Goal: Task Accomplishment & Management: Complete application form

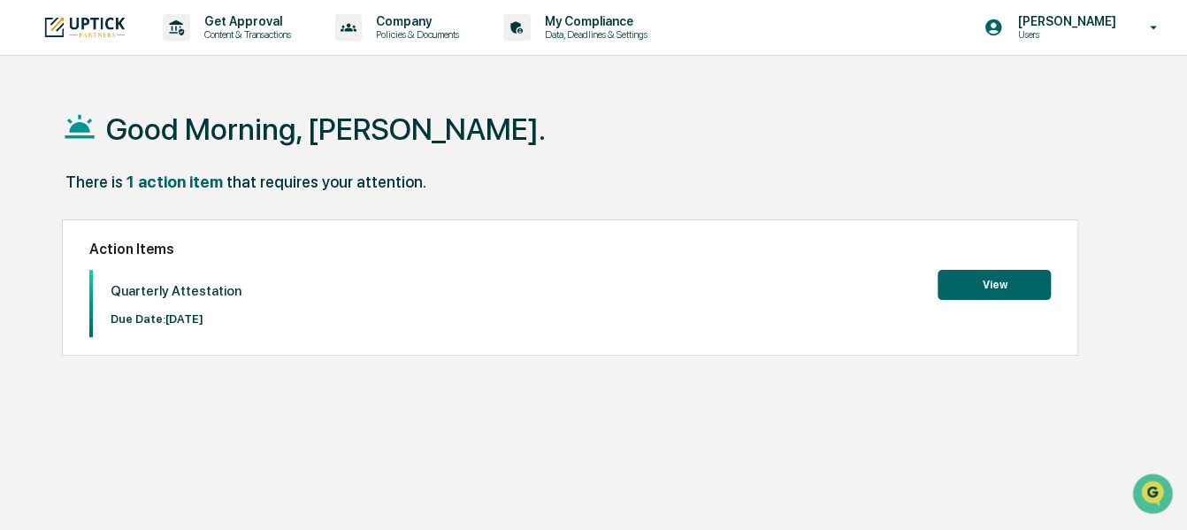
click at [991, 291] on button "View" at bounding box center [993, 285] width 113 height 30
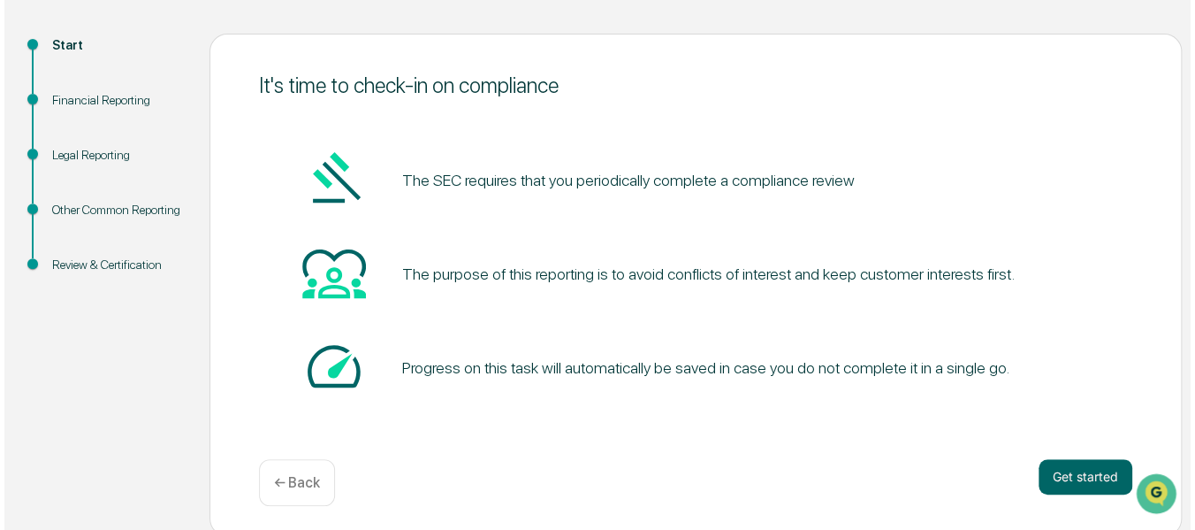
scroll to position [181, 0]
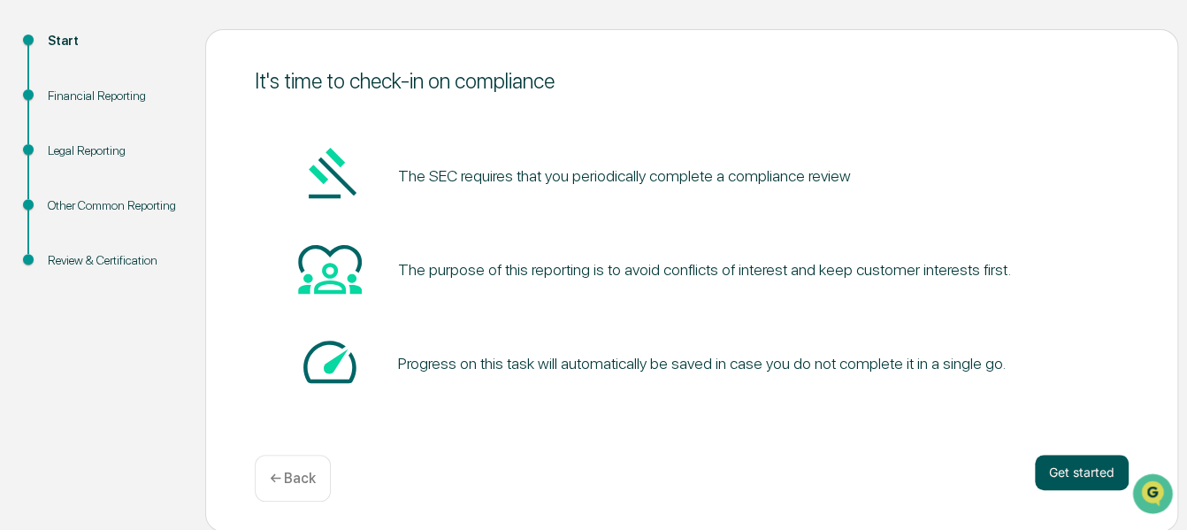
click at [1060, 466] on button "Get started" at bounding box center [1081, 471] width 94 height 35
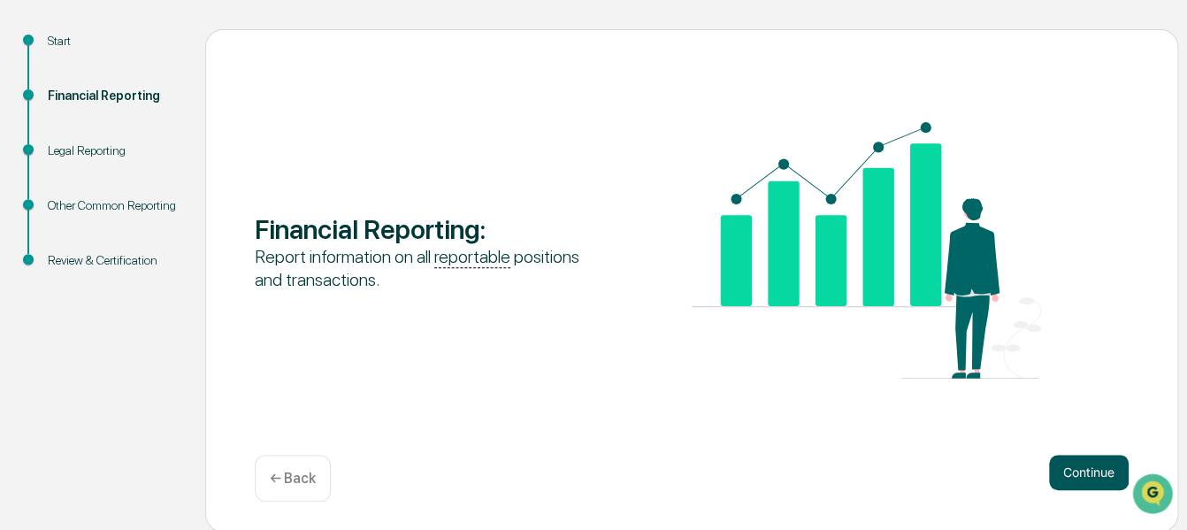
click at [1072, 478] on button "Continue" at bounding box center [1089, 471] width 80 height 35
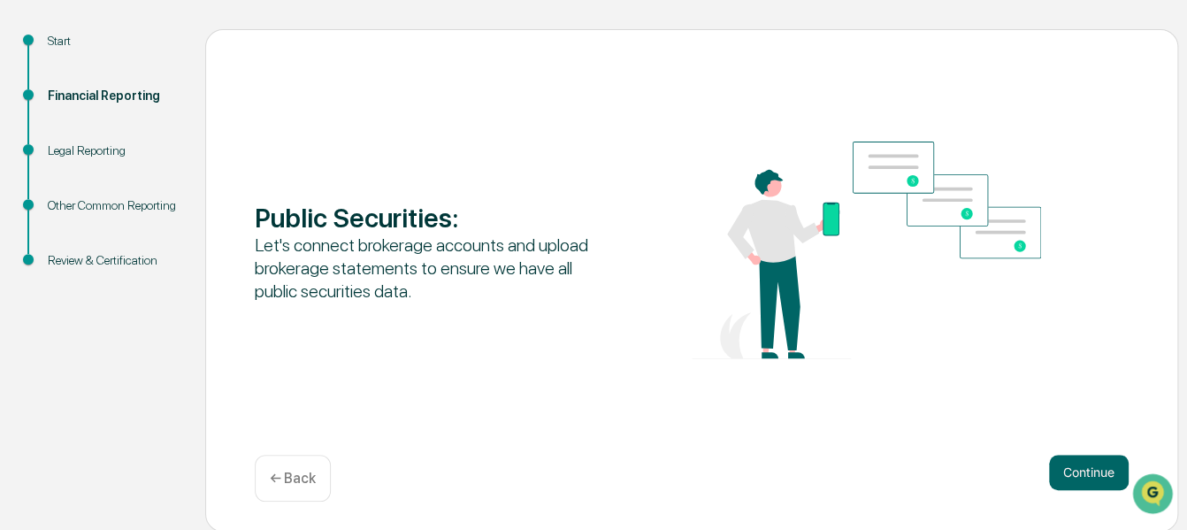
click at [1072, 478] on button "Continue" at bounding box center [1089, 471] width 80 height 35
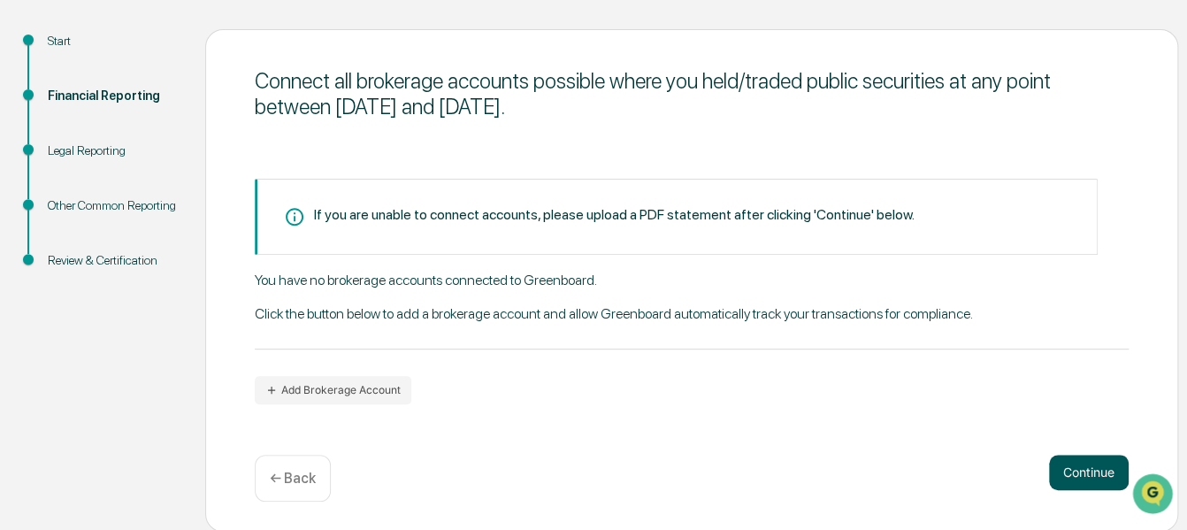
click at [1088, 485] on button "Continue" at bounding box center [1089, 471] width 80 height 35
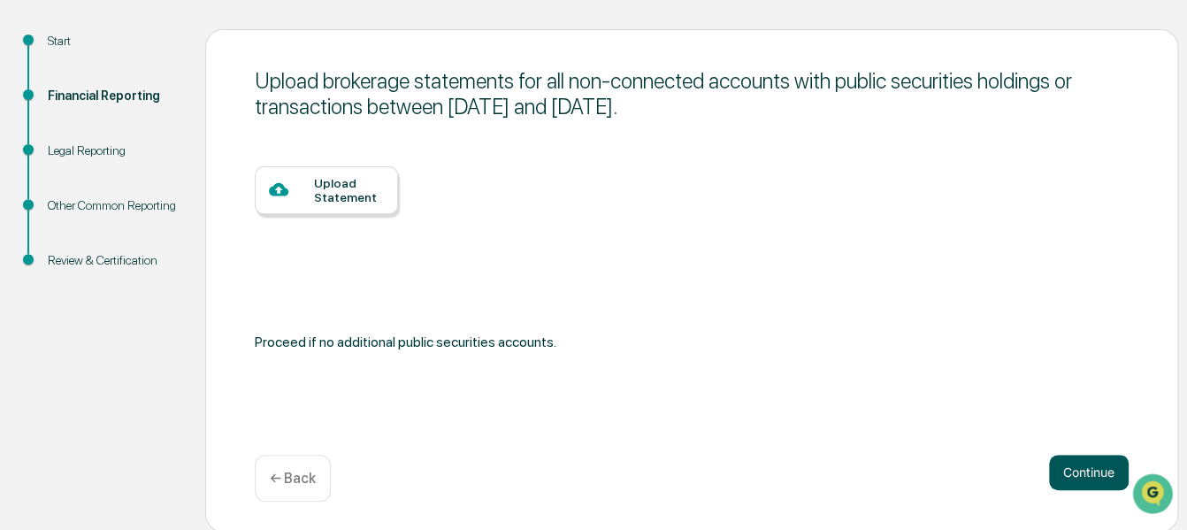
click at [1082, 466] on button "Continue" at bounding box center [1089, 471] width 80 height 35
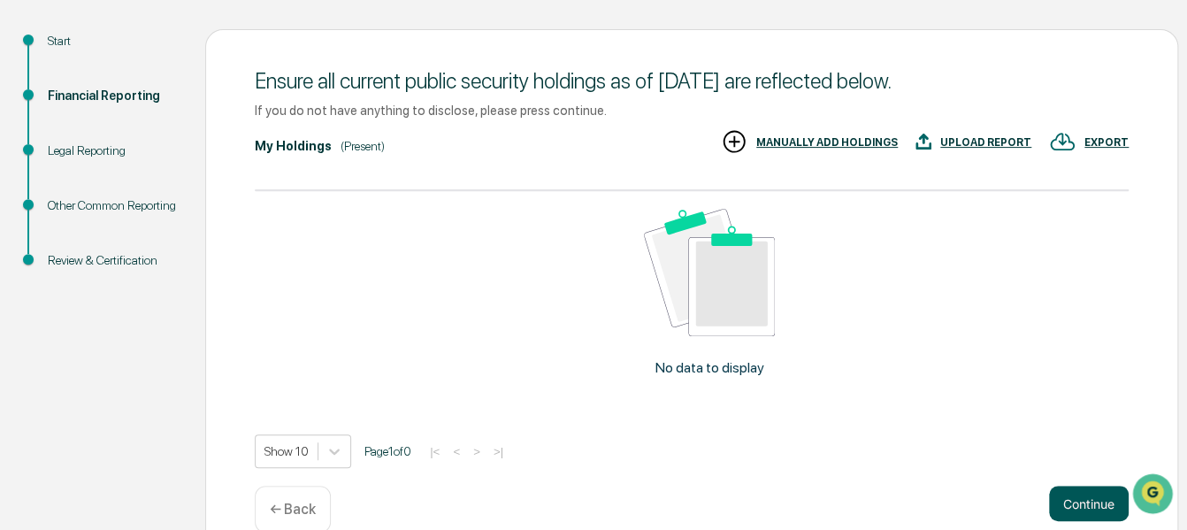
click at [1087, 501] on button "Continue" at bounding box center [1089, 502] width 80 height 35
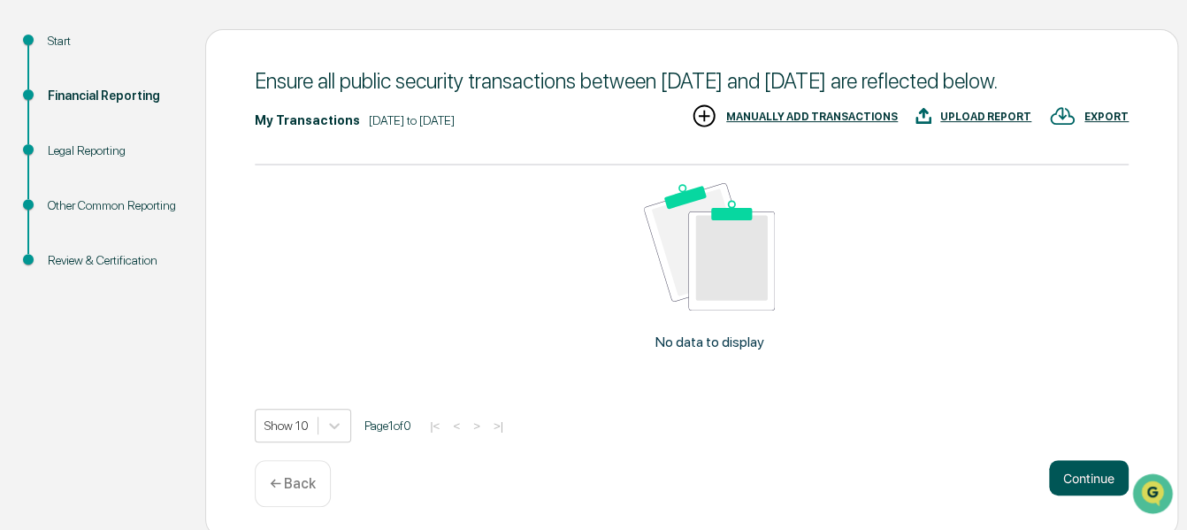
click at [1075, 495] on button "Continue" at bounding box center [1089, 477] width 80 height 35
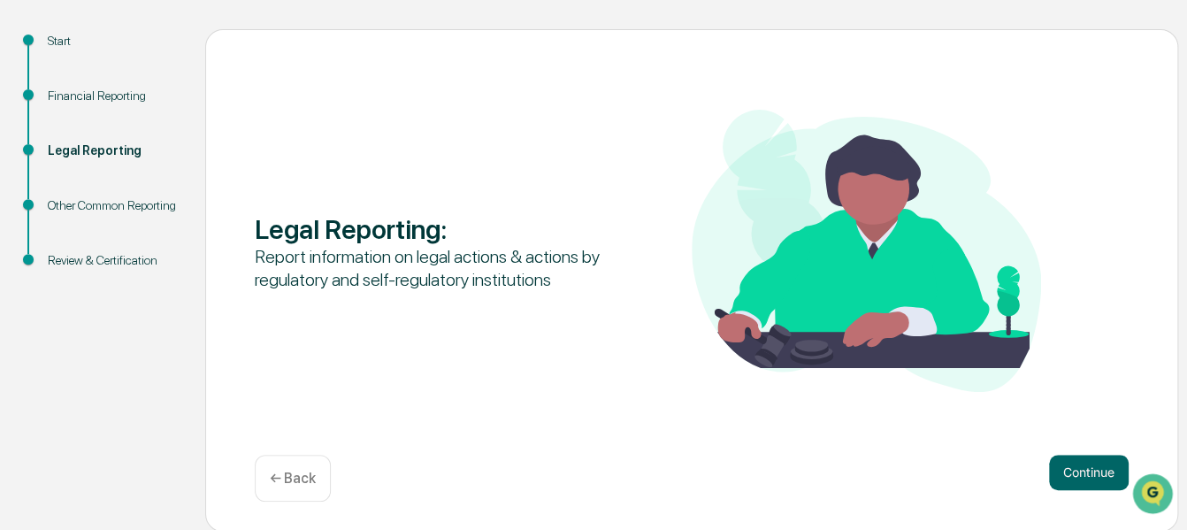
click at [93, 95] on div "Financial Reporting" at bounding box center [112, 96] width 129 height 19
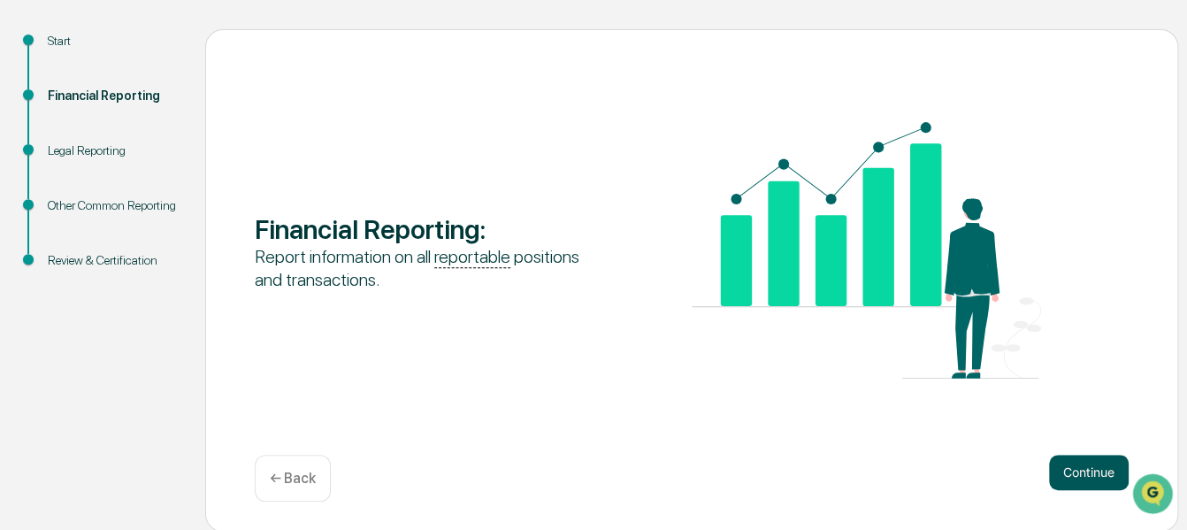
click at [1074, 477] on button "Continue" at bounding box center [1089, 471] width 80 height 35
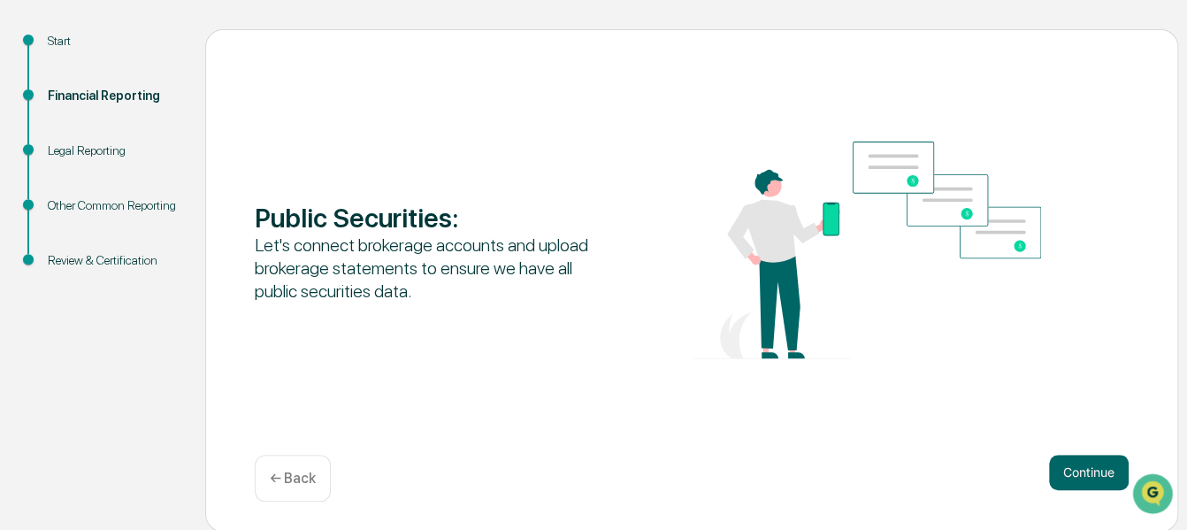
click at [1074, 477] on button "Continue" at bounding box center [1089, 471] width 80 height 35
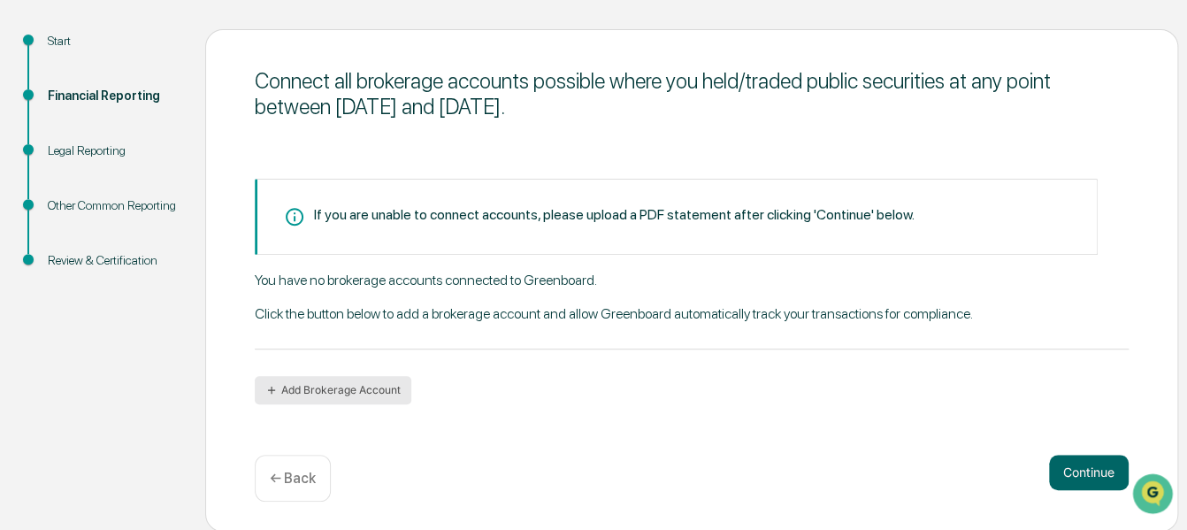
click at [374, 389] on button "Add Brokerage Account" at bounding box center [333, 390] width 156 height 28
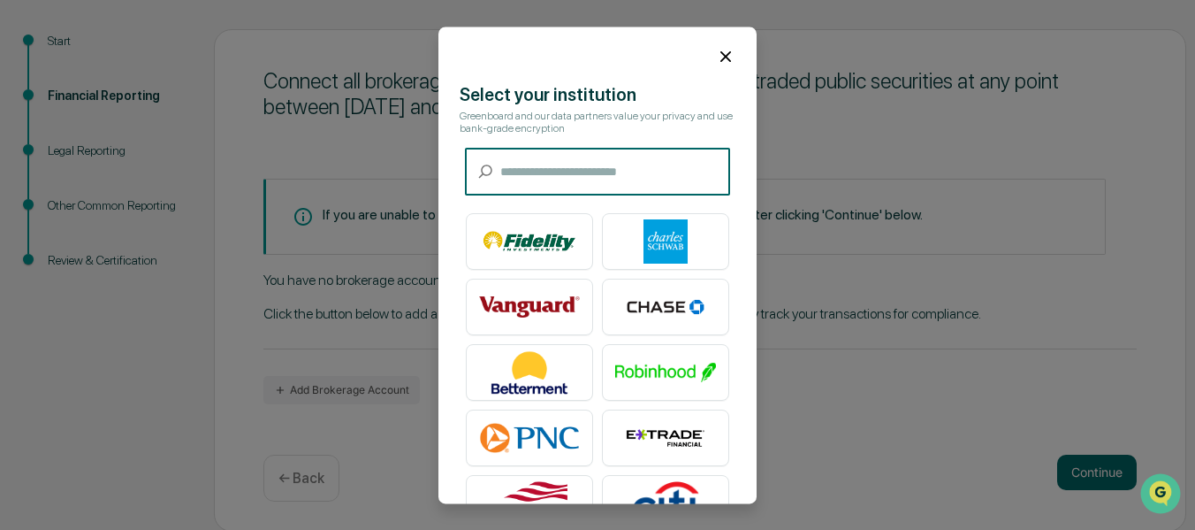
scroll to position [0, 0]
click at [598, 179] on input "text" at bounding box center [615, 172] width 230 height 47
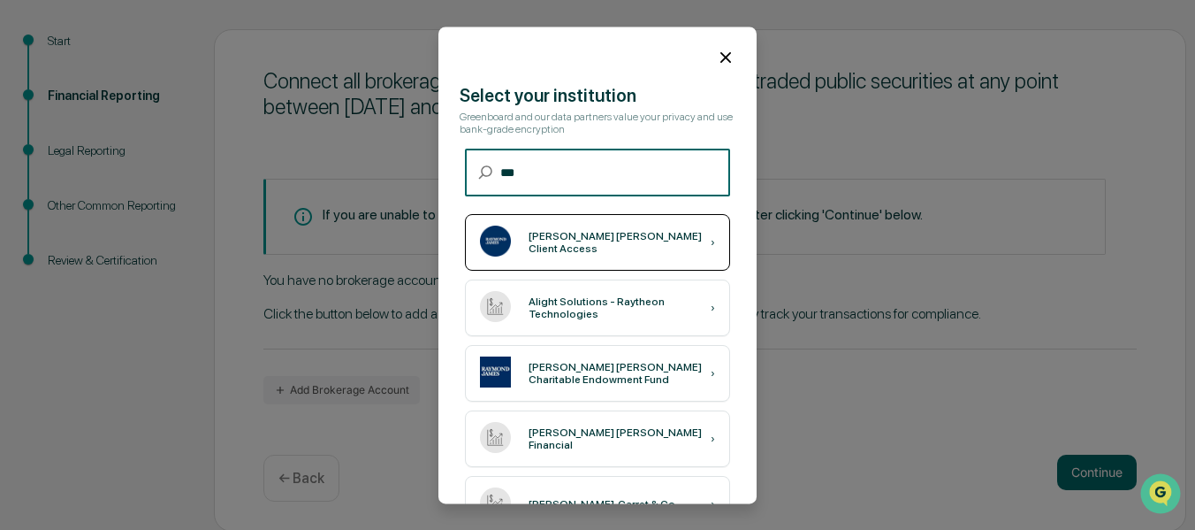
type input "***"
click at [615, 241] on div "[PERSON_NAME] [PERSON_NAME] Client Access" at bounding box center [620, 242] width 182 height 25
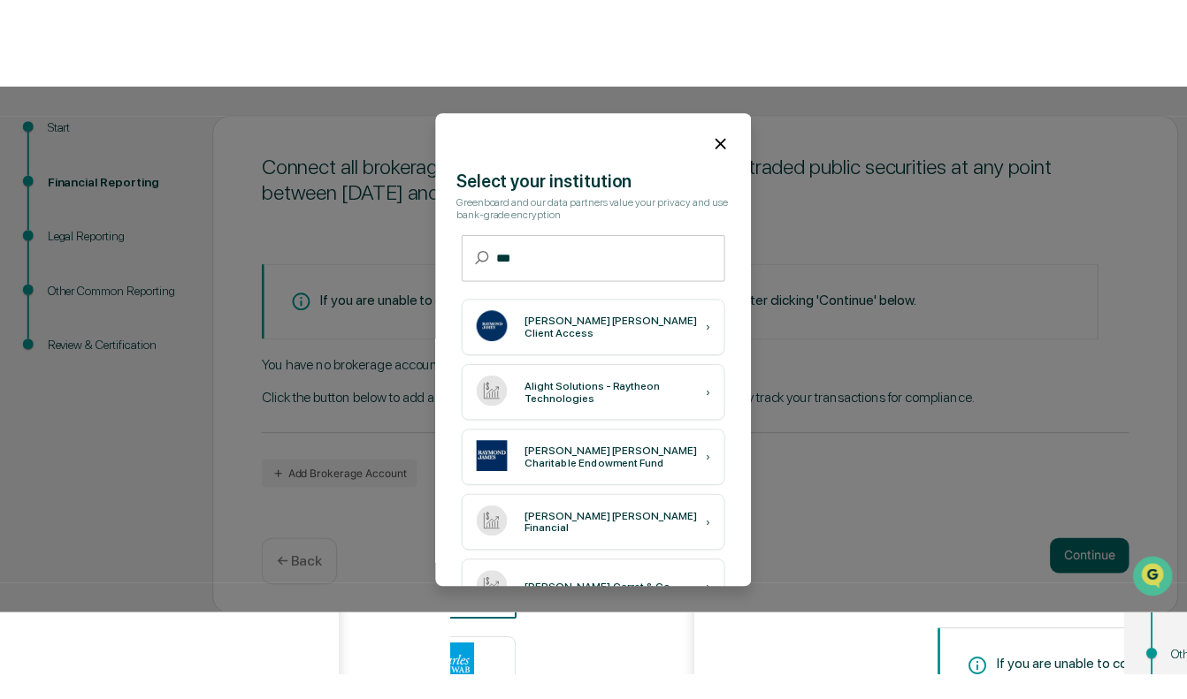
scroll to position [11, 0]
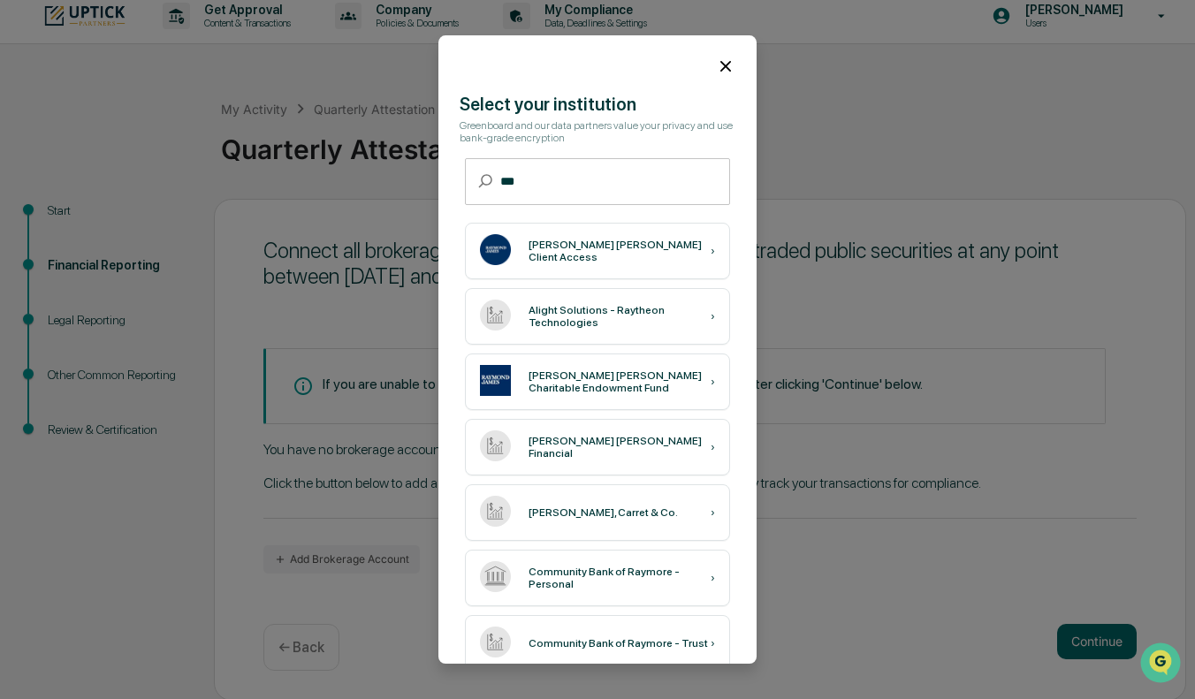
click at [721, 66] on icon at bounding box center [726, 66] width 11 height 11
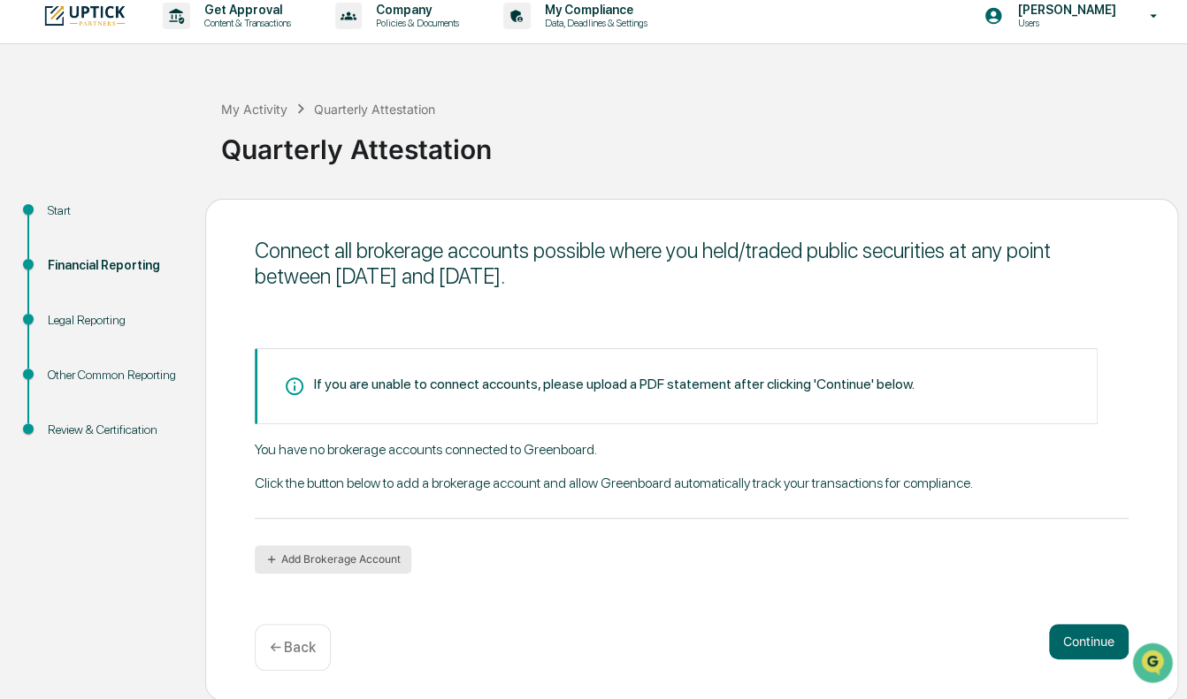
click at [396, 529] on button "Add Brokerage Account" at bounding box center [333, 560] width 156 height 28
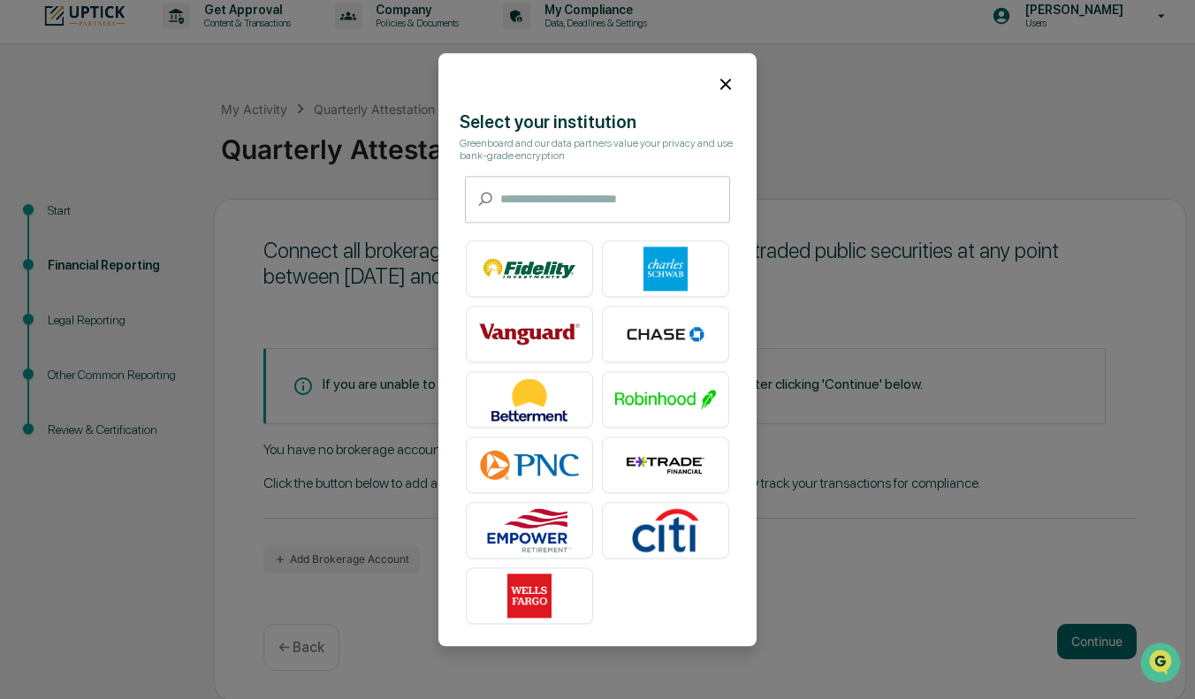
click at [725, 82] on icon at bounding box center [726, 84] width 11 height 11
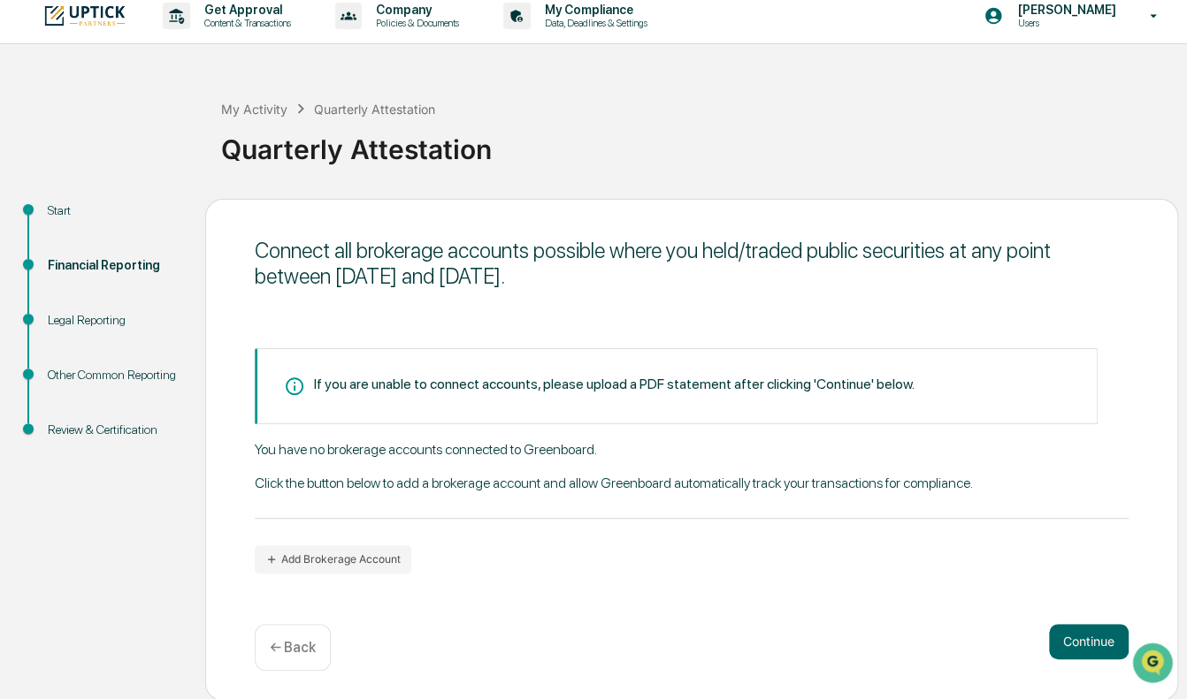
click at [500, 349] on div "If you are unable to connect accounts, please upload a PDF statement after clic…" at bounding box center [676, 386] width 843 height 76
click at [497, 391] on div "If you are unable to connect accounts, please upload a PDF statement after clic…" at bounding box center [614, 384] width 600 height 17
click at [507, 489] on div "You have no brokerage accounts connected to Greenboard. Click the button below …" at bounding box center [692, 480] width 874 height 78
click at [344, 485] on div "You have no brokerage accounts connected to Greenboard. Click the button below …" at bounding box center [692, 480] width 874 height 78
click at [279, 481] on div "You have no brokerage accounts connected to Greenboard. Click the button below …" at bounding box center [692, 480] width 874 height 78
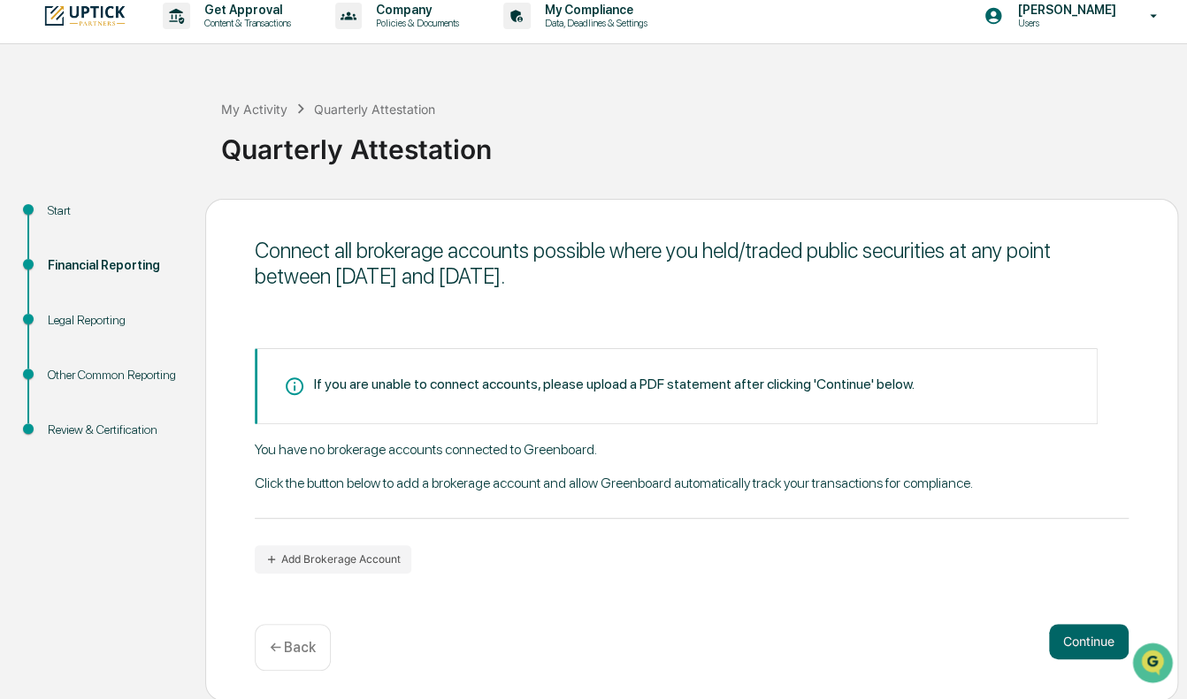
click at [396, 443] on div "You have no brokerage accounts connected to Greenboard. Click the button below …" at bounding box center [692, 480] width 874 height 78
click at [475, 458] on div "You have no brokerage accounts connected to Greenboard. Click the button below …" at bounding box center [692, 480] width 874 height 78
click at [481, 455] on div "You have no brokerage accounts connected to Greenboard. Click the button below …" at bounding box center [692, 480] width 874 height 78
click at [401, 508] on div "You have no brokerage accounts connected to Greenboard. Click the button below …" at bounding box center [692, 480] width 874 height 78
click at [387, 485] on div "You have no brokerage accounts connected to Greenboard. Click the button below …" at bounding box center [692, 480] width 874 height 78
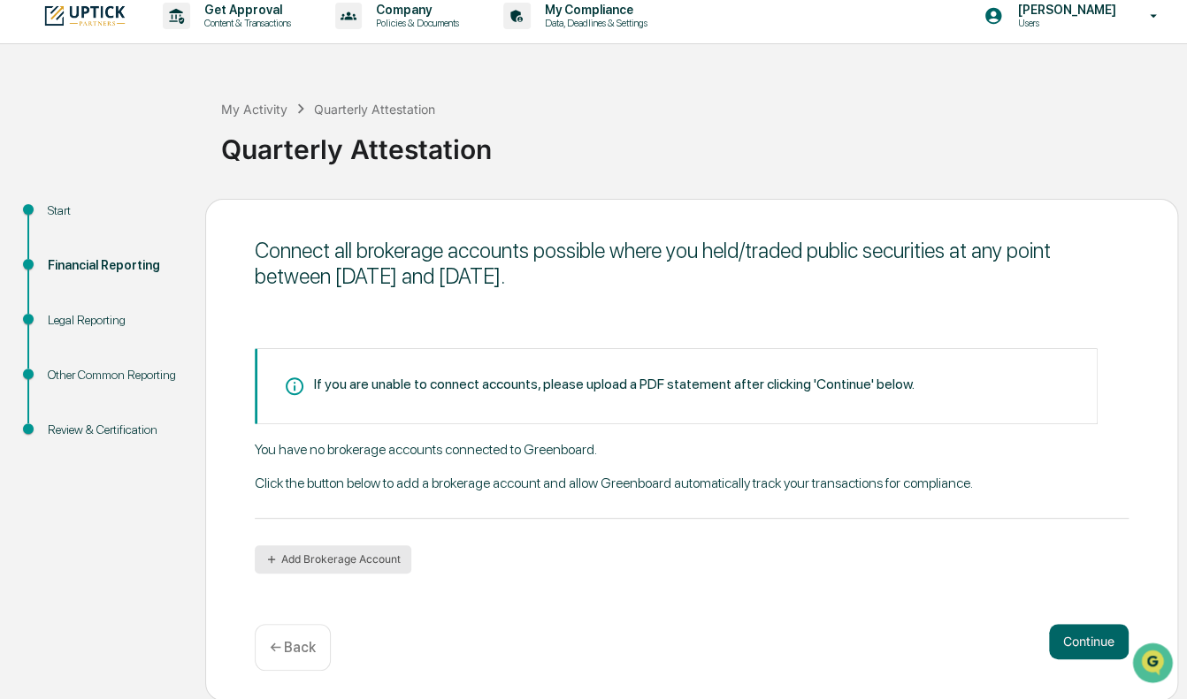
click at [334, 529] on button "Add Brokerage Account" at bounding box center [333, 560] width 156 height 28
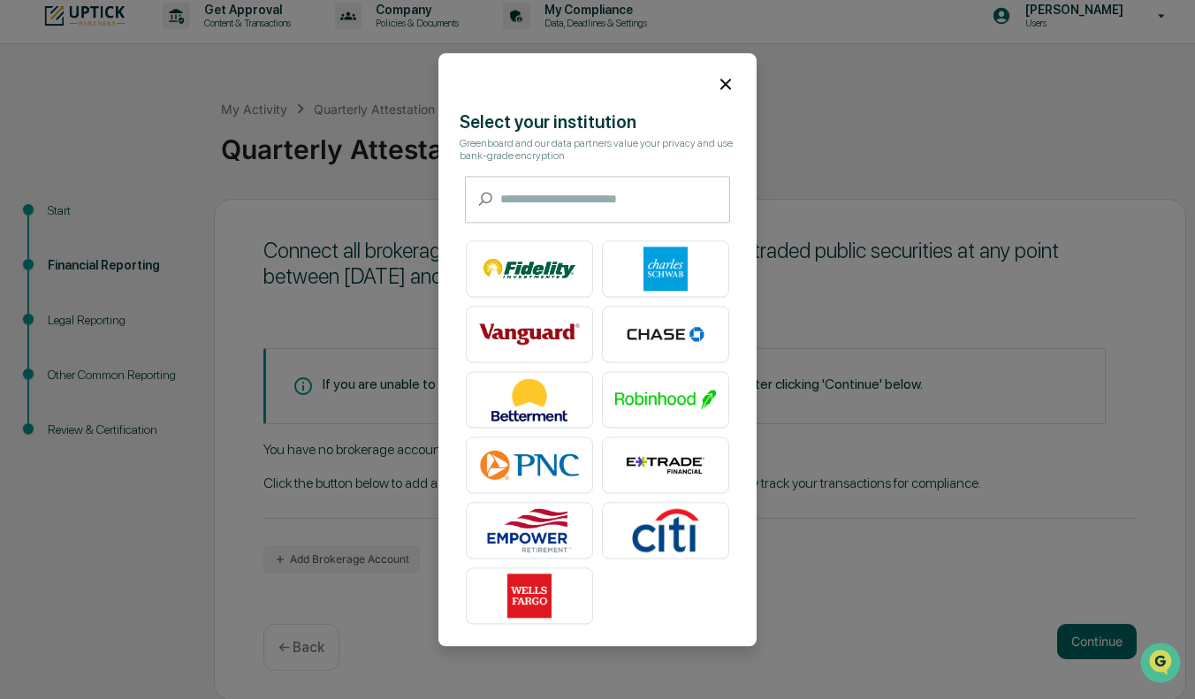
click at [595, 169] on div "Select your institution Greenboard and our data partners value your privacy and…" at bounding box center [598, 371] width 318 height 521
click at [598, 187] on input "text" at bounding box center [615, 199] width 230 height 47
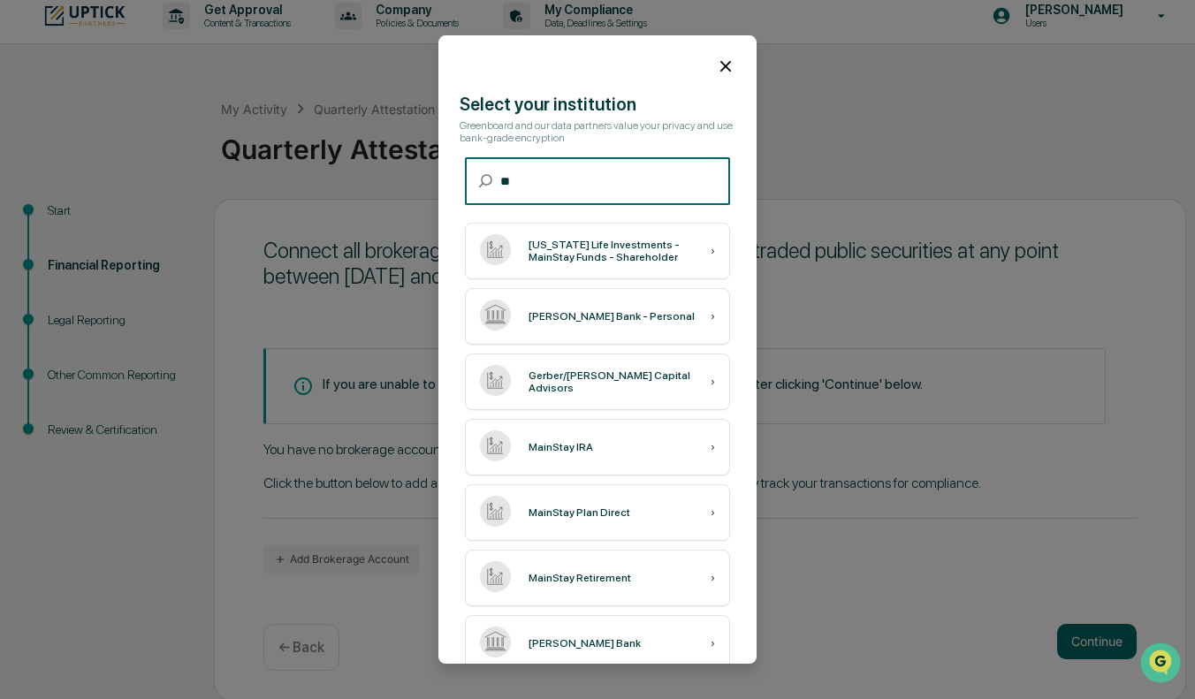
type input "*"
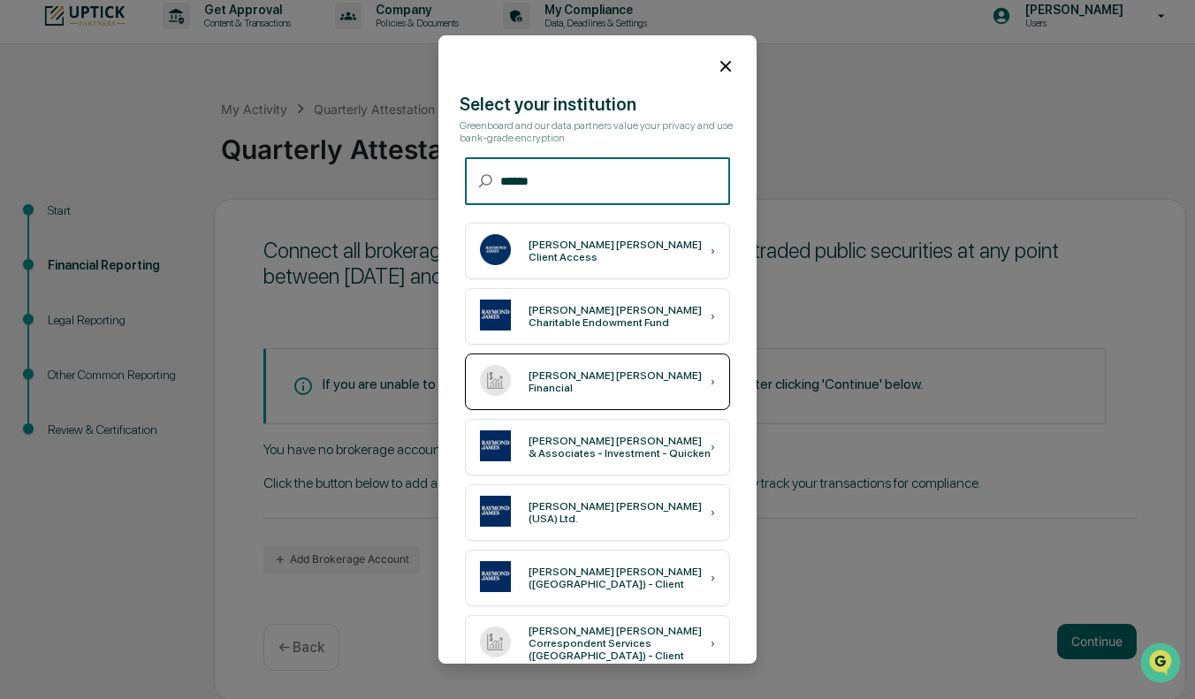
type input "******"
click at [600, 388] on div "[PERSON_NAME] [PERSON_NAME] Financial" at bounding box center [620, 382] width 182 height 25
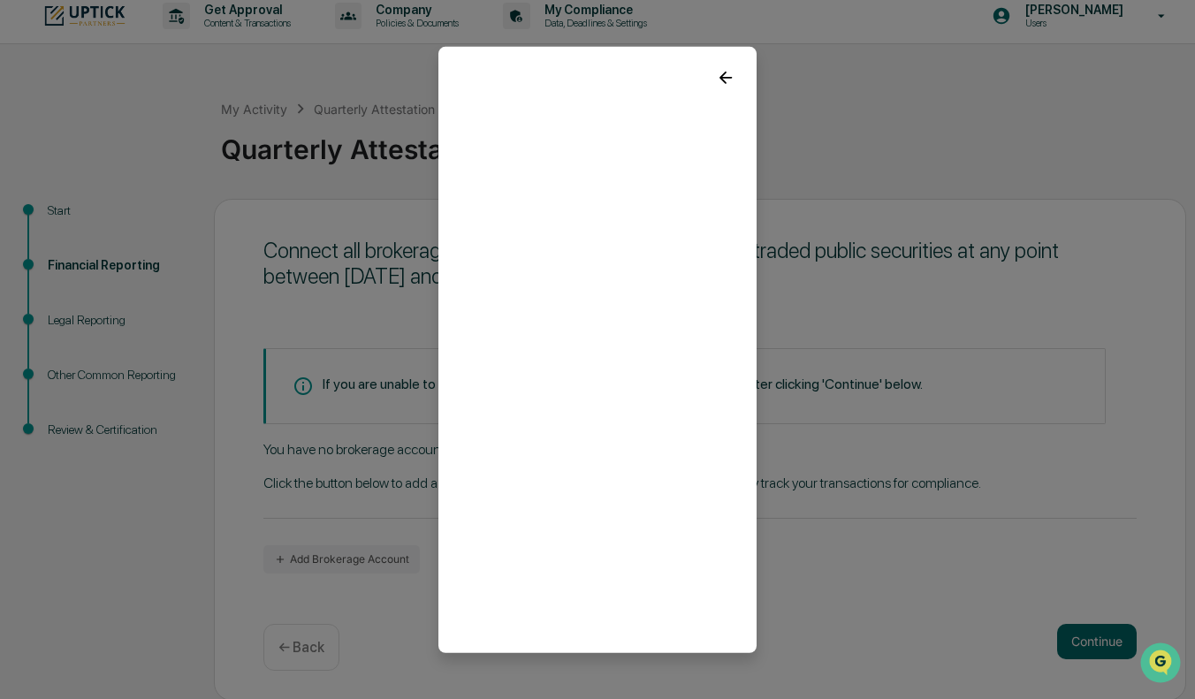
click at [721, 74] on icon at bounding box center [726, 77] width 12 height 12
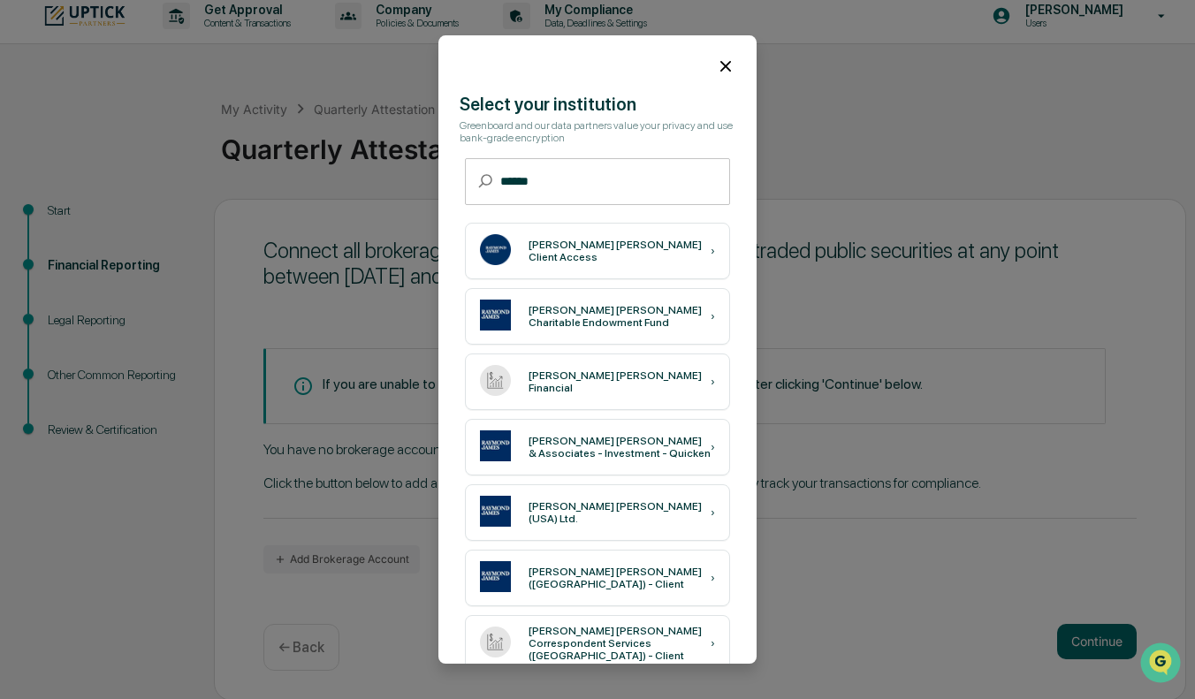
click at [718, 54] on div at bounding box center [598, 59] width 318 height 48
click at [721, 64] on icon at bounding box center [726, 66] width 11 height 11
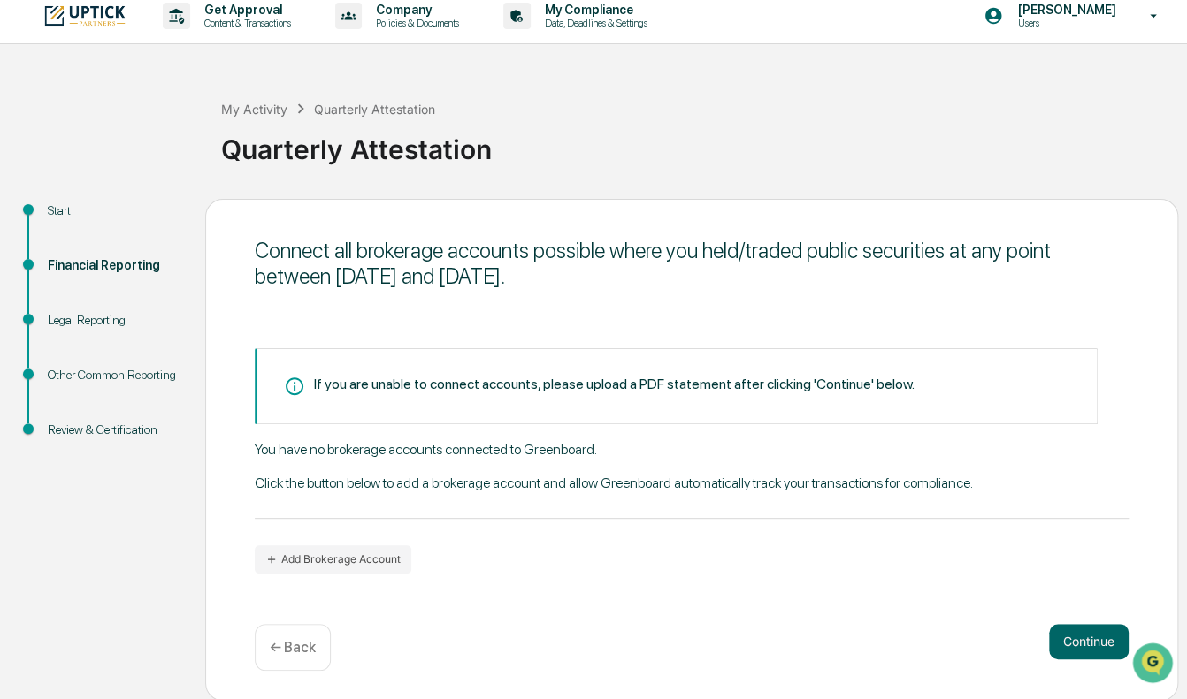
click at [71, 321] on div "Legal Reporting" at bounding box center [112, 320] width 129 height 19
click at [1088, 529] on button "Continue" at bounding box center [1089, 641] width 80 height 35
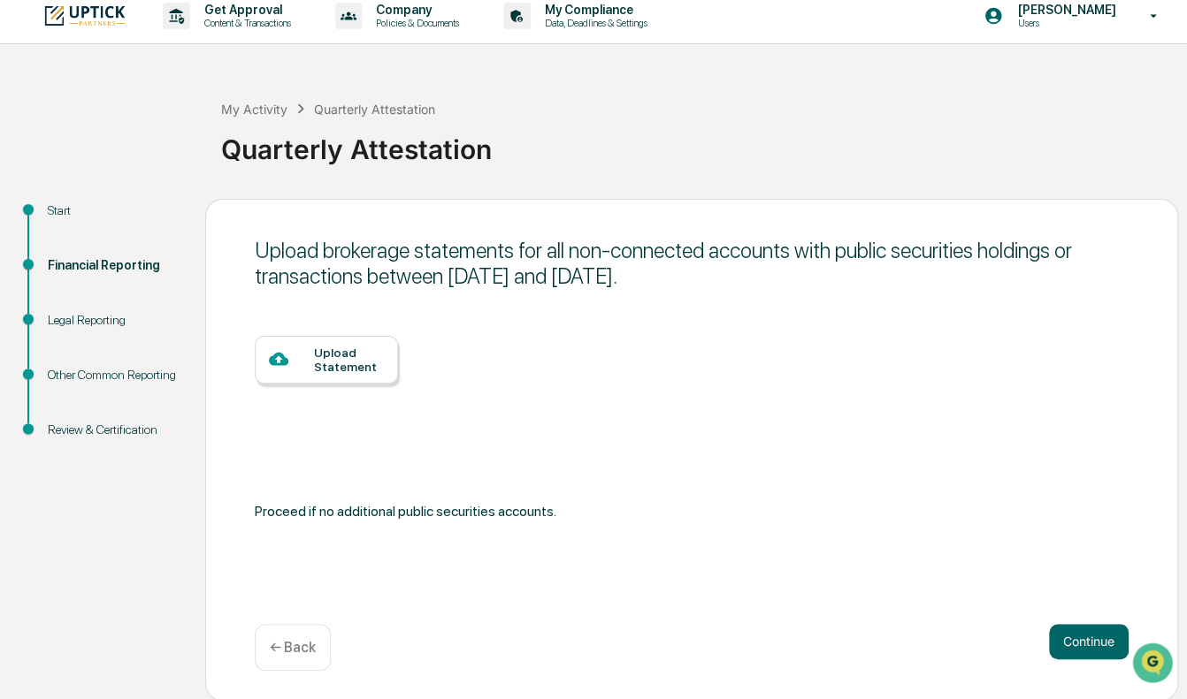
click at [350, 367] on div "Upload Statement" at bounding box center [349, 360] width 70 height 28
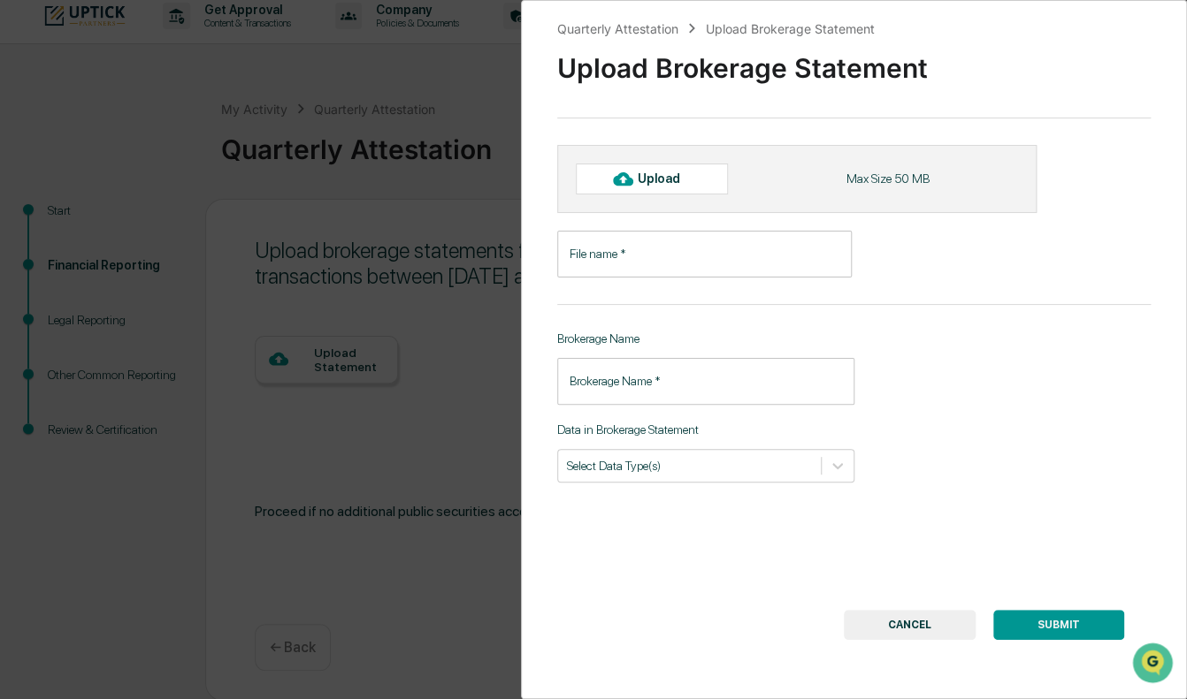
click at [695, 179] on div "Upload" at bounding box center [652, 179] width 152 height 30
type input "**********"
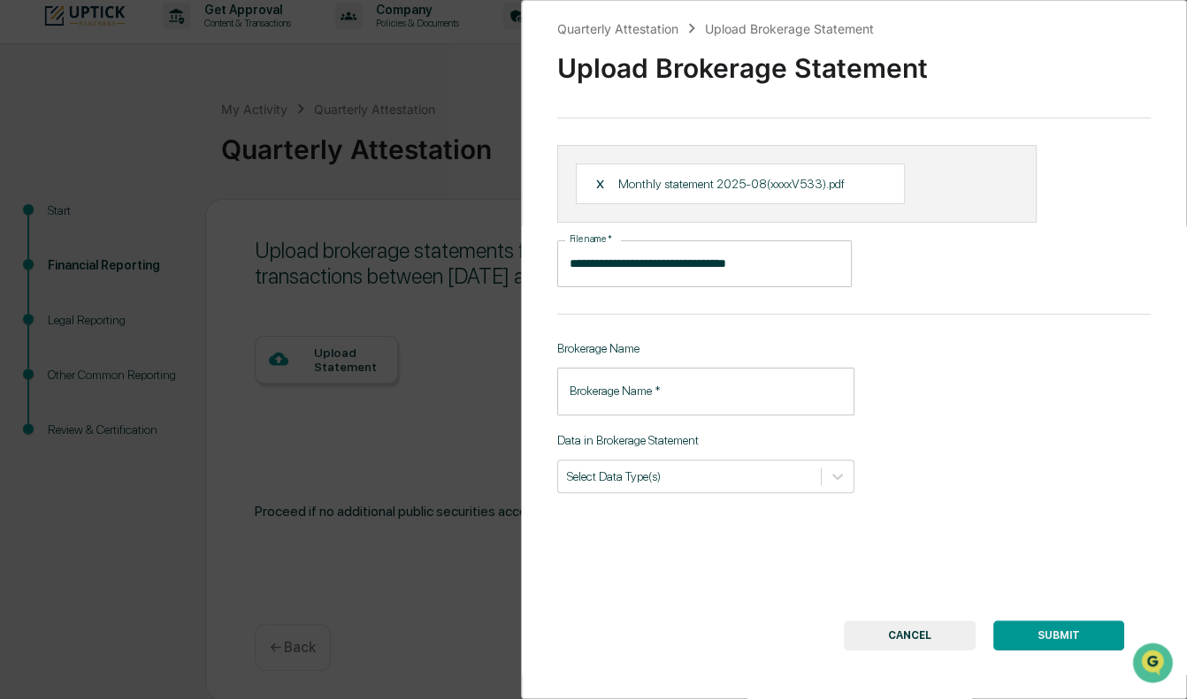
click at [683, 390] on input "Brokerage Name   *" at bounding box center [705, 391] width 297 height 47
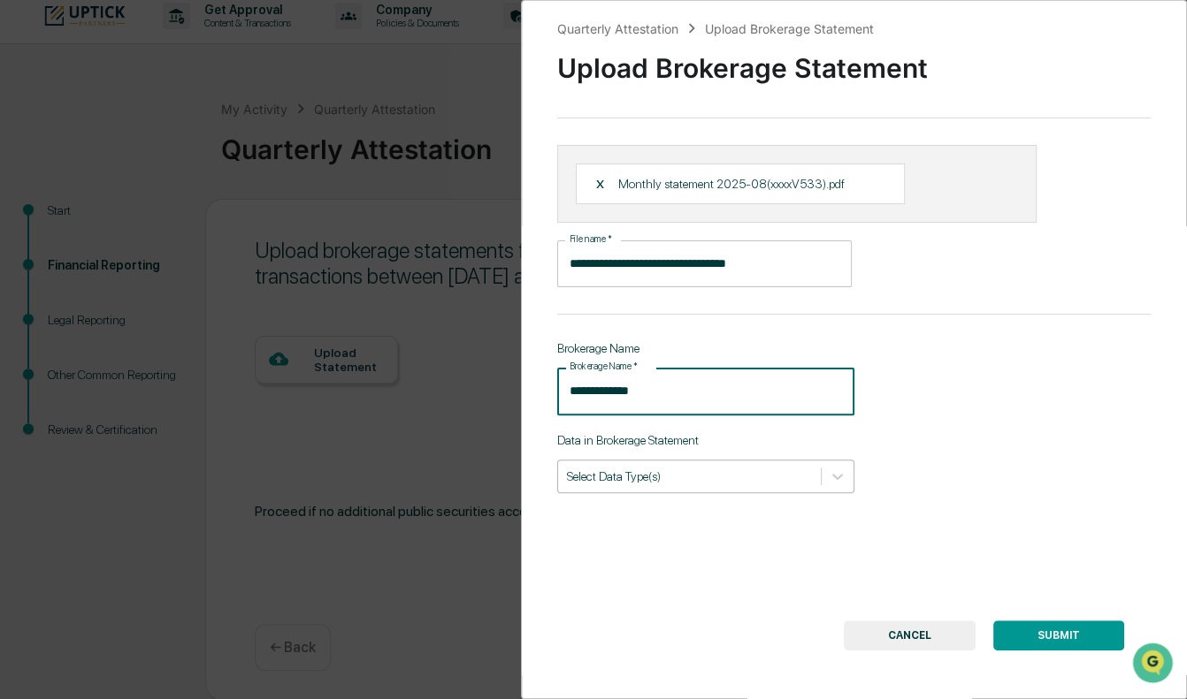
type input "**********"
click at [599, 466] on div "Select Data Type(s)" at bounding box center [689, 476] width 263 height 24
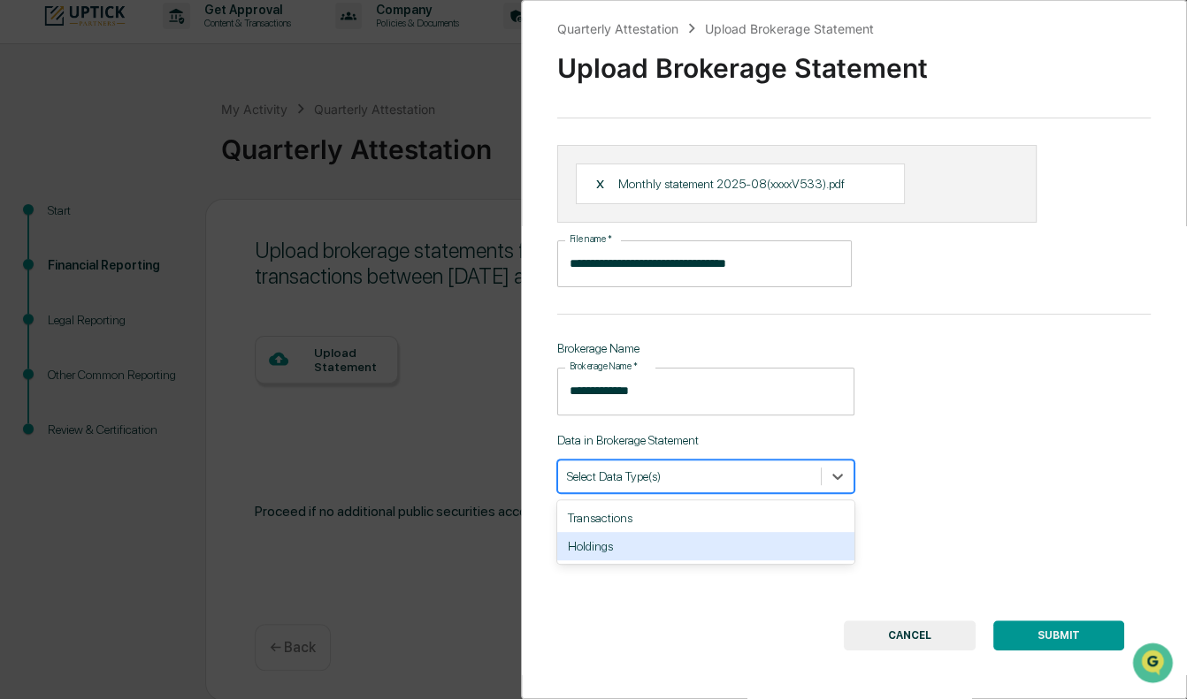
drag, startPoint x: 634, startPoint y: 551, endPoint x: 693, endPoint y: 568, distance: 61.6
click at [634, 529] on div "Holdings" at bounding box center [705, 546] width 297 height 28
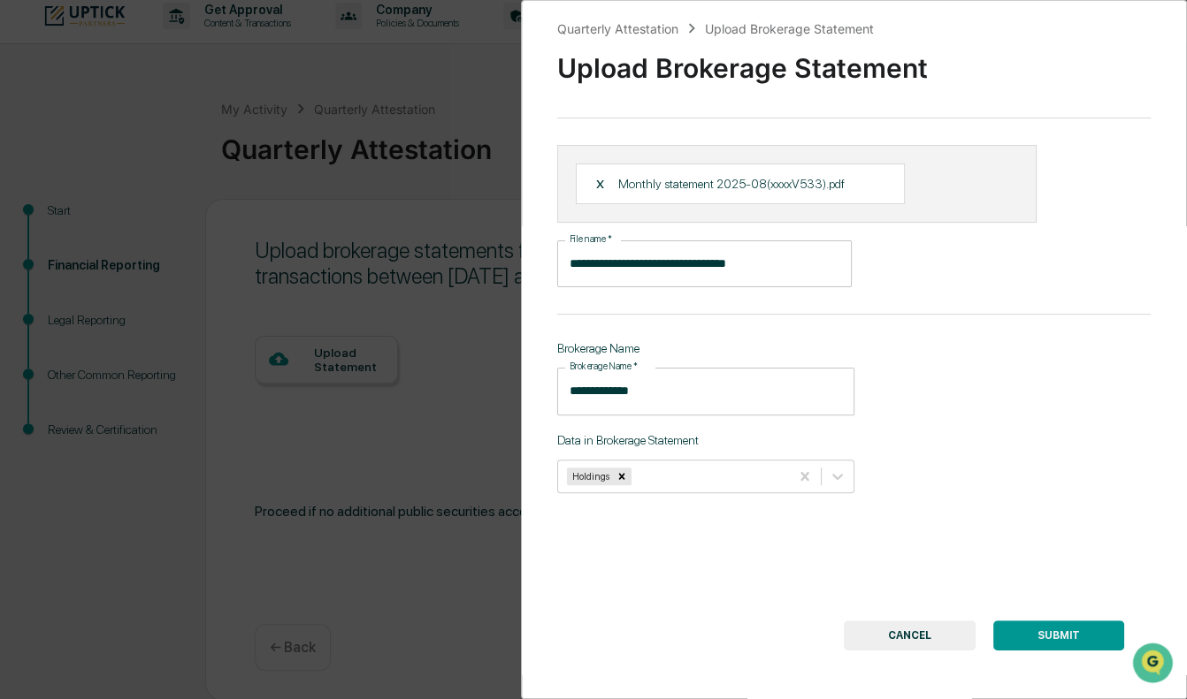
click at [1044, 529] on button "SUBMIT" at bounding box center [1058, 636] width 131 height 30
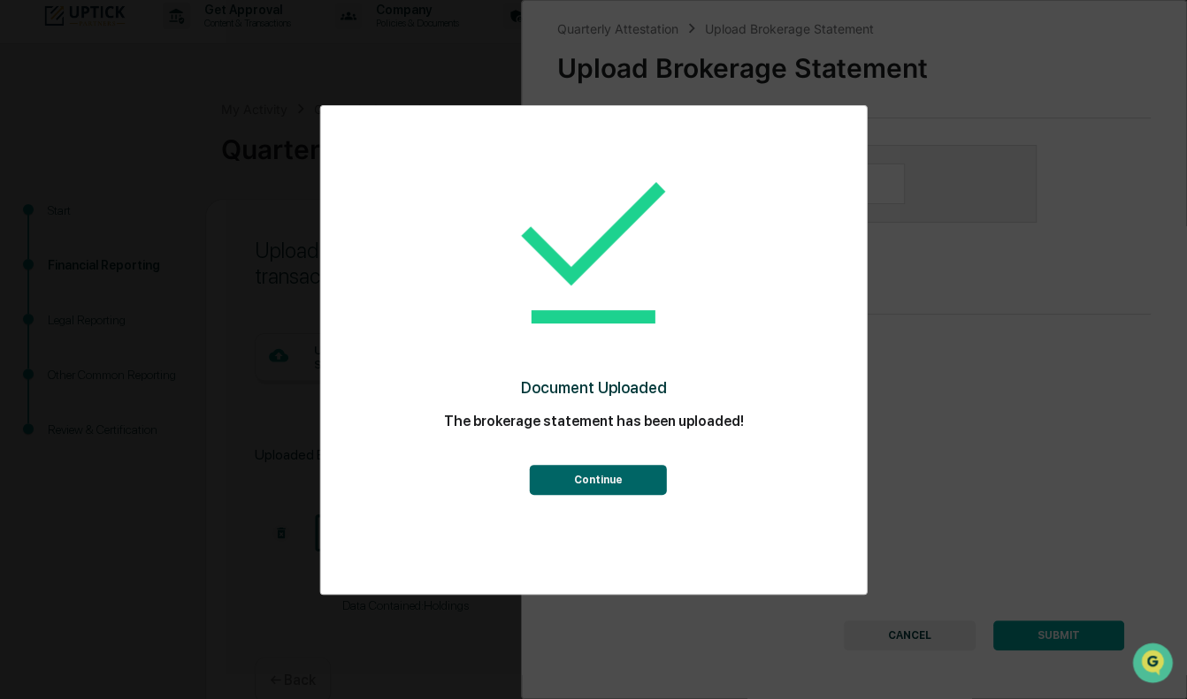
click at [630, 479] on button "Continue" at bounding box center [597, 480] width 137 height 30
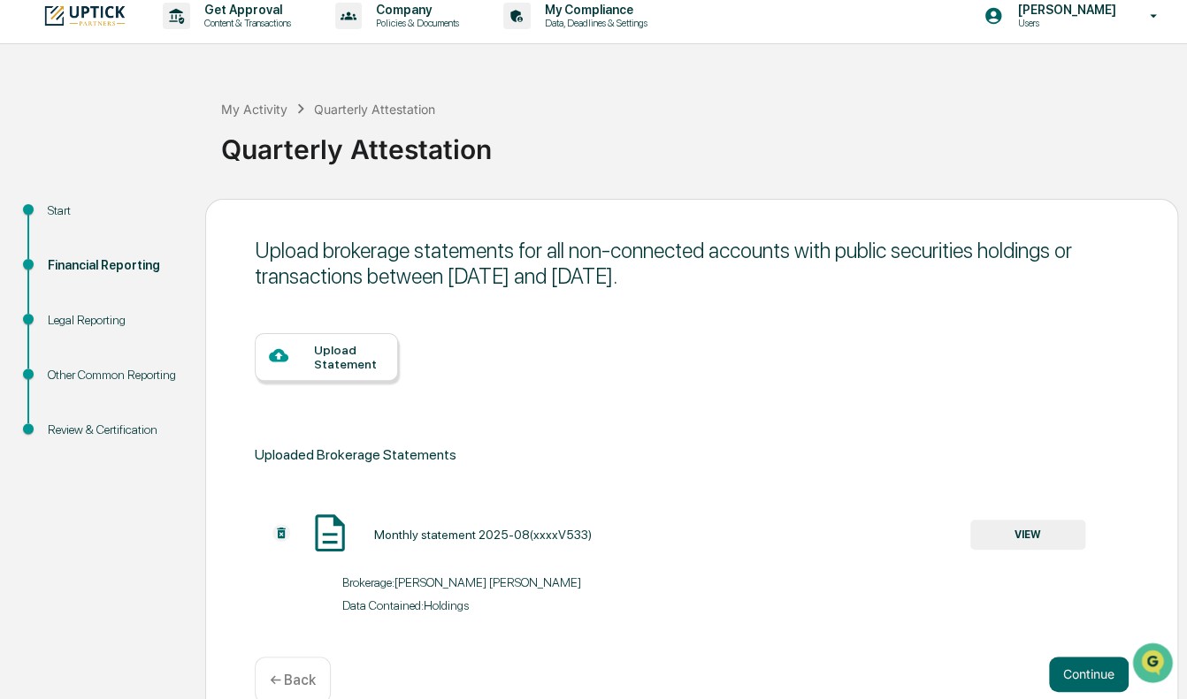
scroll to position [47, 0]
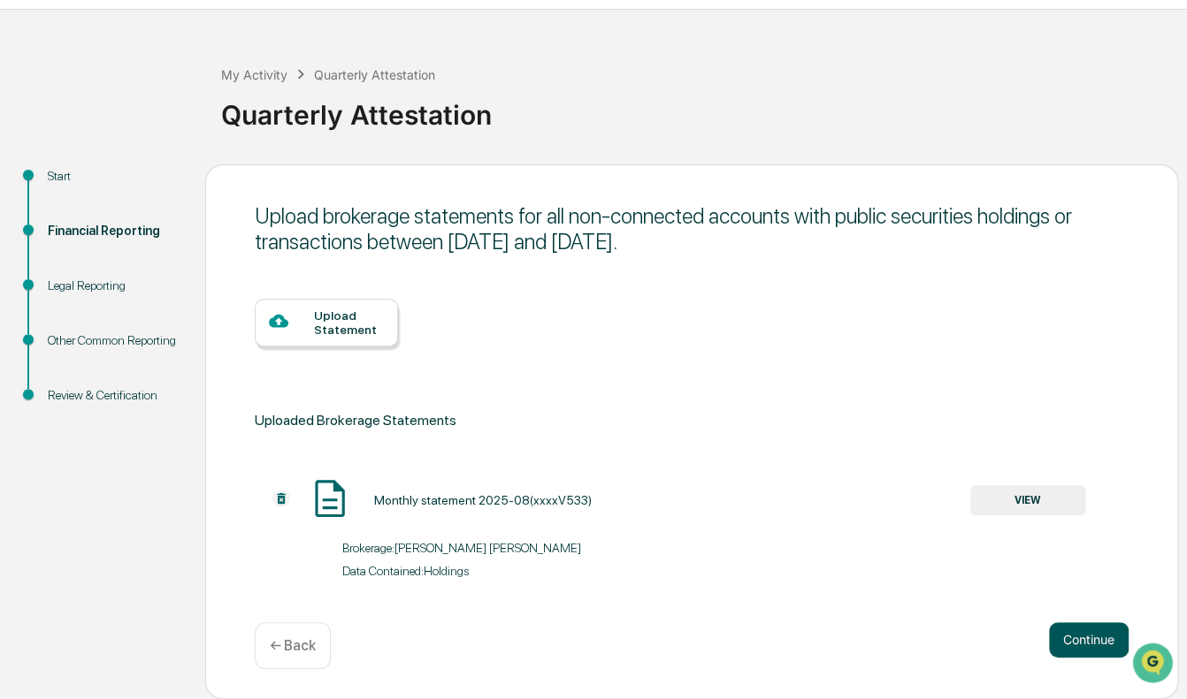
click at [1065, 529] on button "Continue" at bounding box center [1089, 639] width 80 height 35
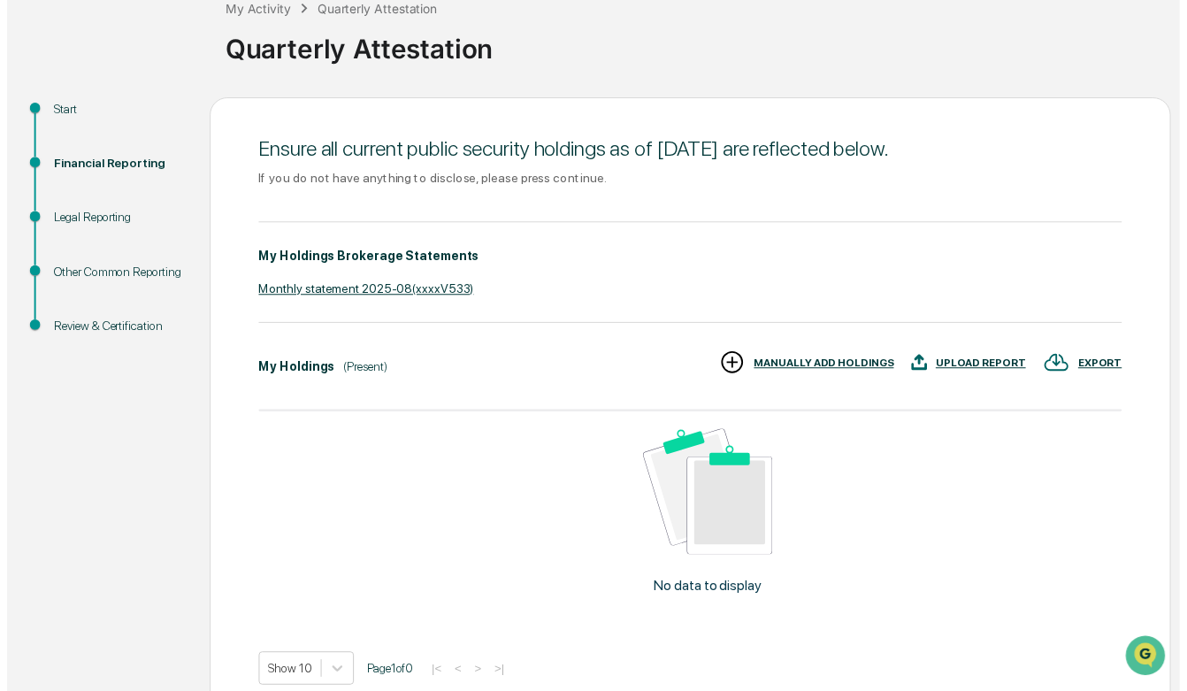
scroll to position [200, 0]
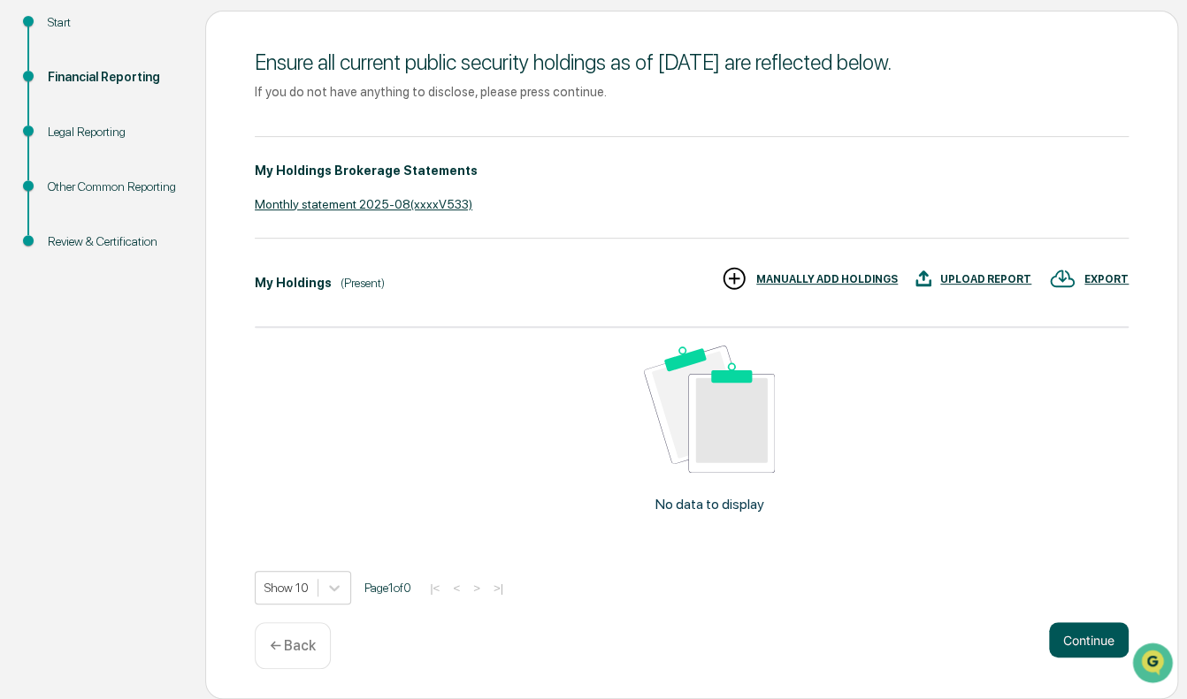
click at [1072, 529] on button "Continue" at bounding box center [1089, 639] width 80 height 35
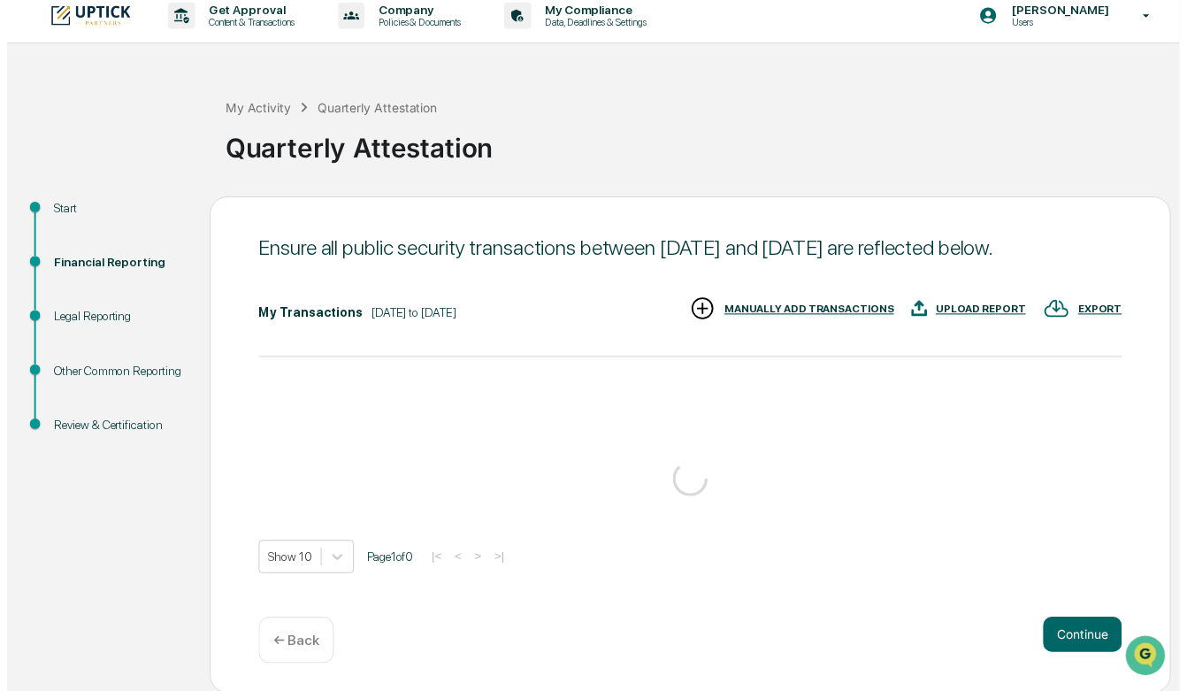
scroll to position [42, 0]
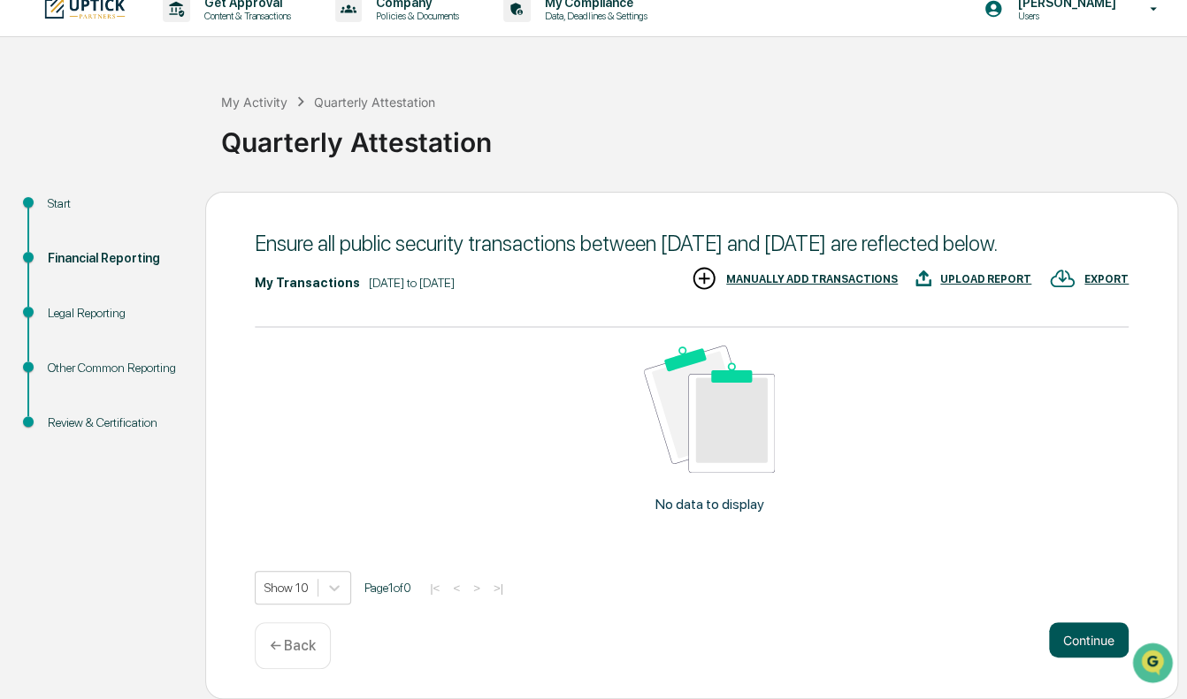
click at [1074, 529] on button "Continue" at bounding box center [1089, 639] width 80 height 35
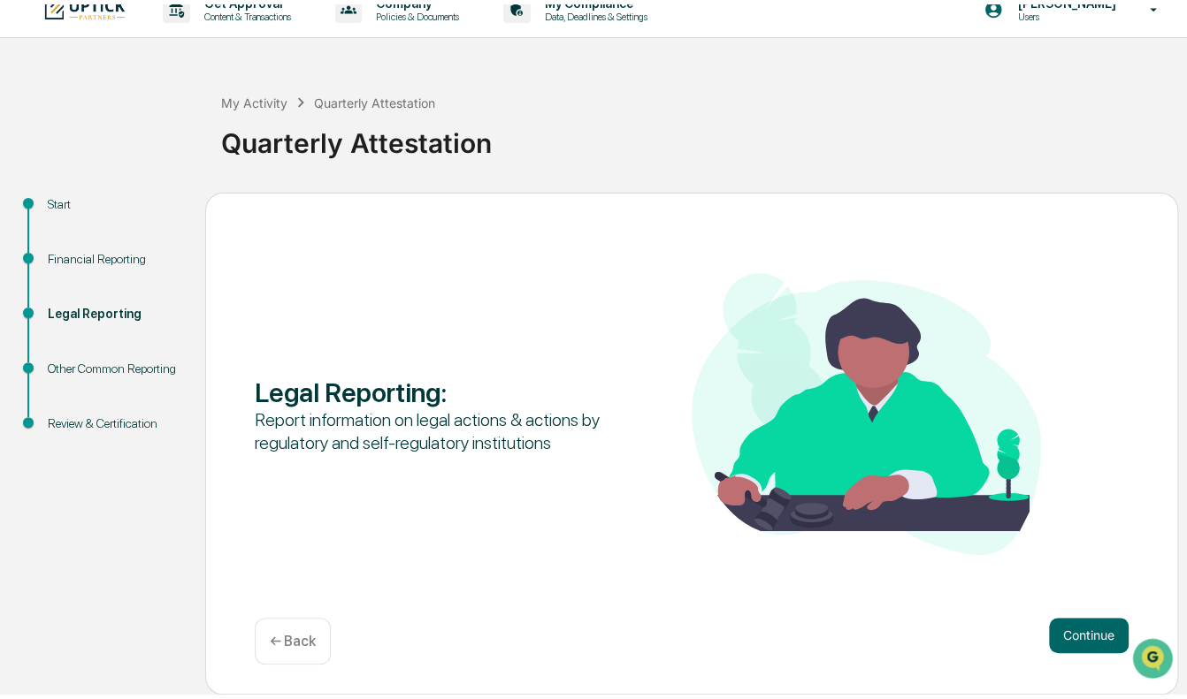
scroll to position [11, 0]
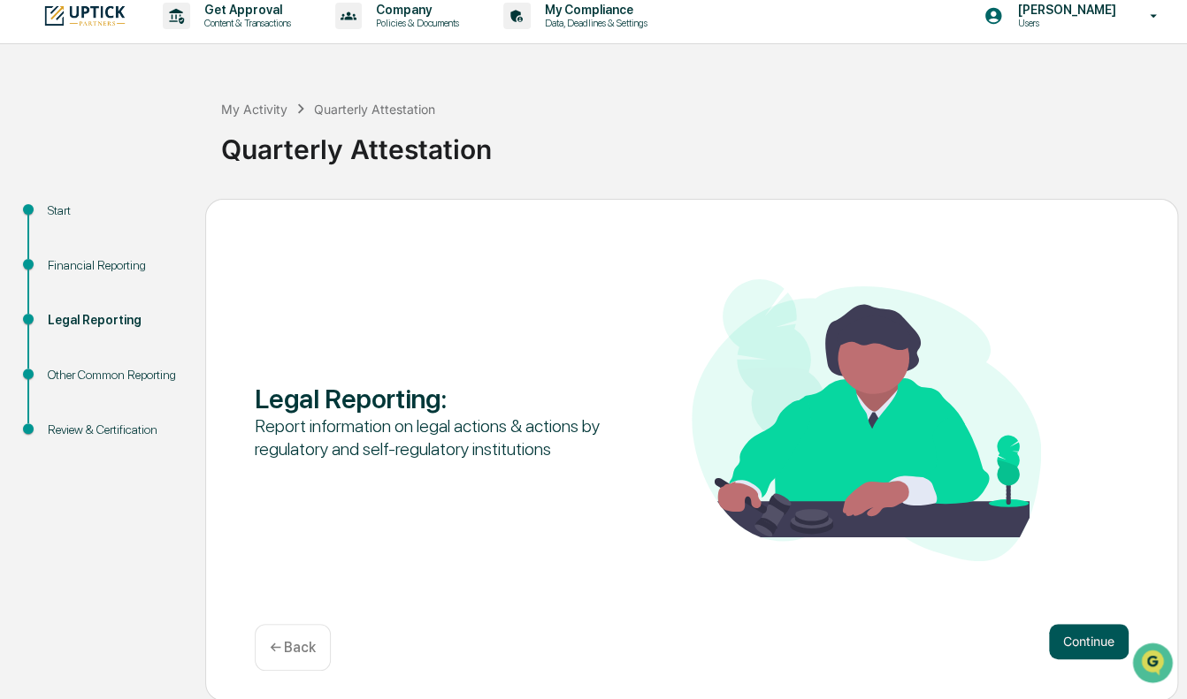
click at [1080, 529] on button "Continue" at bounding box center [1089, 641] width 80 height 35
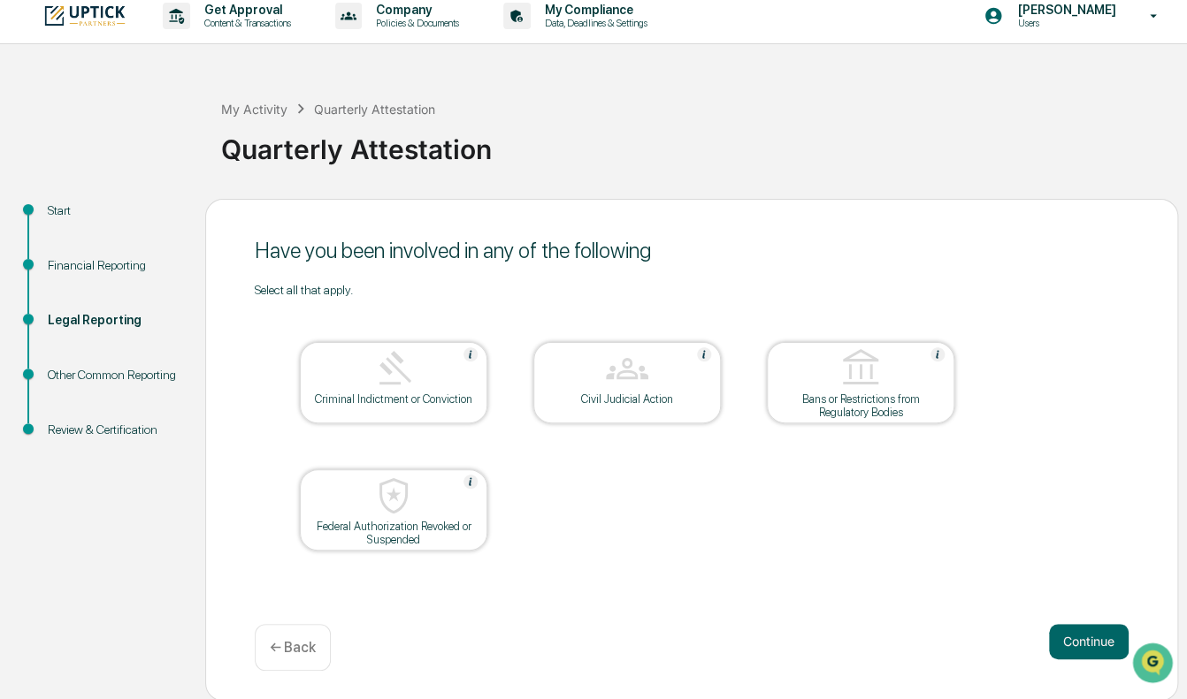
click at [1080, 529] on button "Continue" at bounding box center [1089, 641] width 80 height 35
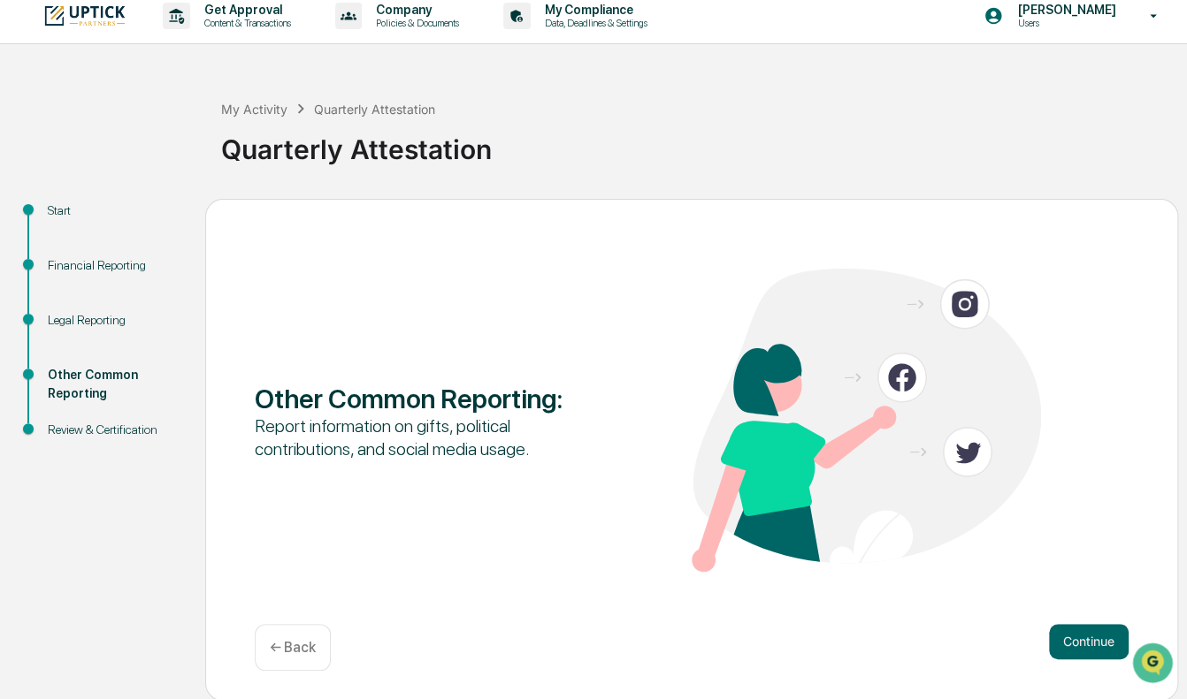
click at [1080, 529] on button "Continue" at bounding box center [1089, 641] width 80 height 35
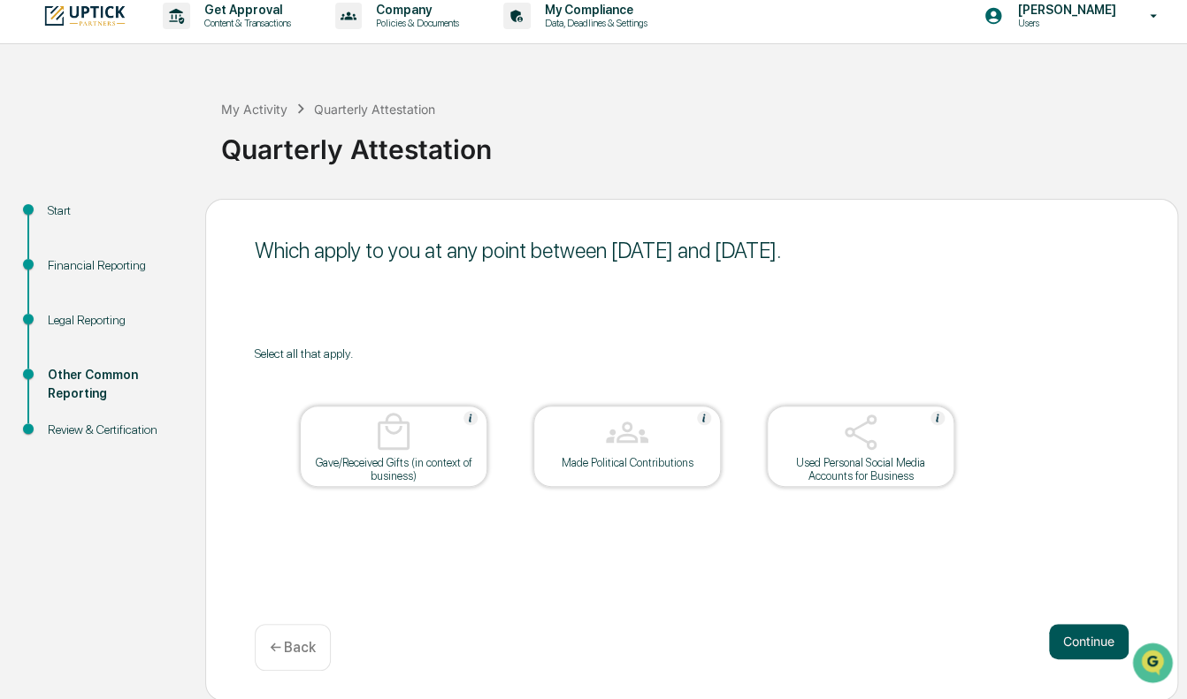
click at [1080, 529] on button "Continue" at bounding box center [1089, 641] width 80 height 35
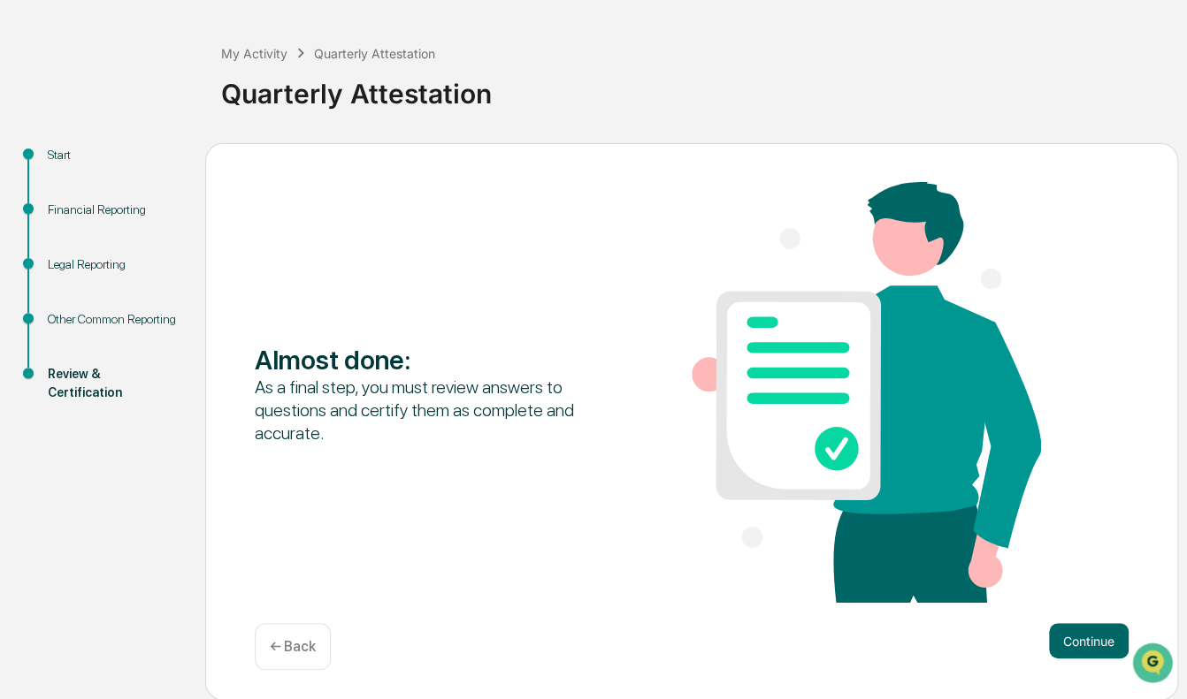
scroll to position [67, 0]
click at [1070, 529] on button "Continue" at bounding box center [1089, 640] width 80 height 35
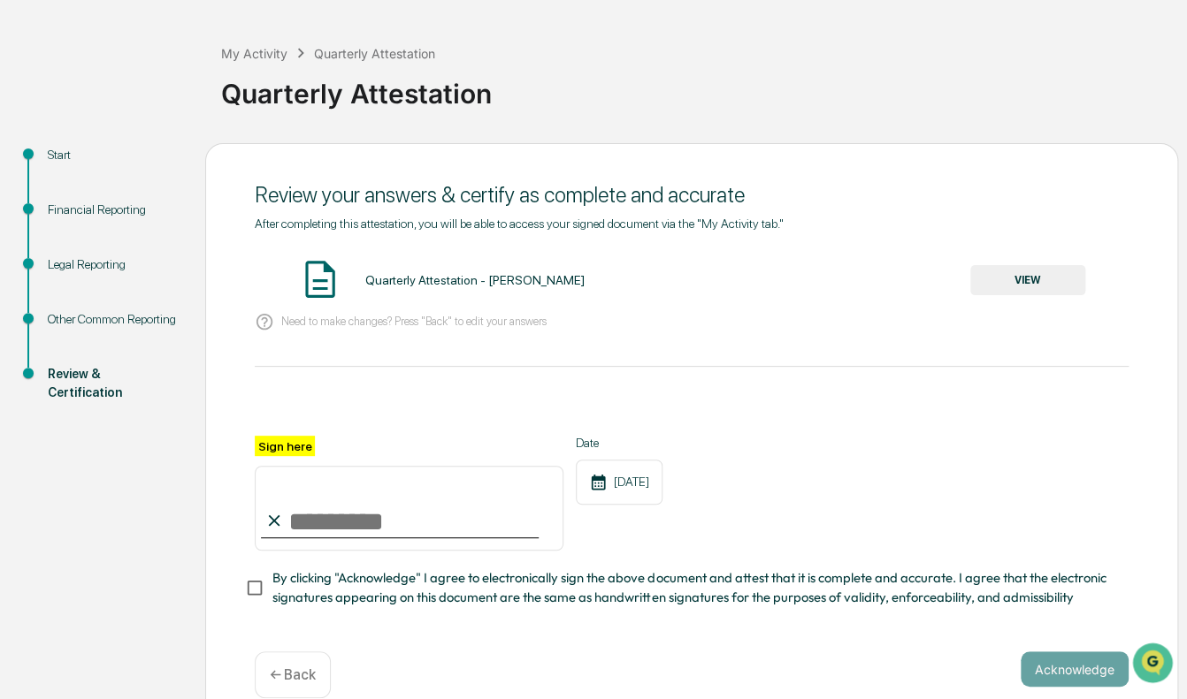
click at [343, 529] on input "Sign here" at bounding box center [409, 508] width 309 height 85
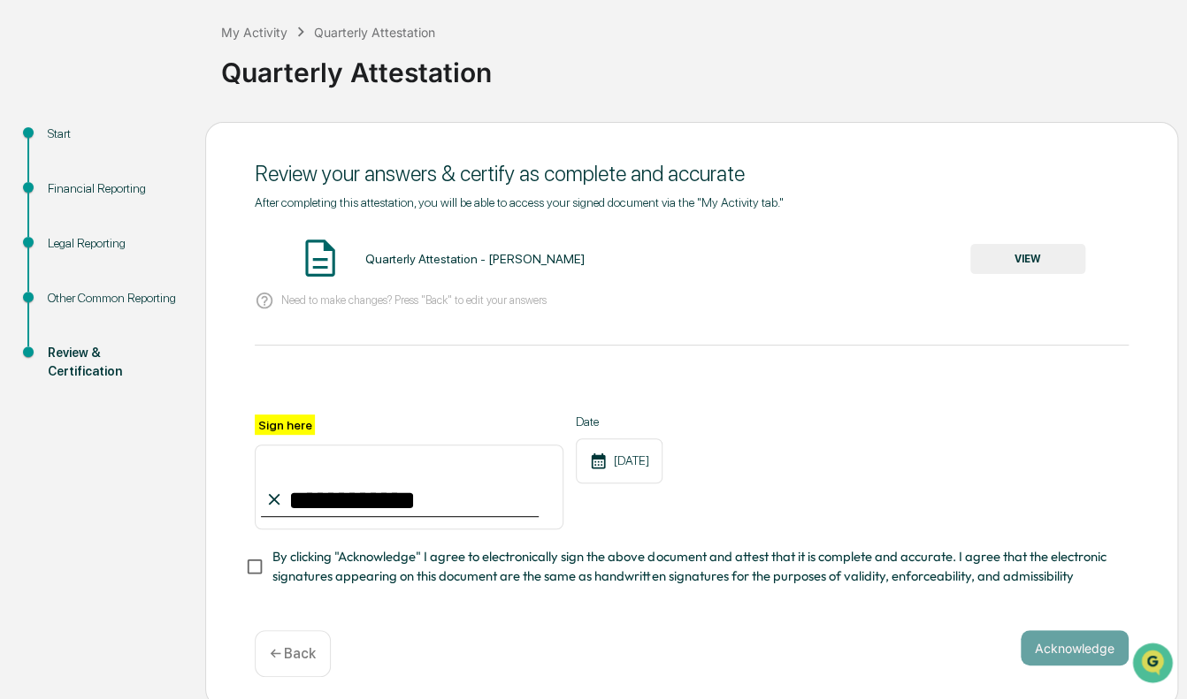
scroll to position [103, 0]
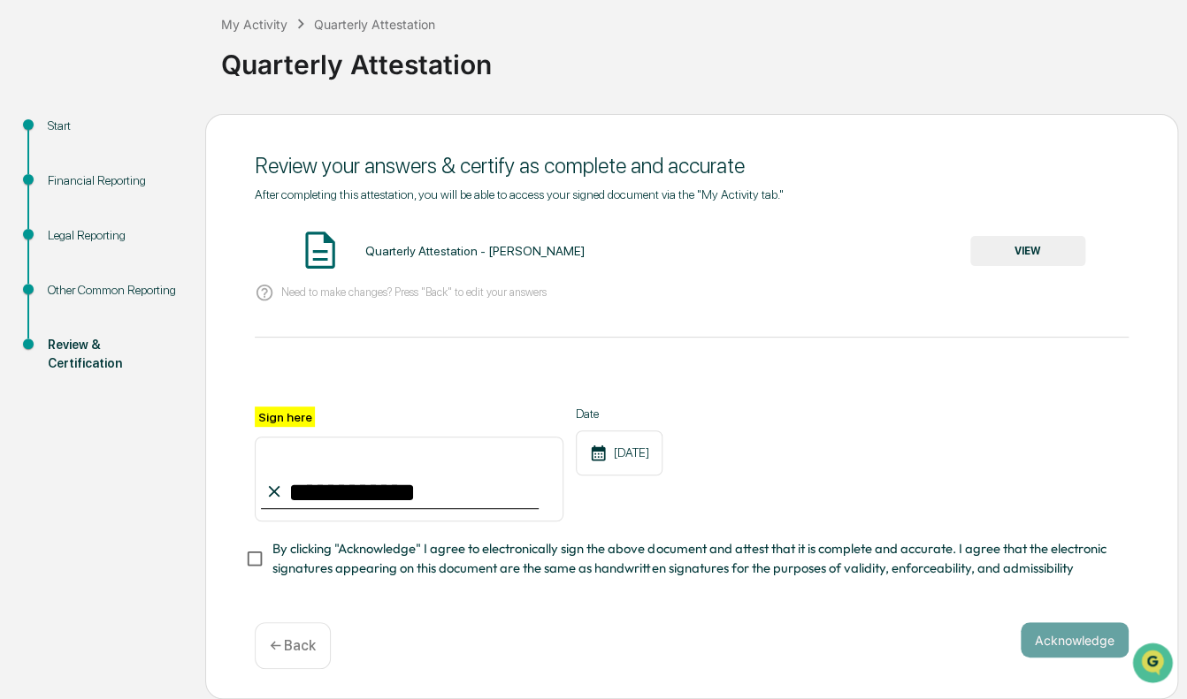
type input "**********"
click at [1040, 529] on button "Acknowledge" at bounding box center [1074, 639] width 108 height 35
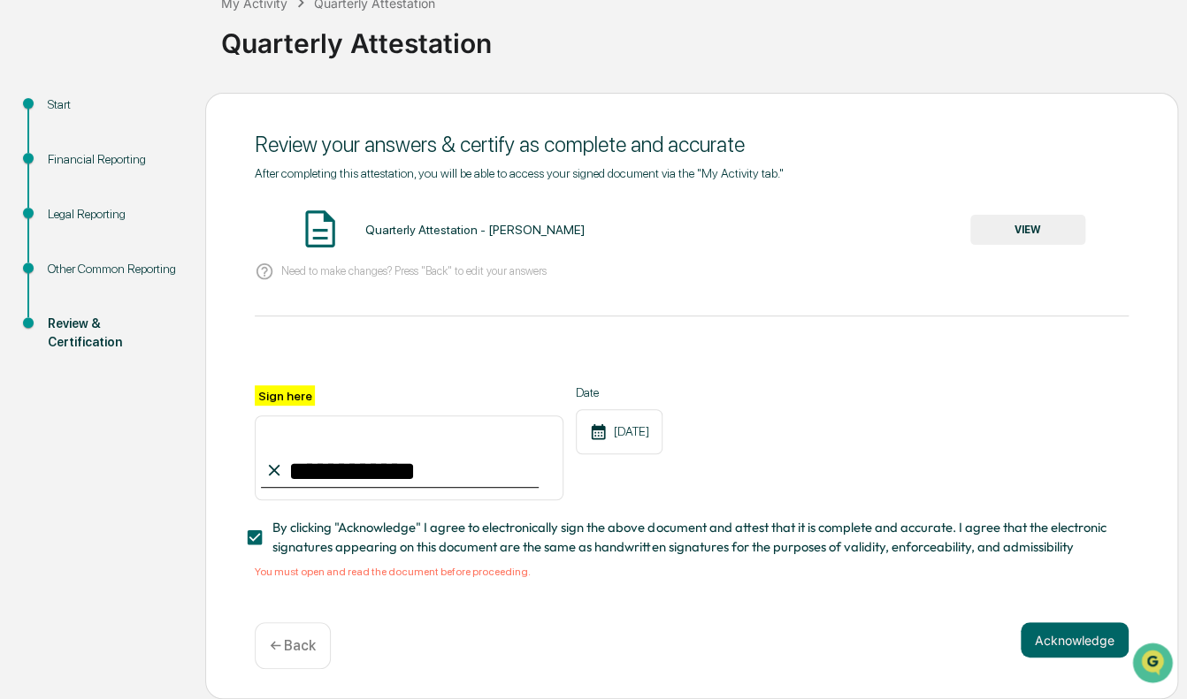
scroll to position [124, 0]
click at [324, 529] on span "By clicking "Acknowledge" I agree to electronically sign the above document and…" at bounding box center [693, 538] width 842 height 40
click at [326, 529] on div "You must open and read the document before proceeding." at bounding box center [692, 572] width 874 height 12
click at [366, 268] on p "Need to make changes? Press "Back" to edit your answers" at bounding box center [413, 270] width 265 height 13
click at [408, 207] on div "Quarterly Attestation - [PERSON_NAME] VIEW" at bounding box center [692, 230] width 874 height 47
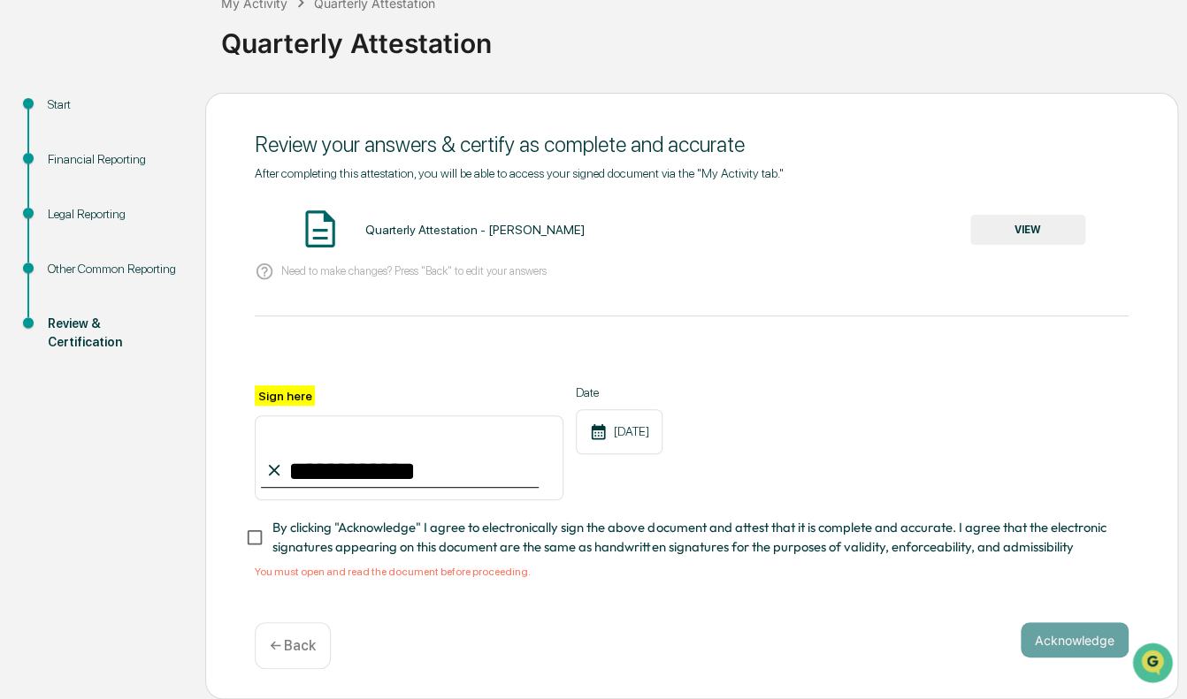
click at [414, 225] on div "Quarterly Attestation - [PERSON_NAME]" at bounding box center [473, 230] width 219 height 14
click at [1000, 228] on button "VIEW" at bounding box center [1027, 230] width 115 height 30
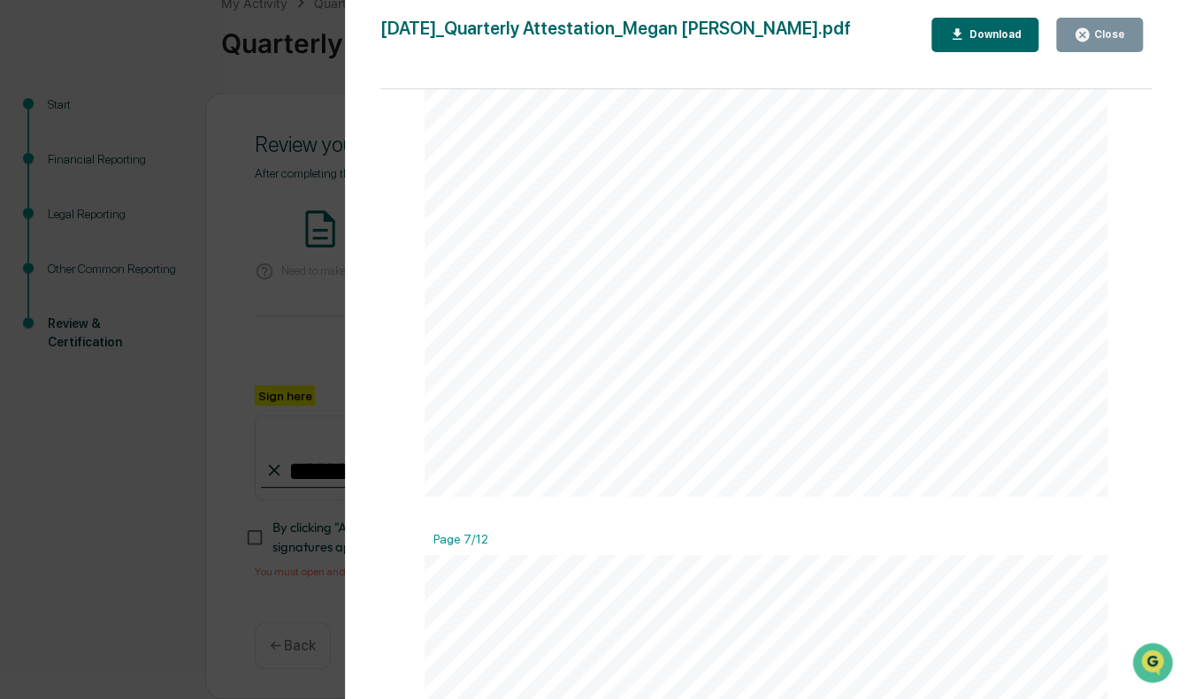
scroll to position [5703, 0]
click at [1103, 41] on div "Close" at bounding box center [1107, 34] width 34 height 12
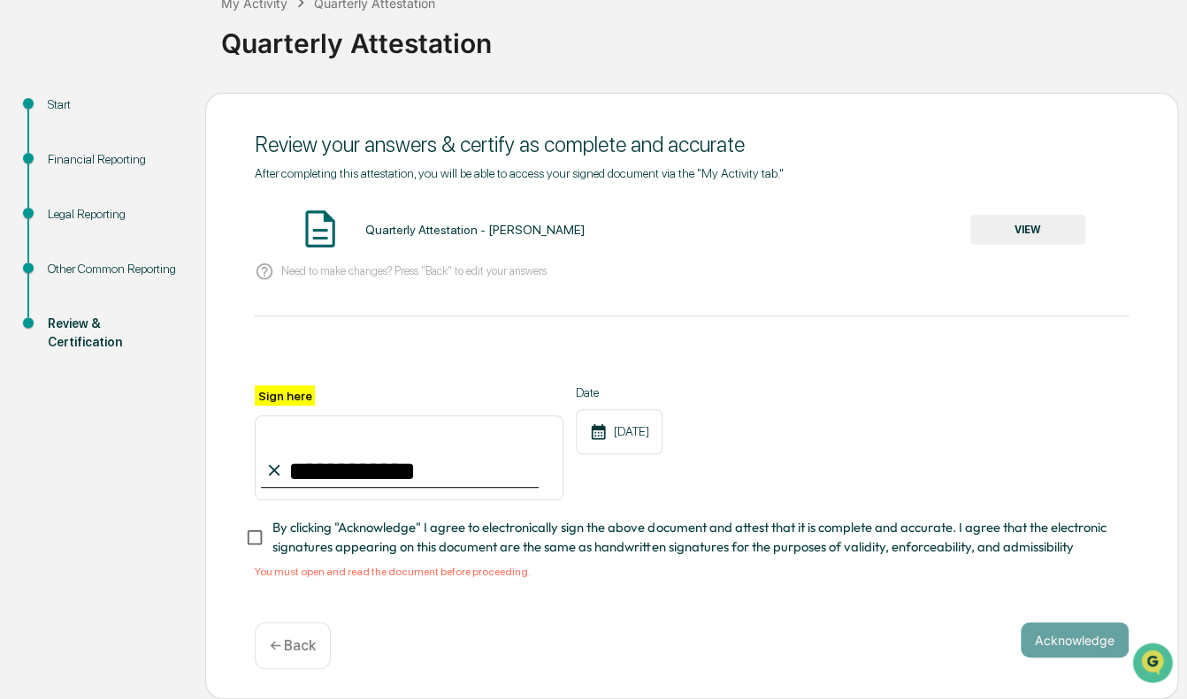
click at [102, 150] on div "Financial Reporting" at bounding box center [112, 159] width 129 height 19
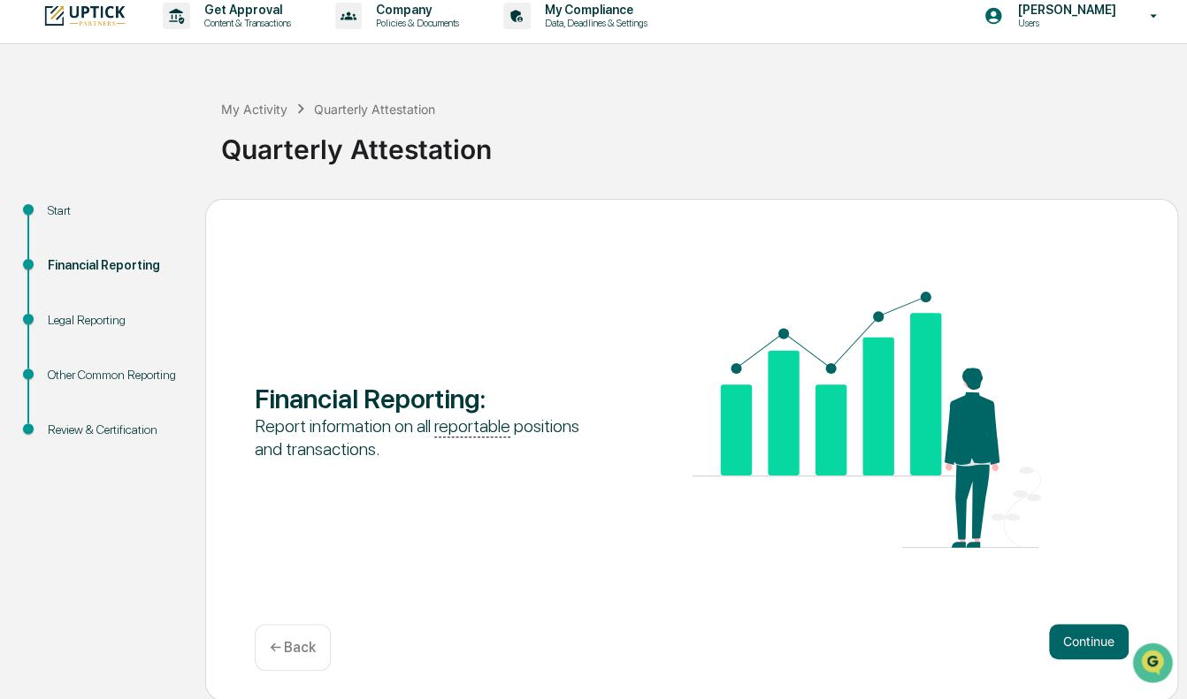
drag, startPoint x: 1074, startPoint y: 635, endPoint x: 1061, endPoint y: 618, distance: 21.4
click at [1061, 529] on div "Financial Reporting : Report information on all reportable positions and transa…" at bounding box center [691, 450] width 973 height 502
click at [1080, 529] on button "Continue" at bounding box center [1089, 641] width 80 height 35
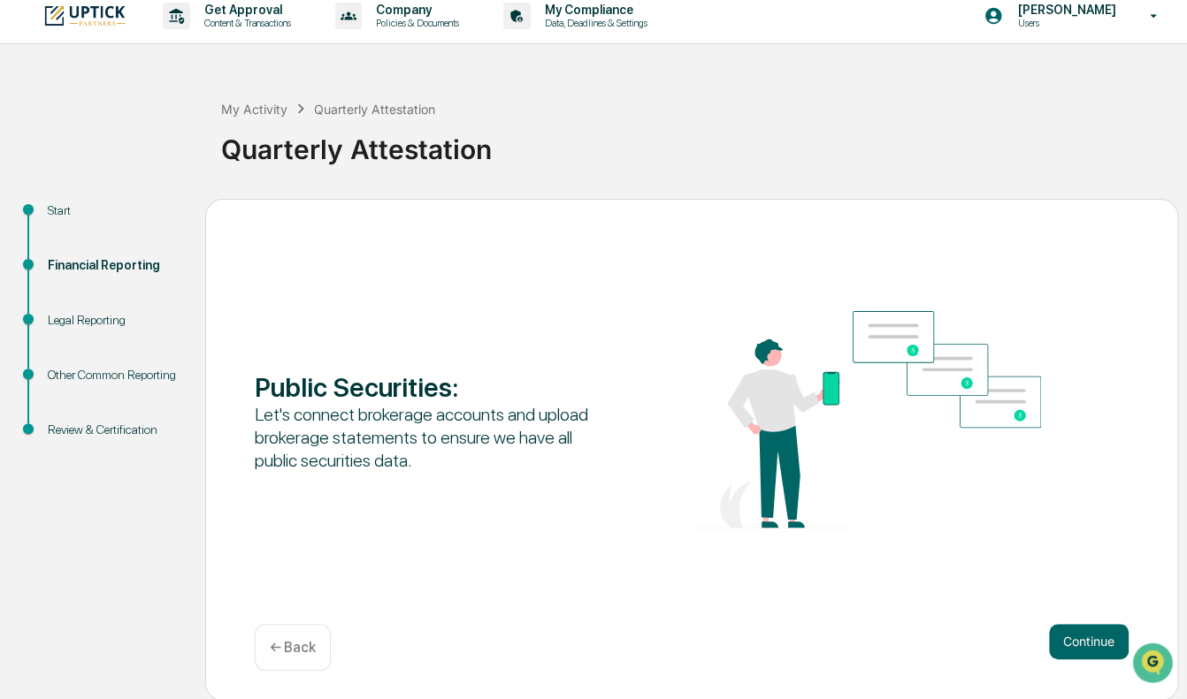
click at [1079, 529] on button "Continue" at bounding box center [1089, 641] width 80 height 35
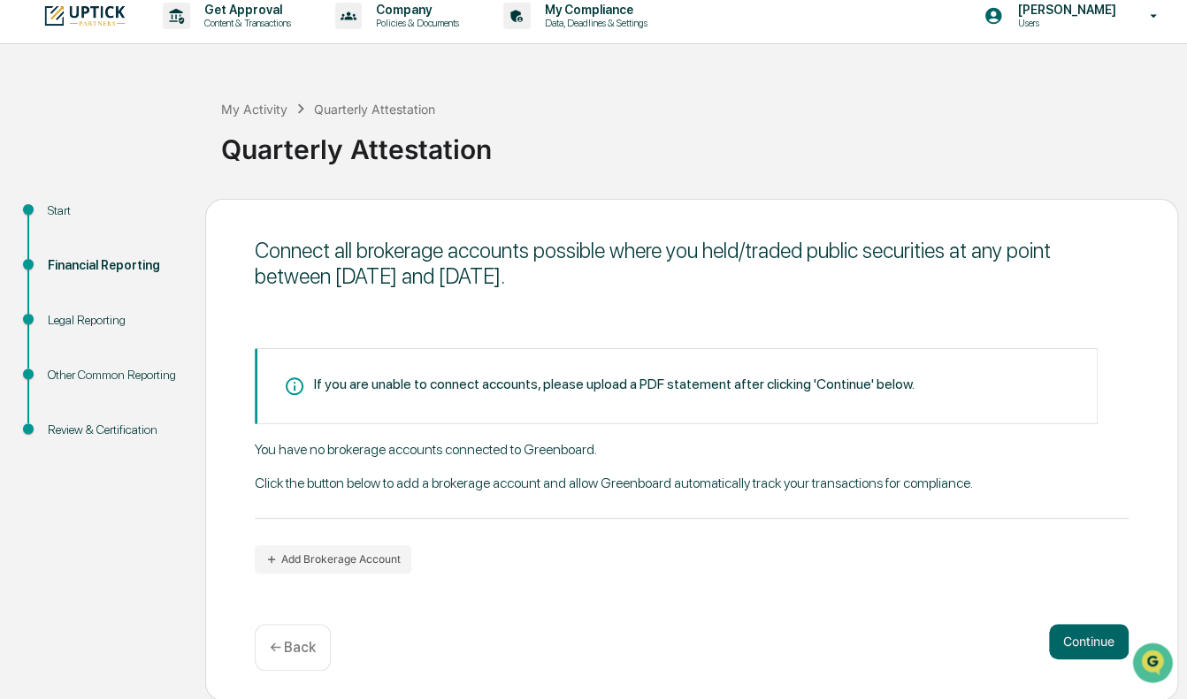
click at [1079, 529] on button "Continue" at bounding box center [1089, 641] width 80 height 35
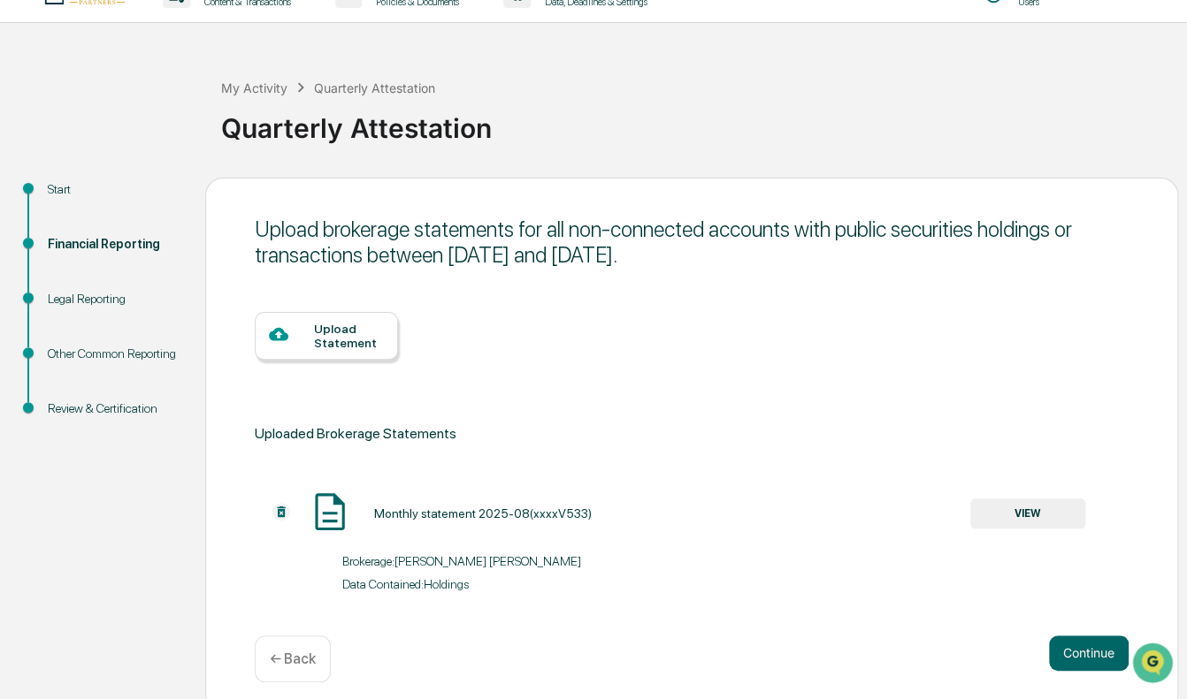
scroll to position [47, 0]
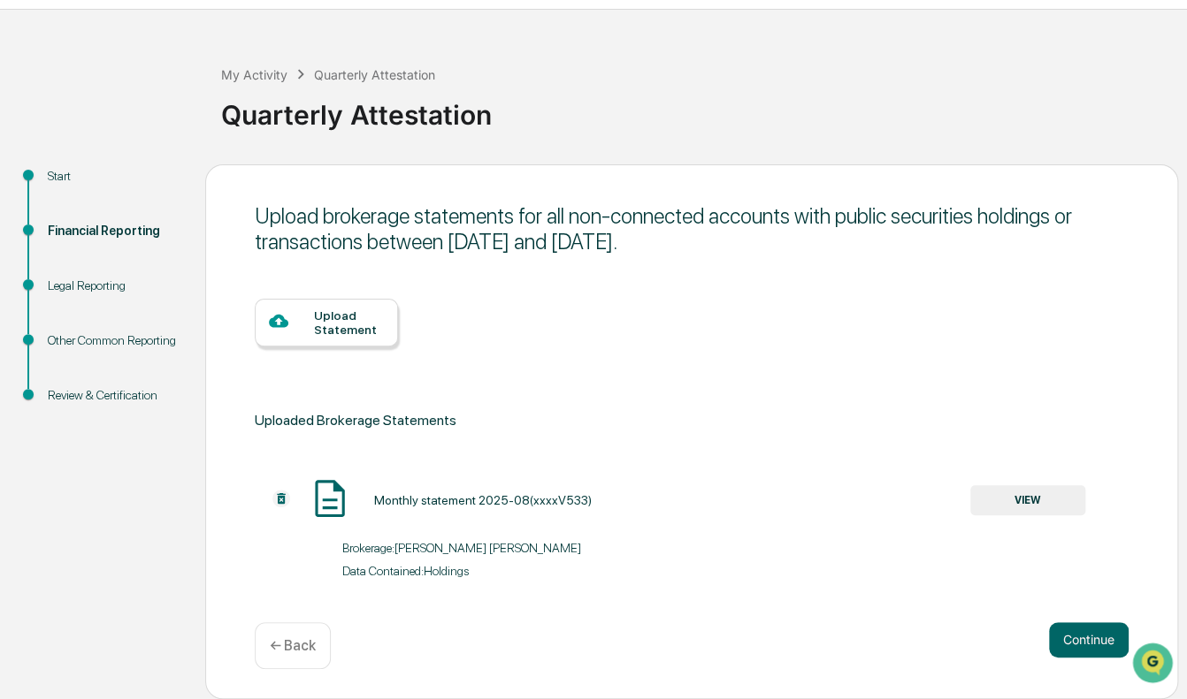
click at [337, 317] on div "Upload Statement" at bounding box center [349, 323] width 70 height 28
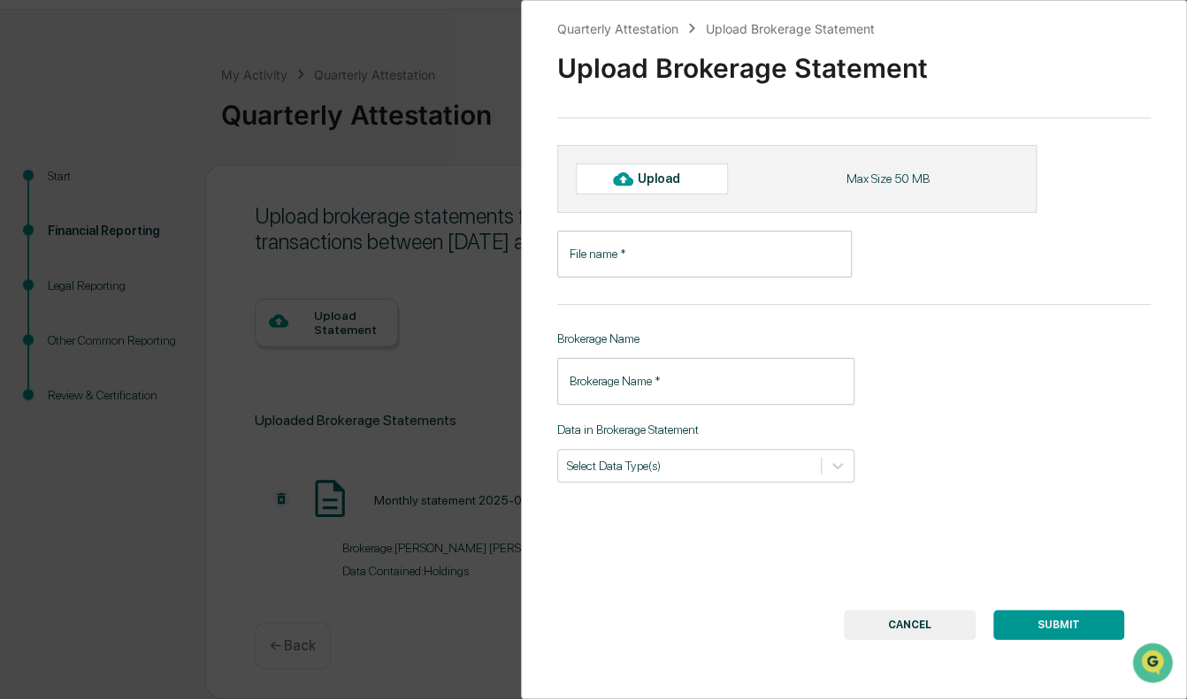
click at [645, 183] on div "Upload" at bounding box center [665, 179] width 57 height 14
type input "**********"
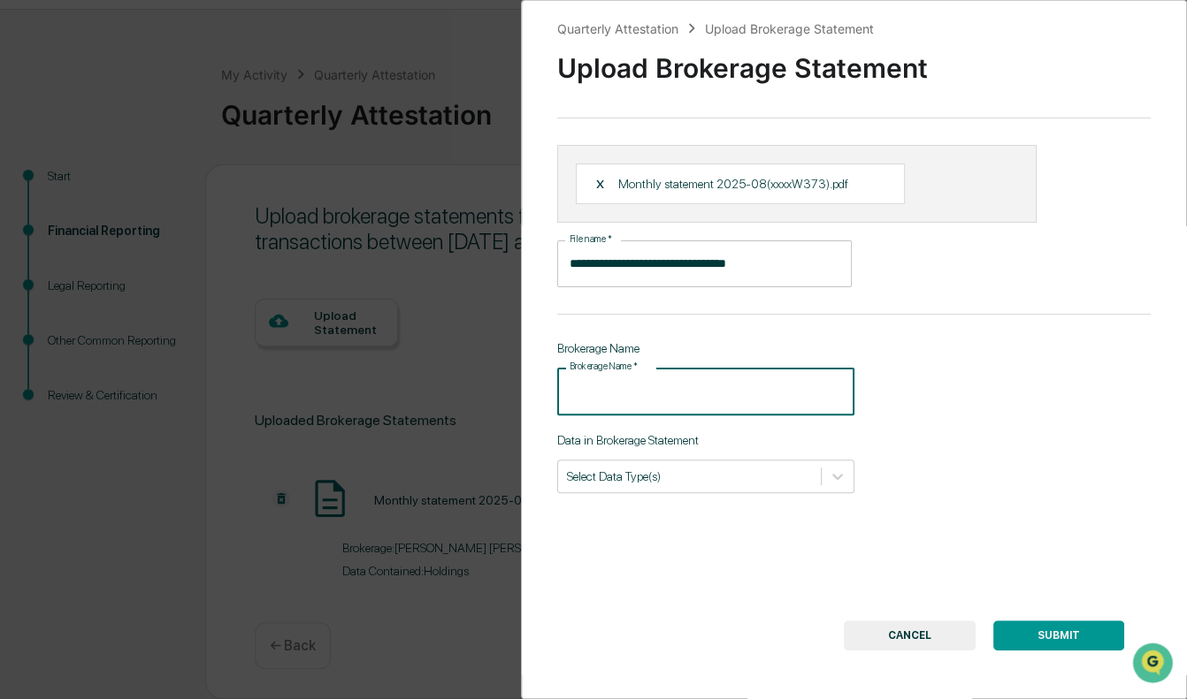
click at [765, 408] on input "Brokerage Name   *" at bounding box center [705, 391] width 297 height 47
type input "**********"
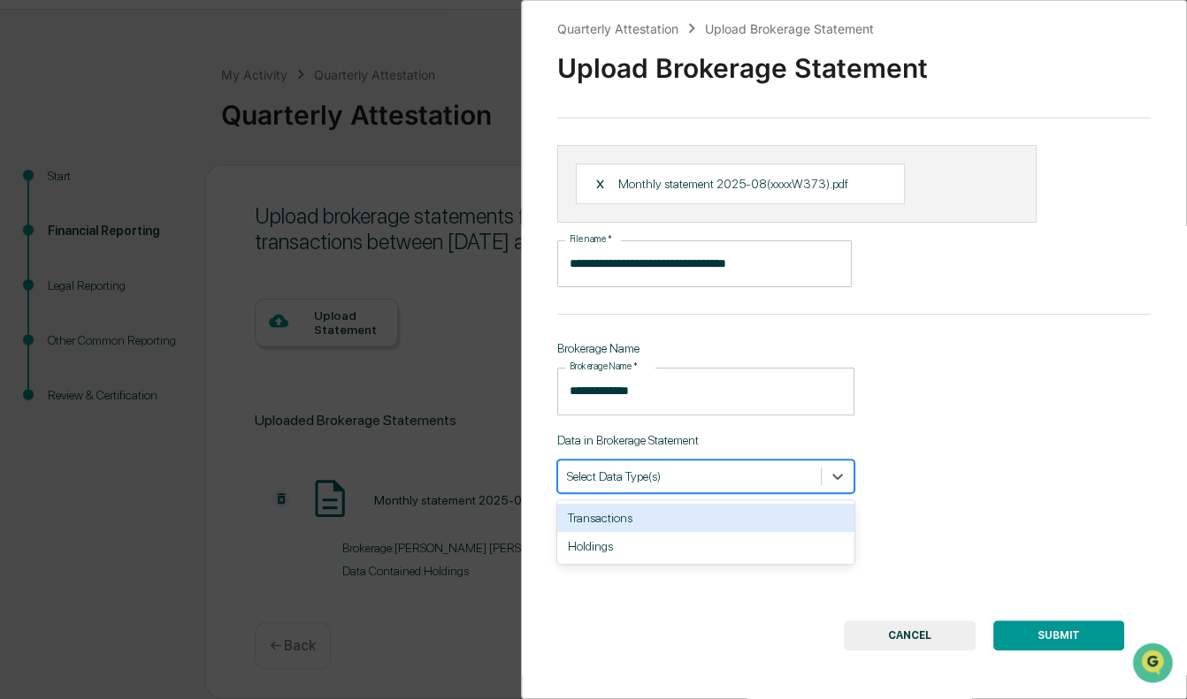
click at [736, 462] on div "Select Data Type(s)" at bounding box center [705, 477] width 297 height 34
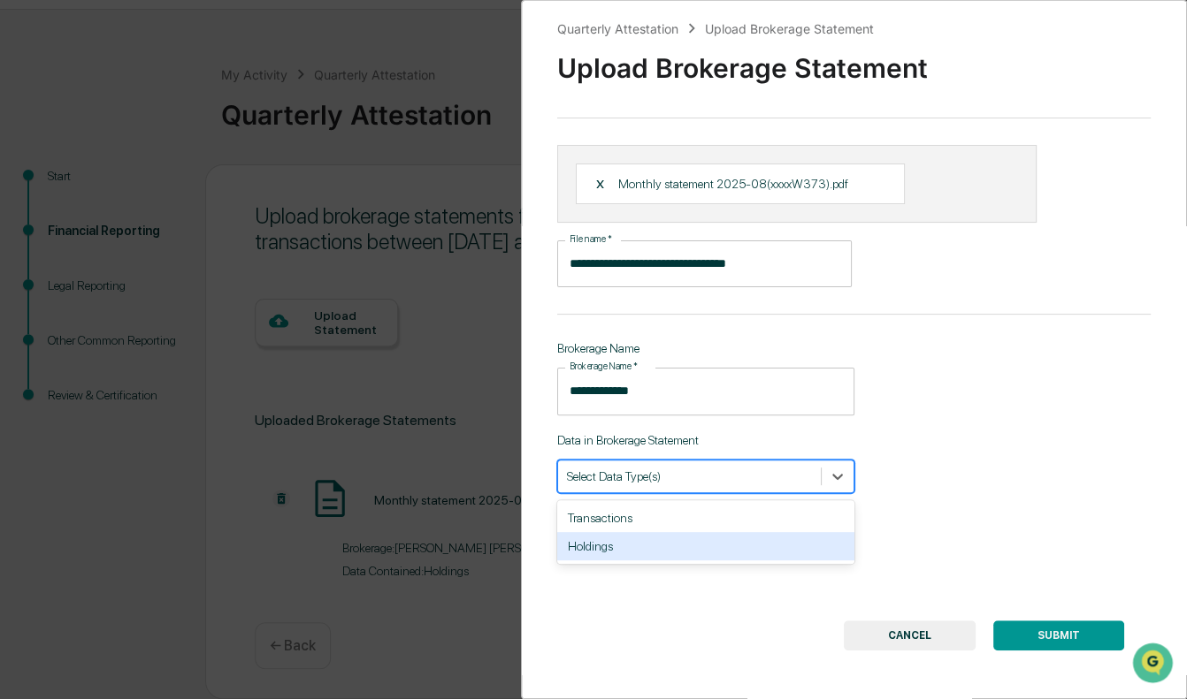
click at [631, 529] on div "Holdings" at bounding box center [705, 546] width 297 height 28
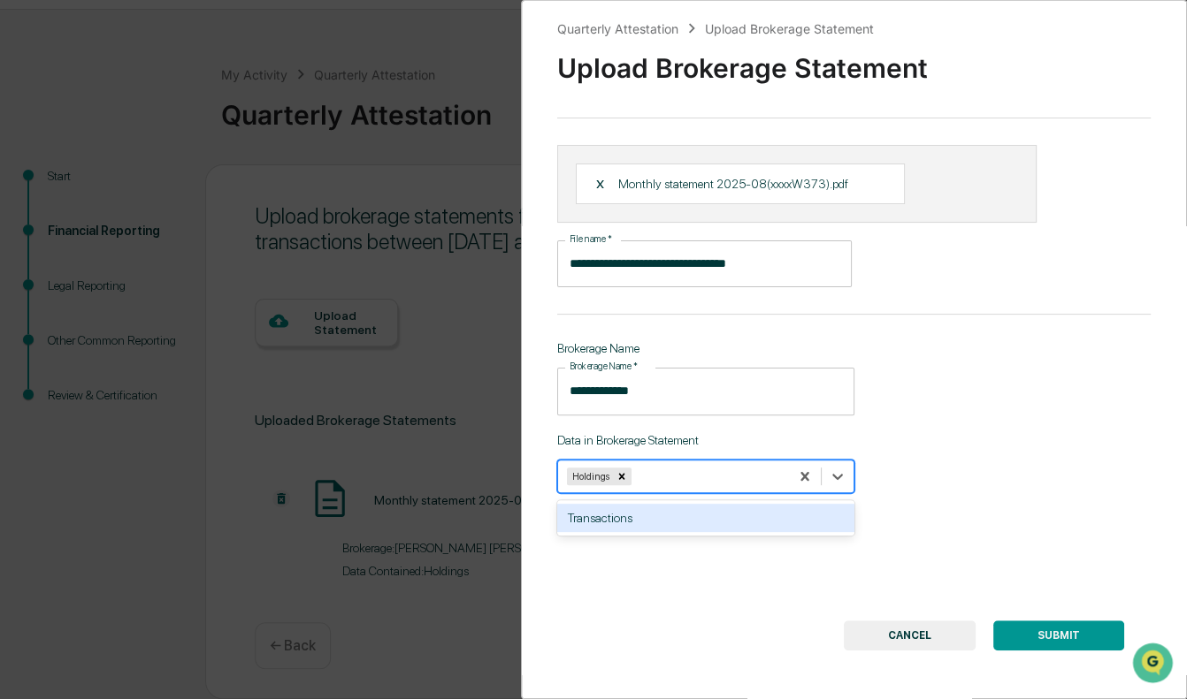
click at [1064, 529] on button "SUBMIT" at bounding box center [1058, 636] width 131 height 30
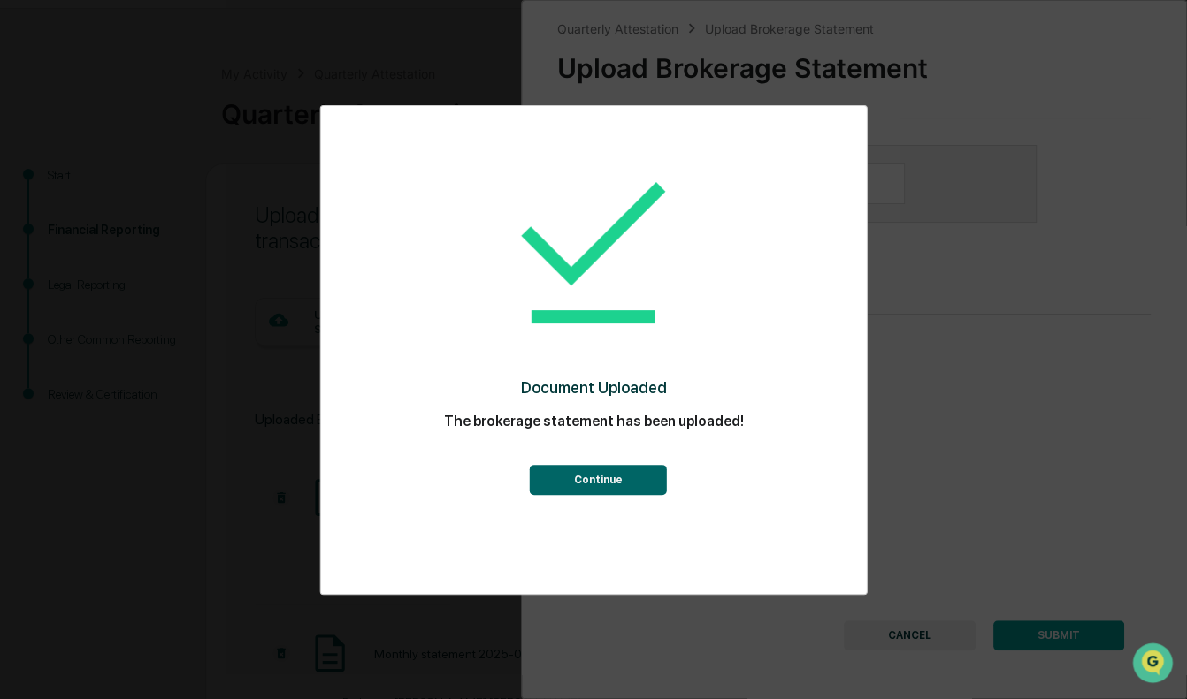
click at [613, 491] on button "Continue" at bounding box center [597, 480] width 137 height 30
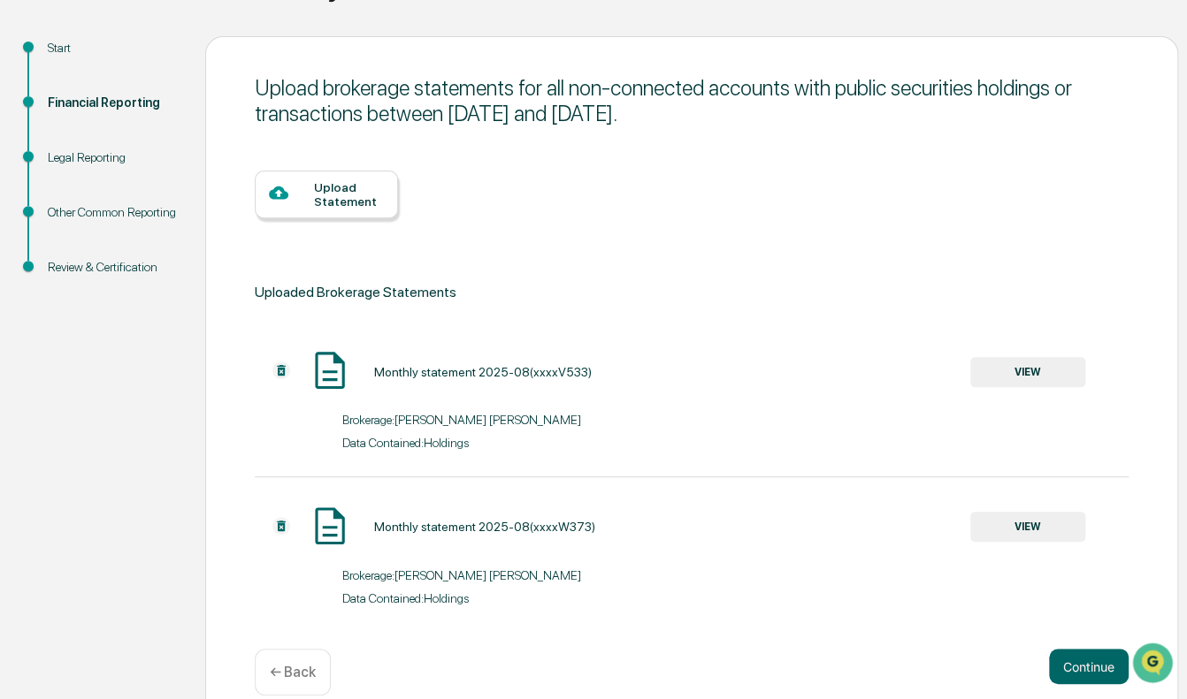
scroll to position [180, 0]
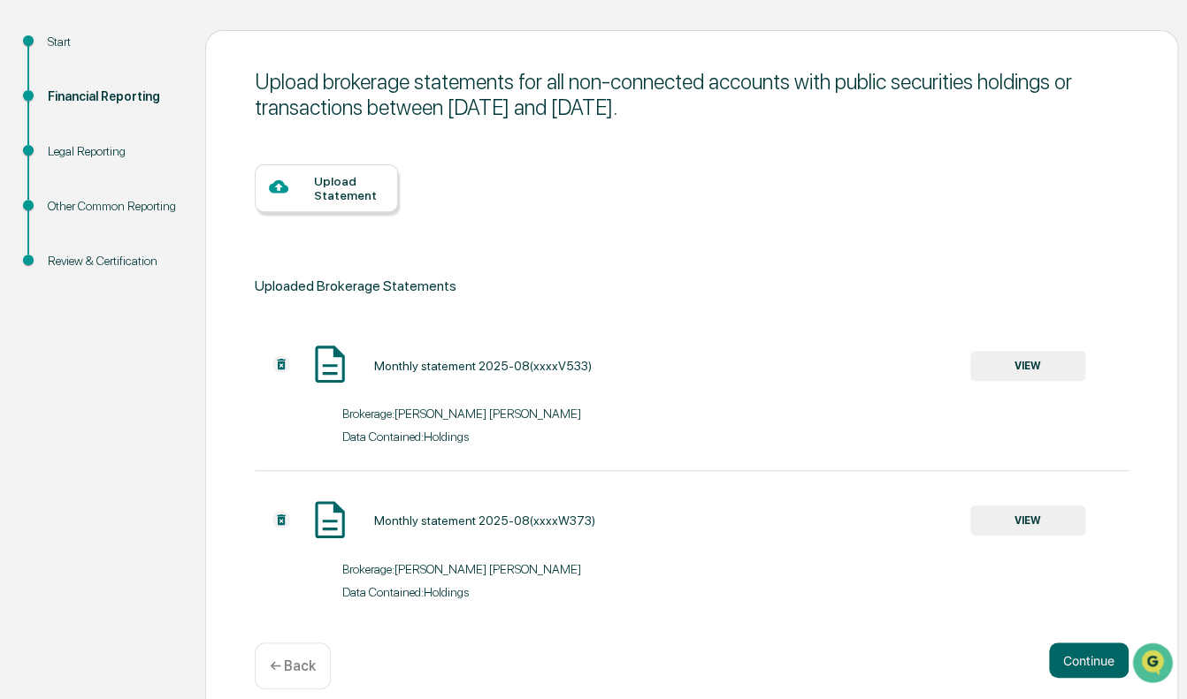
click at [359, 194] on div "Upload Statement" at bounding box center [349, 188] width 70 height 28
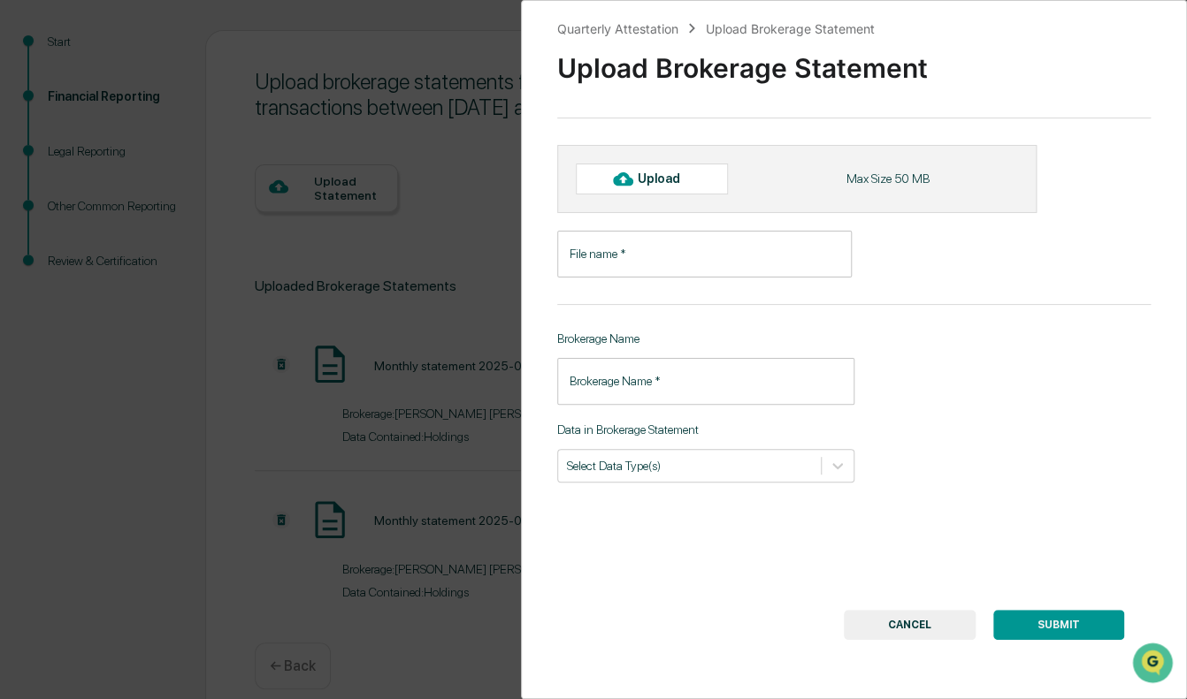
click at [615, 172] on icon at bounding box center [622, 178] width 19 height 19
type input "**********"
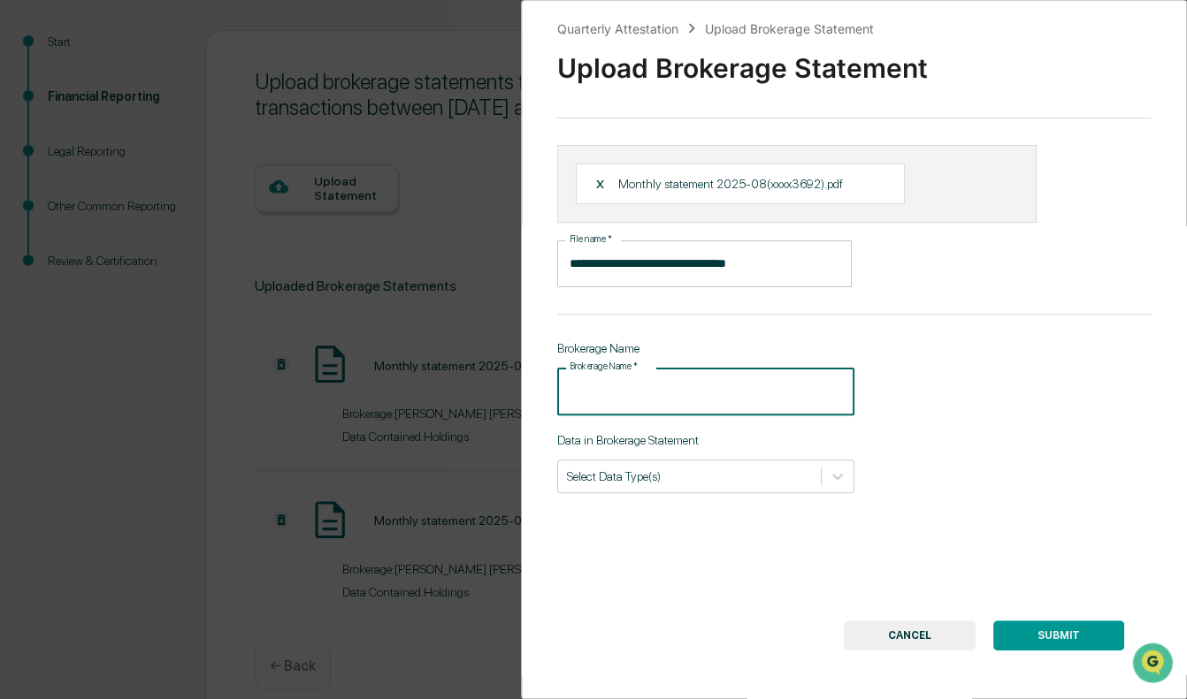
click at [658, 374] on input "Brokerage Name   *" at bounding box center [705, 391] width 297 height 47
type input "**********"
click at [665, 496] on div "**********" at bounding box center [854, 349] width 666 height 699
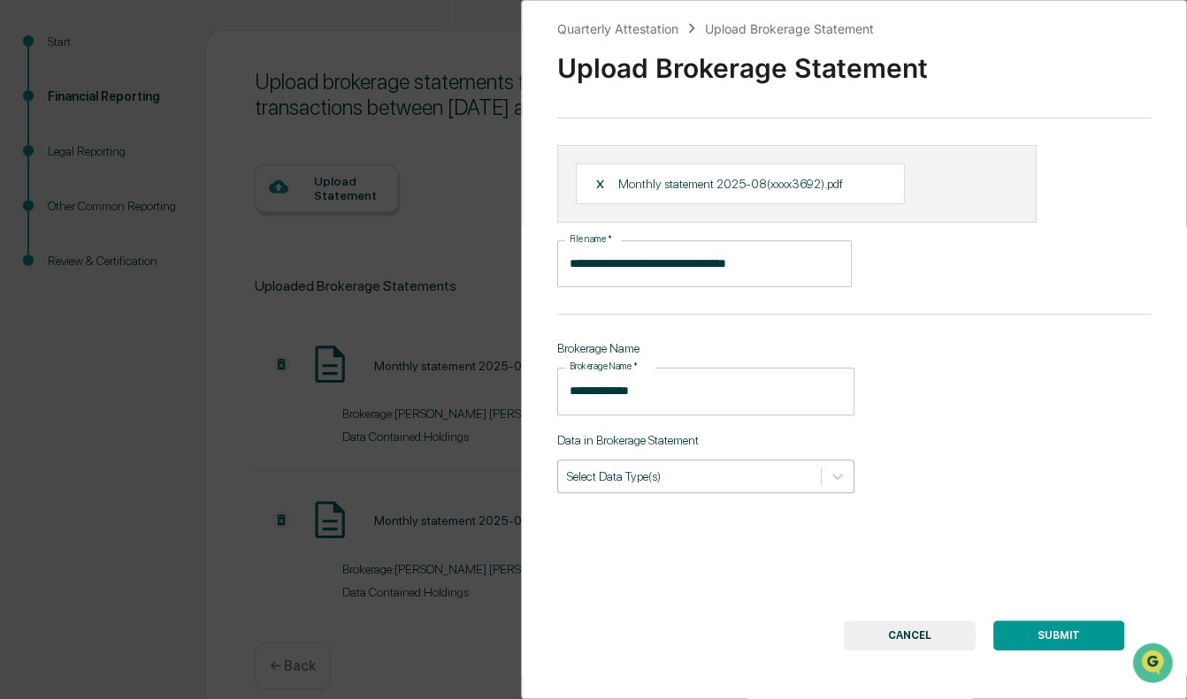
click at [658, 477] on div at bounding box center [689, 476] width 245 height 17
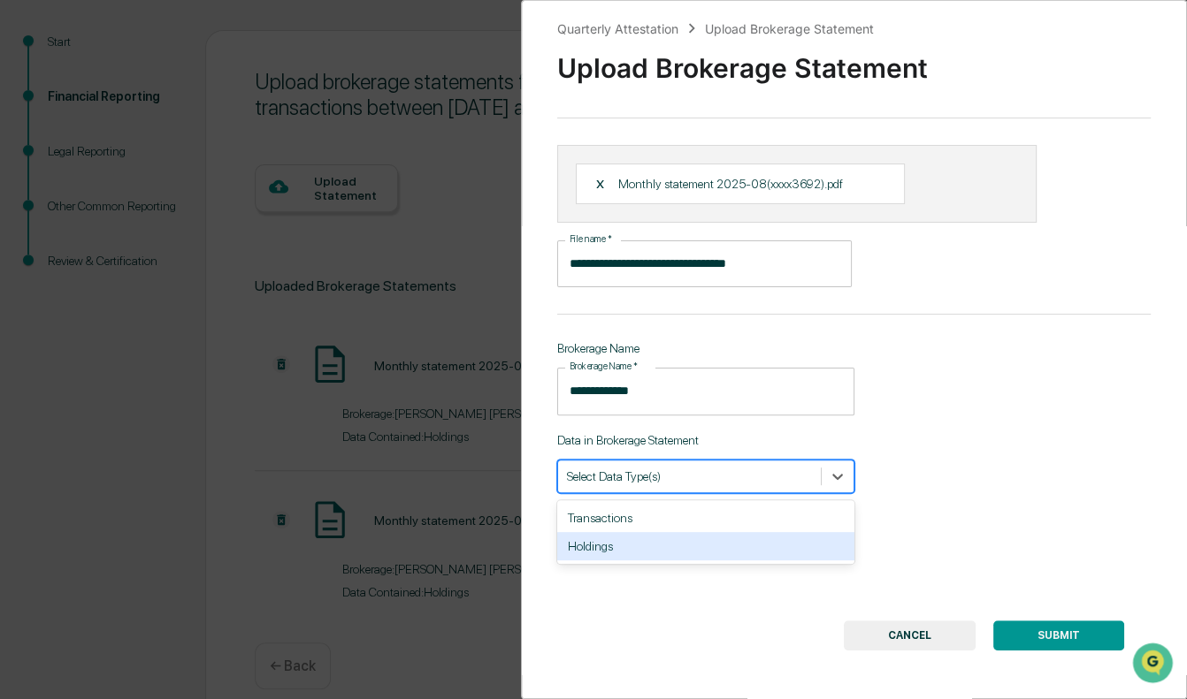
click at [654, 529] on div "Holdings" at bounding box center [705, 546] width 297 height 28
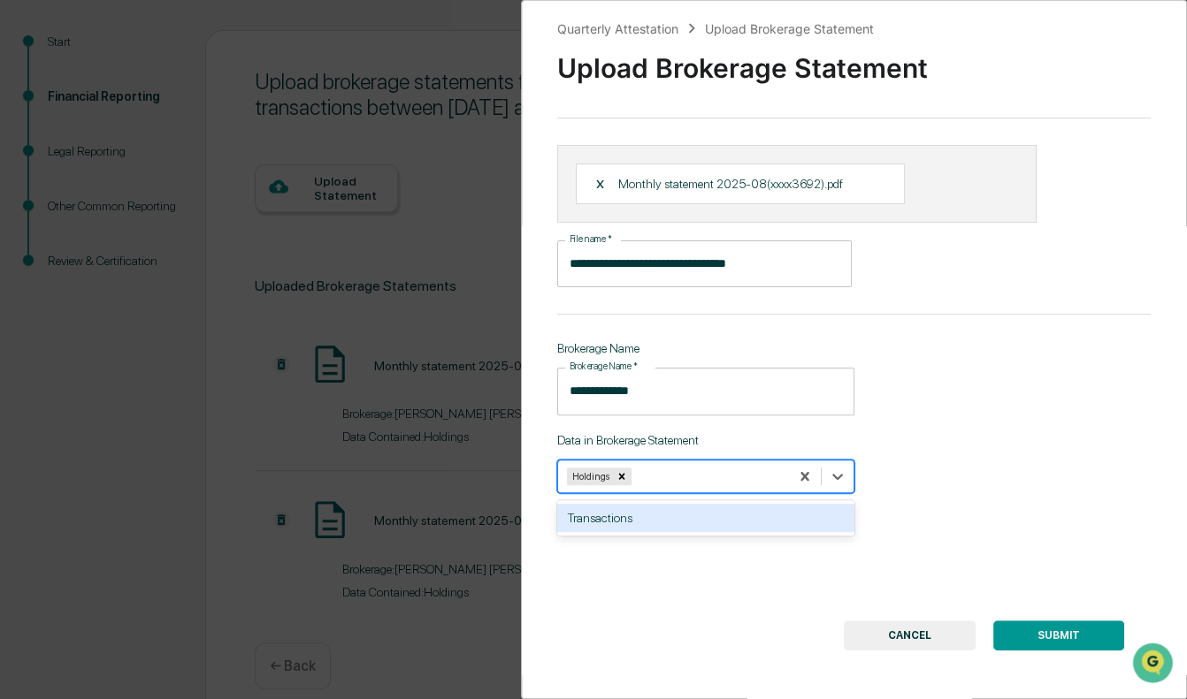
click at [1037, 529] on button "SUBMIT" at bounding box center [1058, 636] width 131 height 30
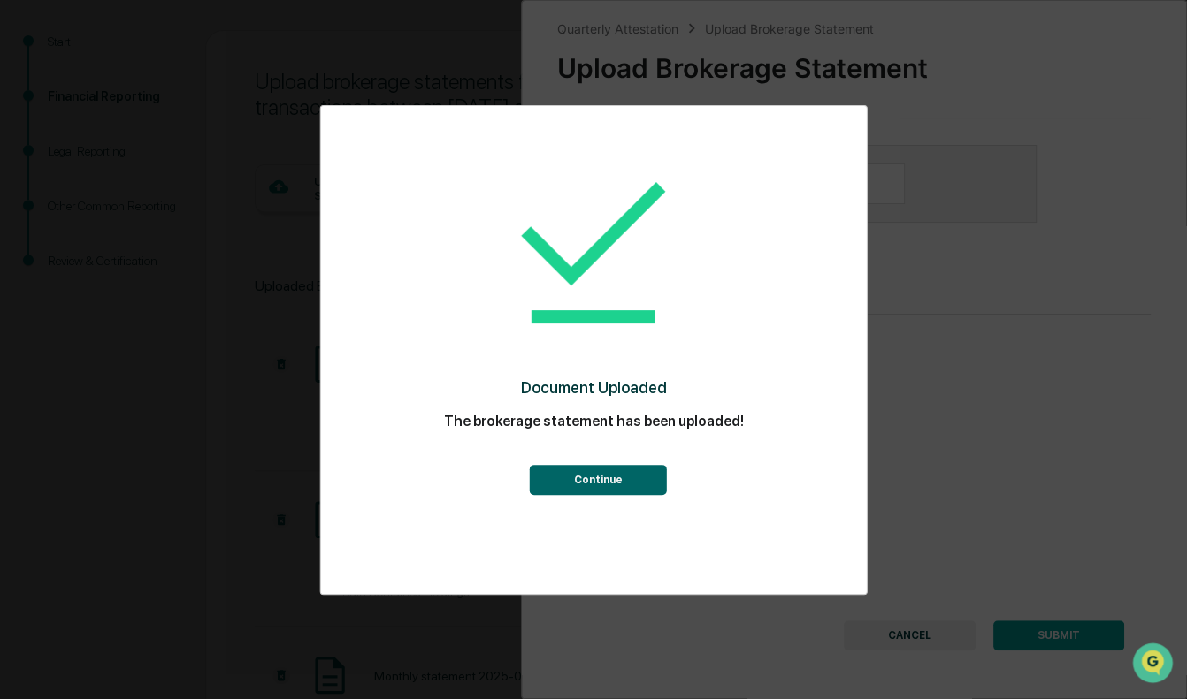
click at [629, 490] on button "Continue" at bounding box center [597, 480] width 137 height 30
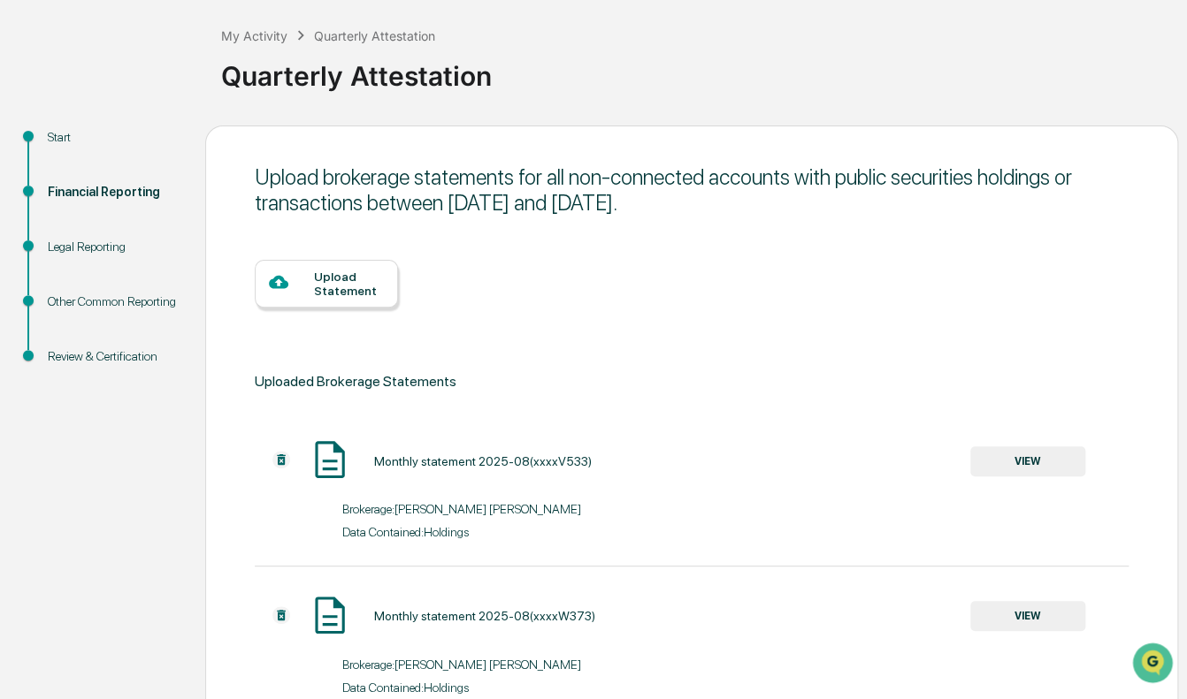
scroll to position [74, 0]
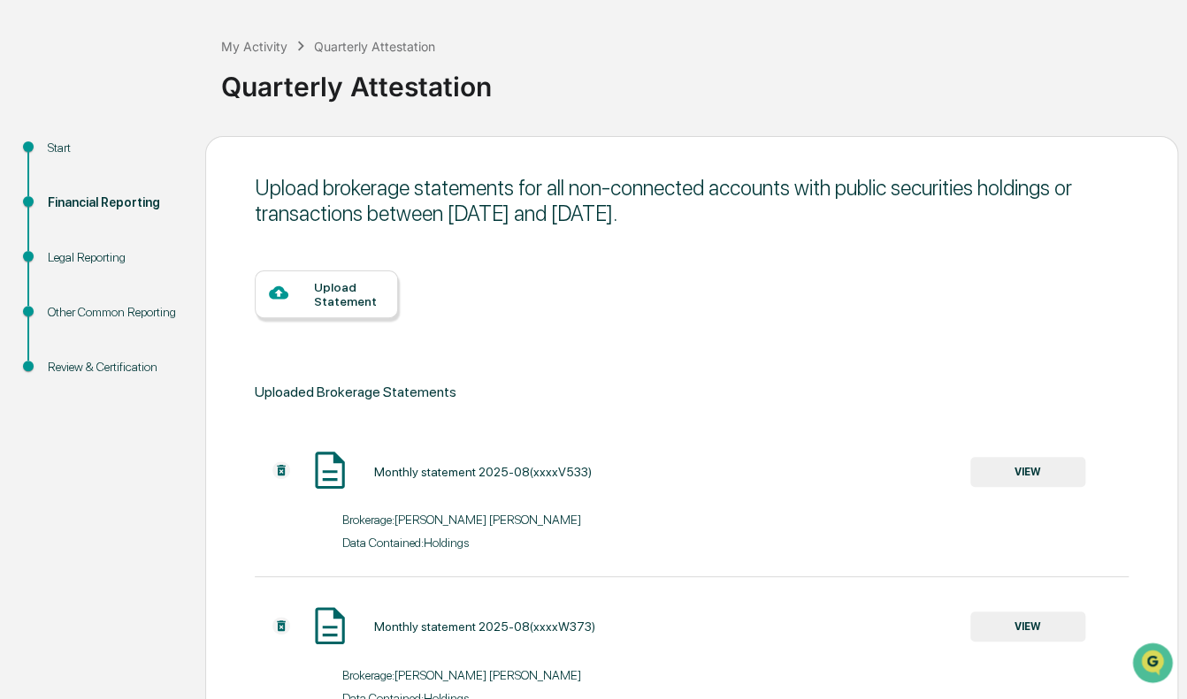
click at [334, 292] on div "Upload Statement" at bounding box center [349, 294] width 70 height 28
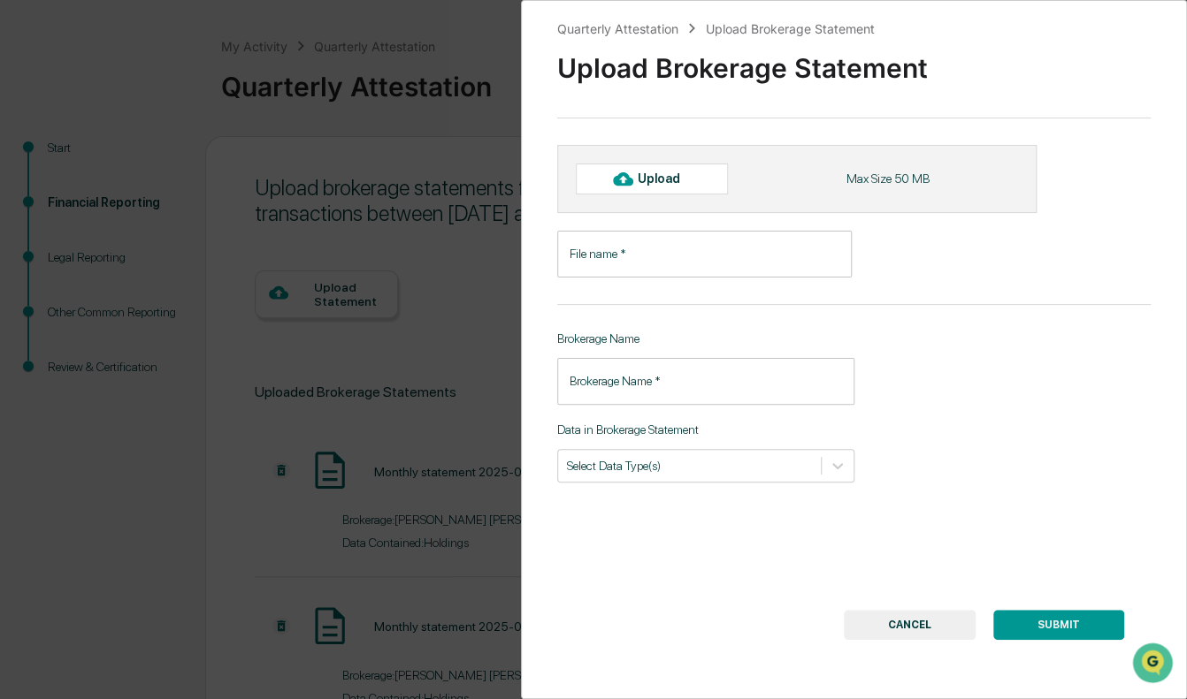
click at [637, 180] on div "Upload" at bounding box center [665, 179] width 57 height 14
click at [620, 177] on icon at bounding box center [622, 178] width 19 height 13
click at [677, 176] on div "Upload" at bounding box center [665, 179] width 57 height 14
click at [645, 183] on div "Upload" at bounding box center [665, 179] width 57 height 14
type input "**********"
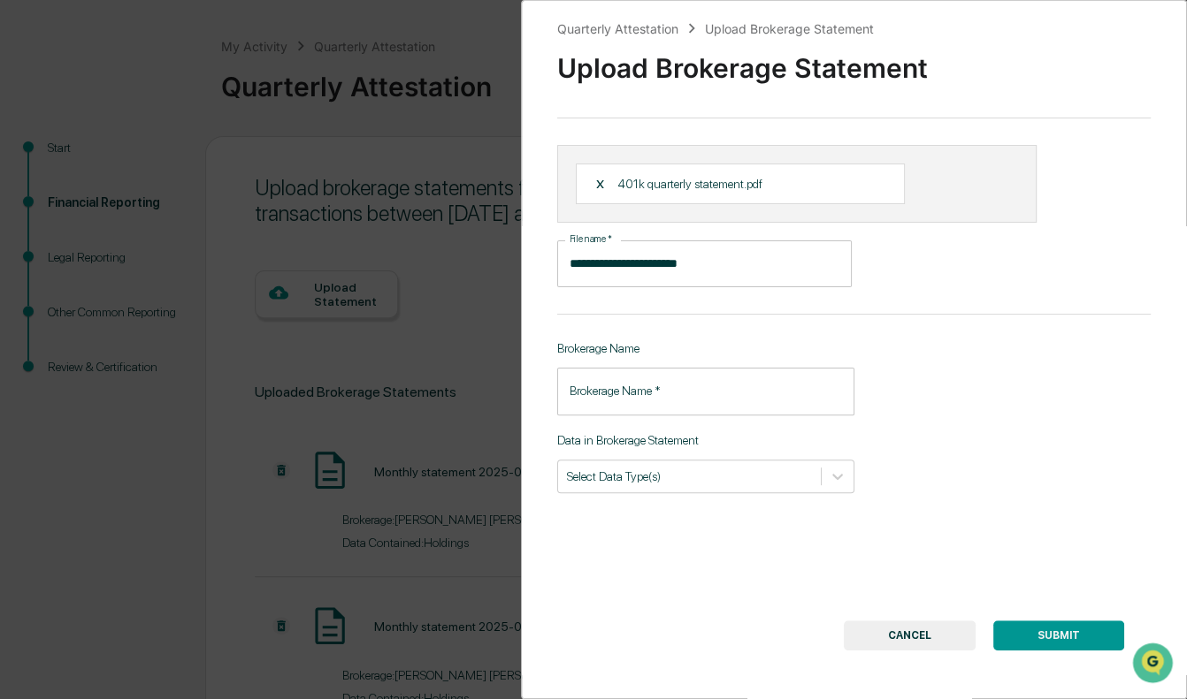
click at [658, 401] on input "Brokerage Name   *" at bounding box center [705, 391] width 297 height 47
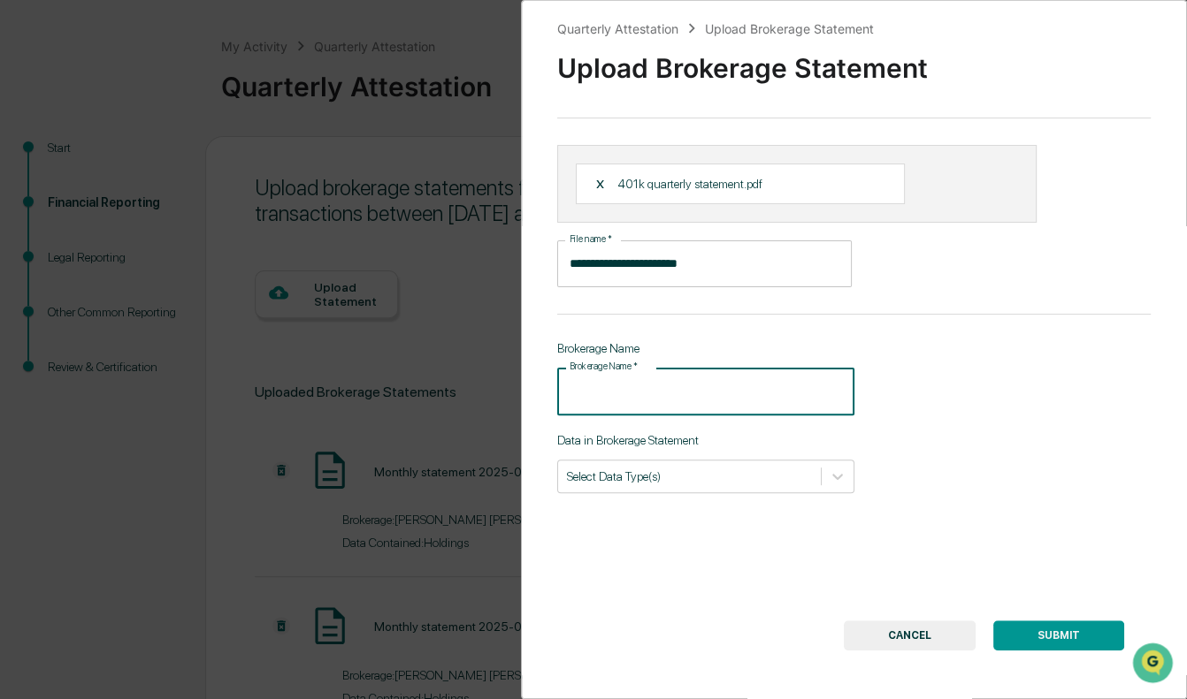
click at [644, 394] on input "Brokerage Name   *" at bounding box center [705, 391] width 297 height 47
type input "*********"
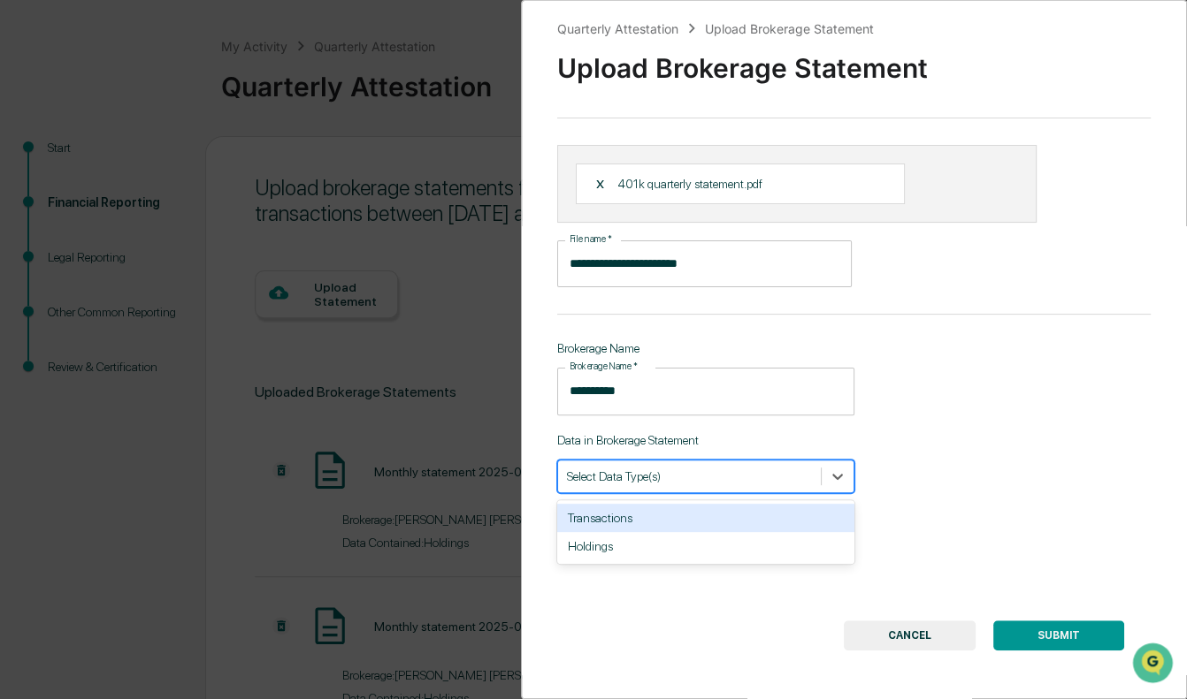
click at [672, 467] on div "Select Data Type(s)" at bounding box center [689, 476] width 263 height 24
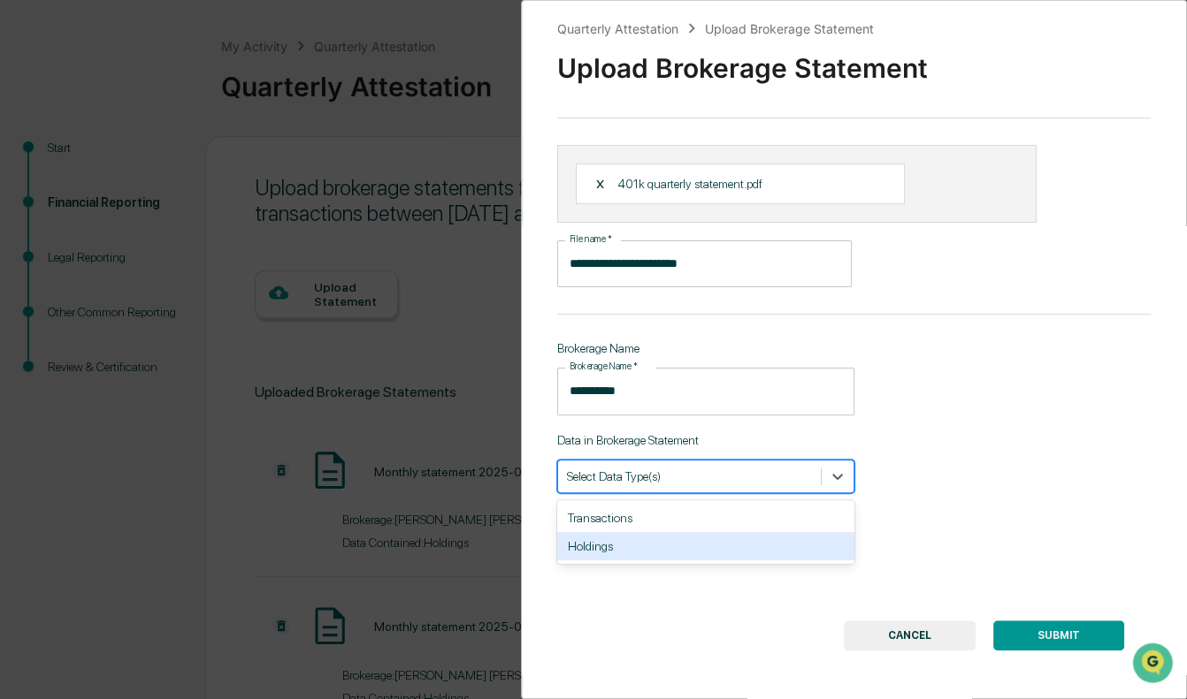
click at [617, 529] on div "Holdings" at bounding box center [705, 546] width 297 height 28
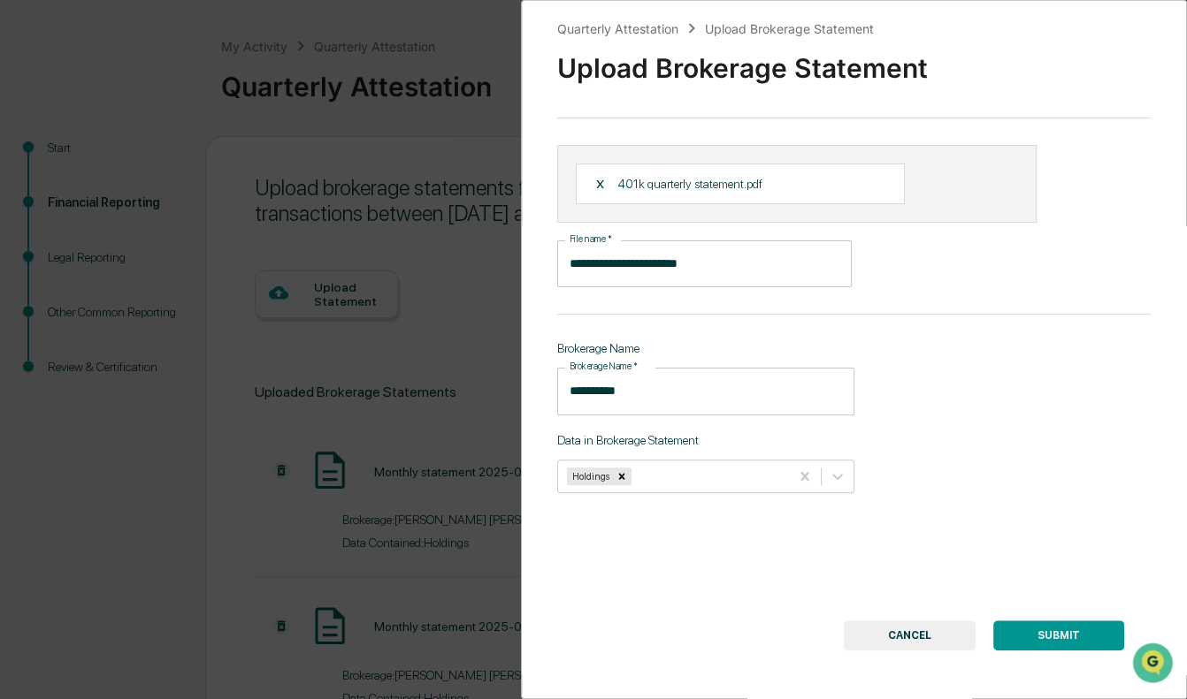
click at [1039, 529] on button "SUBMIT" at bounding box center [1058, 636] width 131 height 30
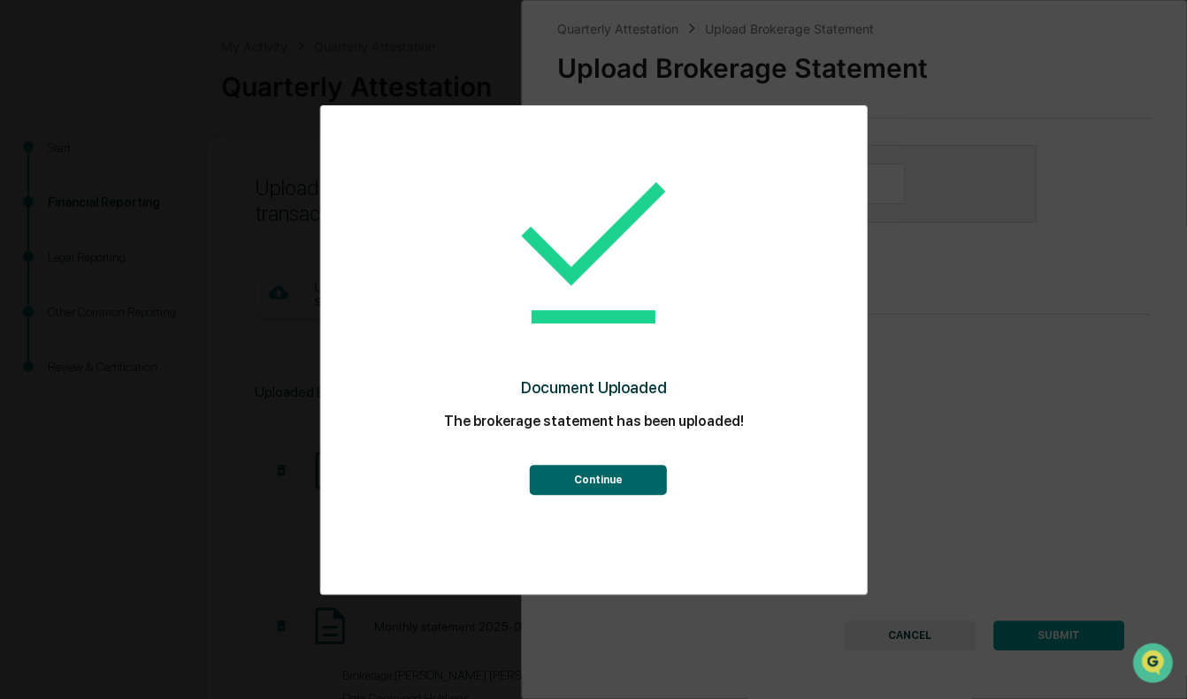
click at [598, 480] on button "Continue" at bounding box center [597, 480] width 137 height 30
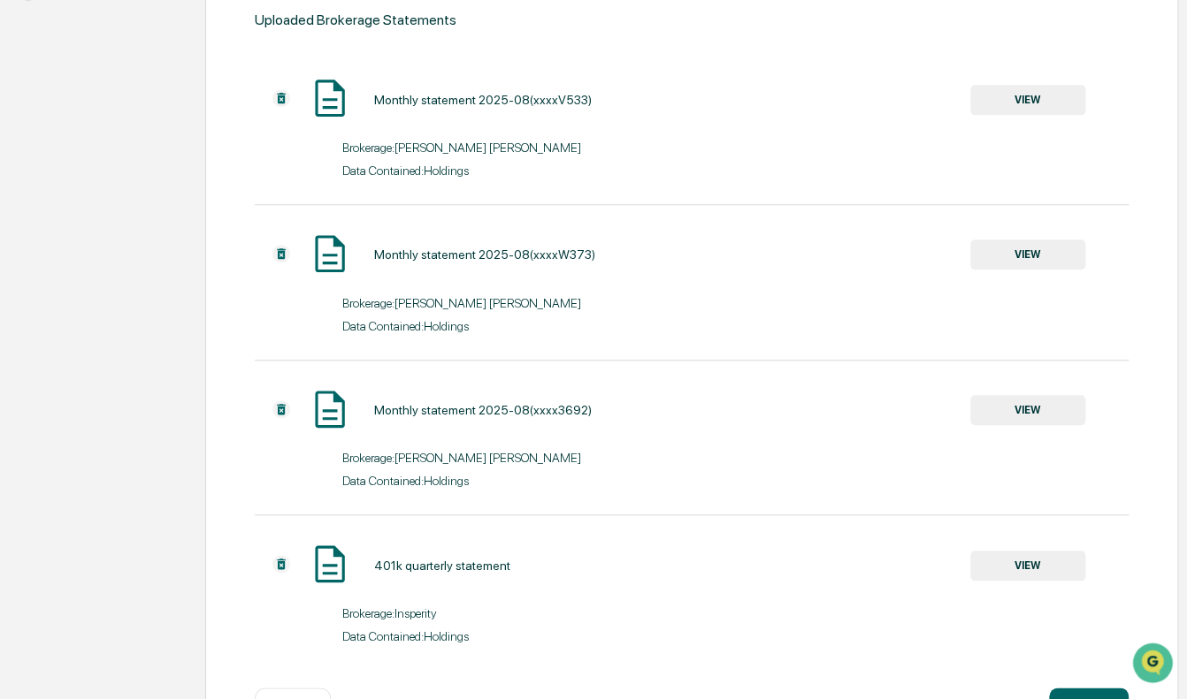
scroll to position [518, 0]
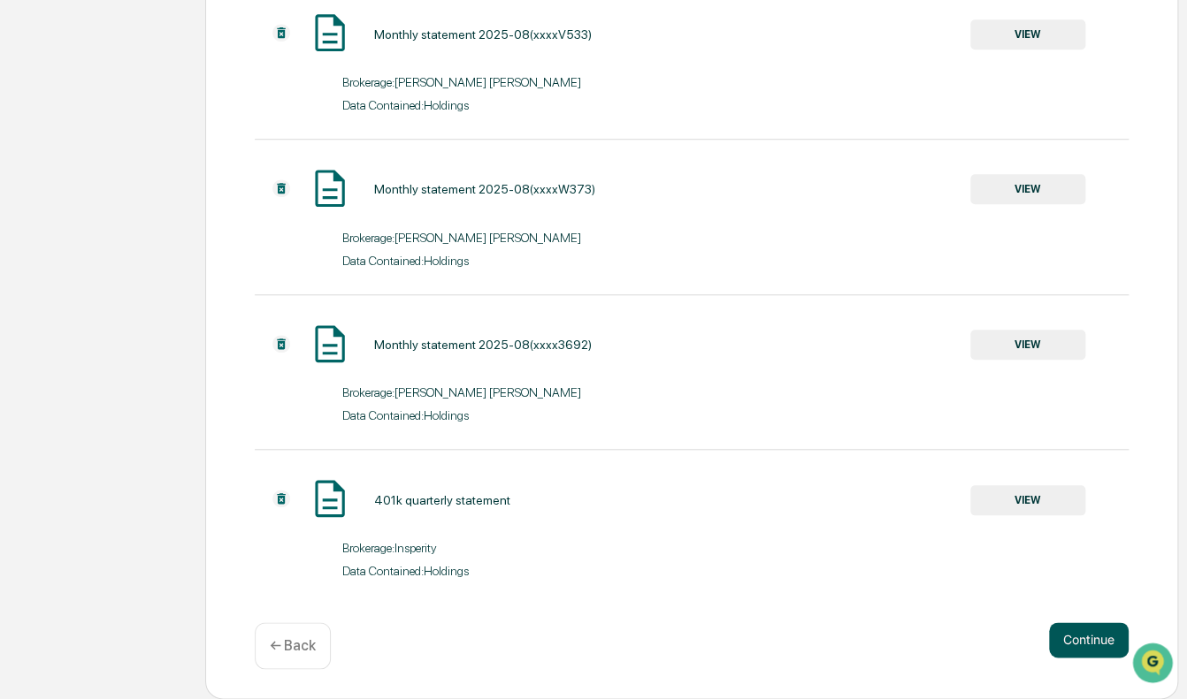
click at [1055, 529] on button "Continue" at bounding box center [1089, 639] width 80 height 35
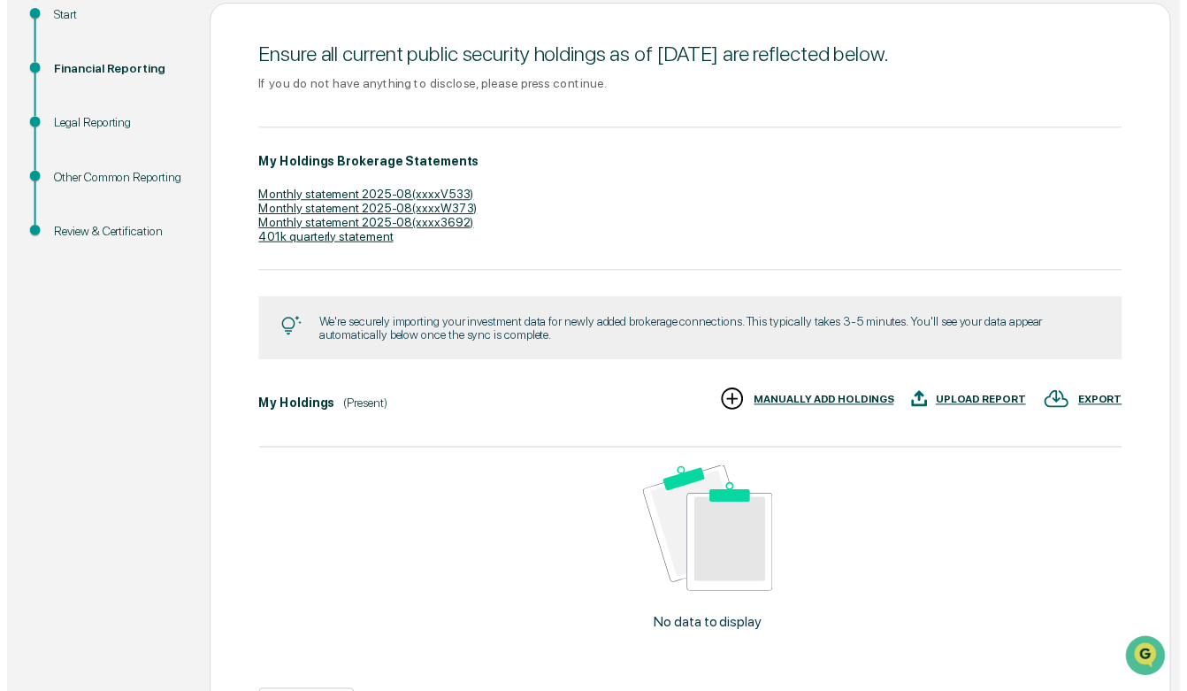
scroll to position [336, 0]
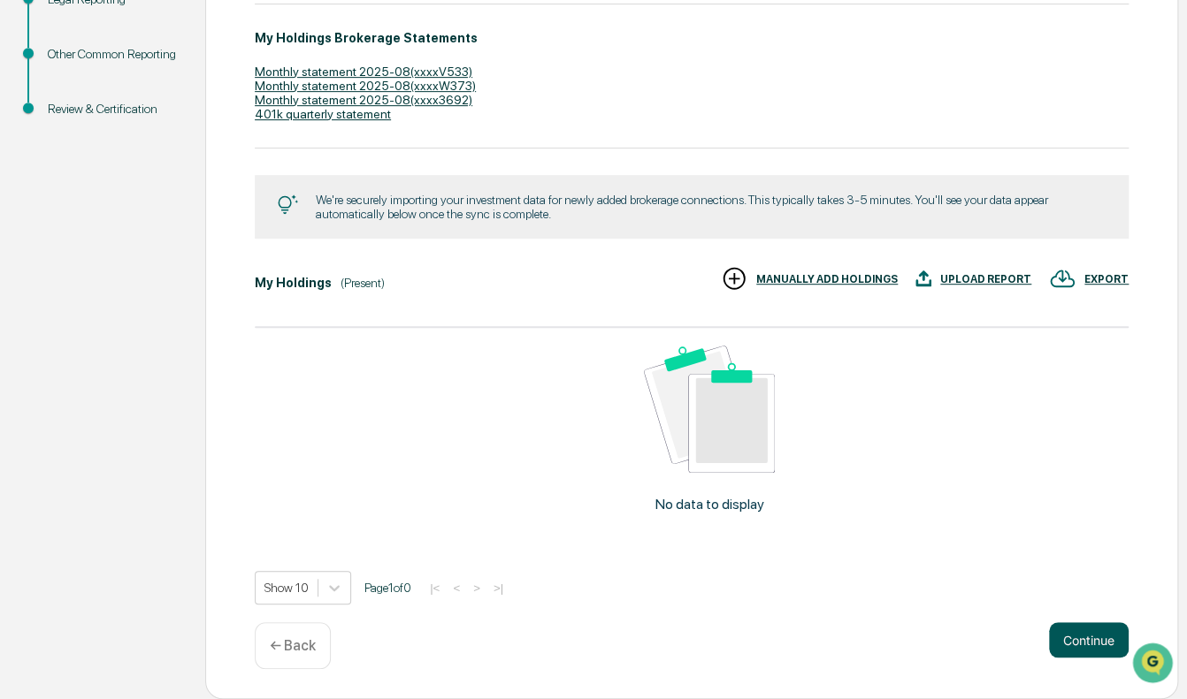
click at [1058, 529] on button "Continue" at bounding box center [1089, 639] width 80 height 35
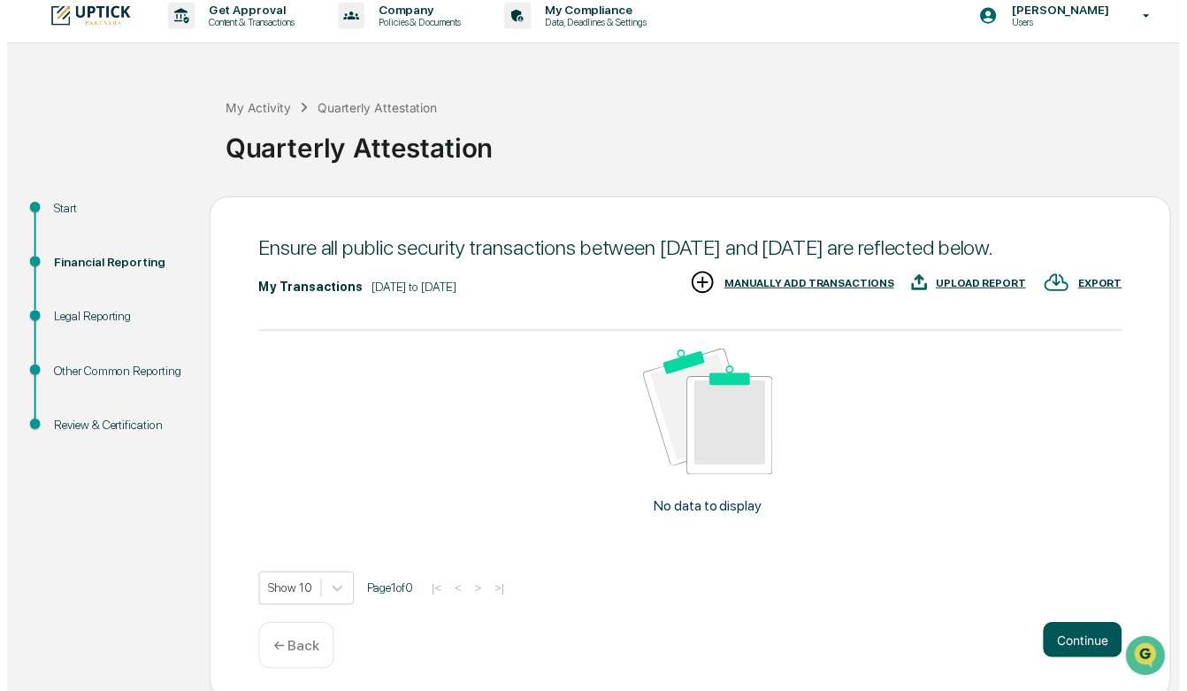
scroll to position [42, 0]
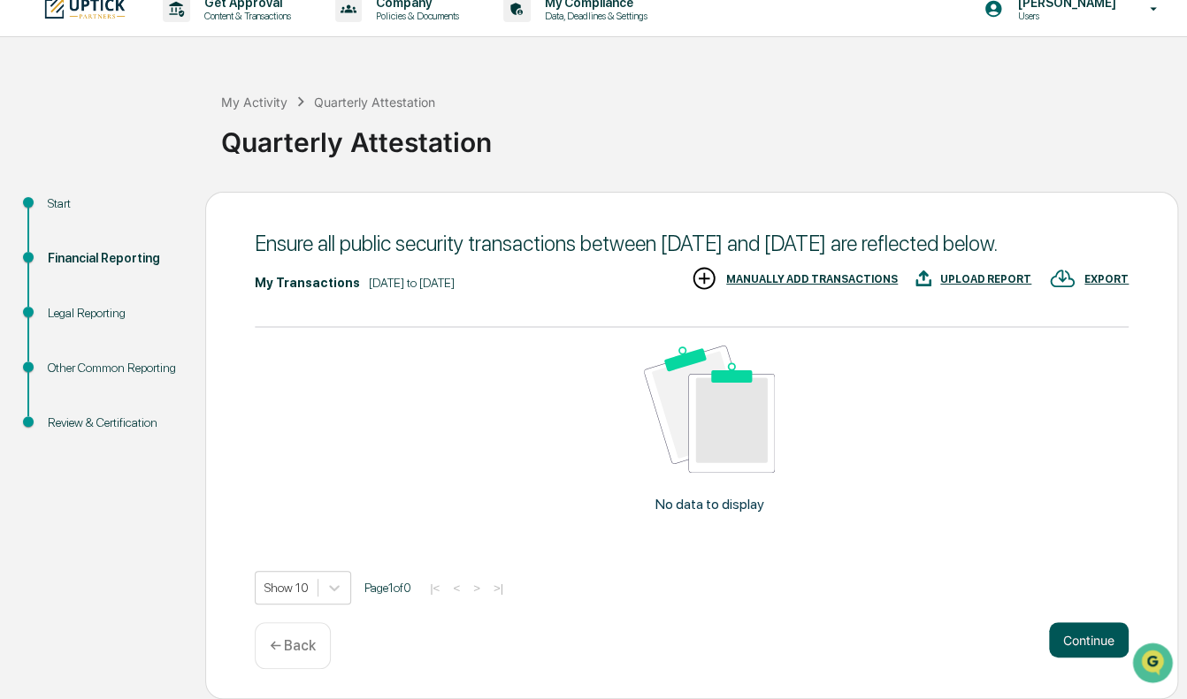
click at [1068, 529] on button "Continue" at bounding box center [1089, 639] width 80 height 35
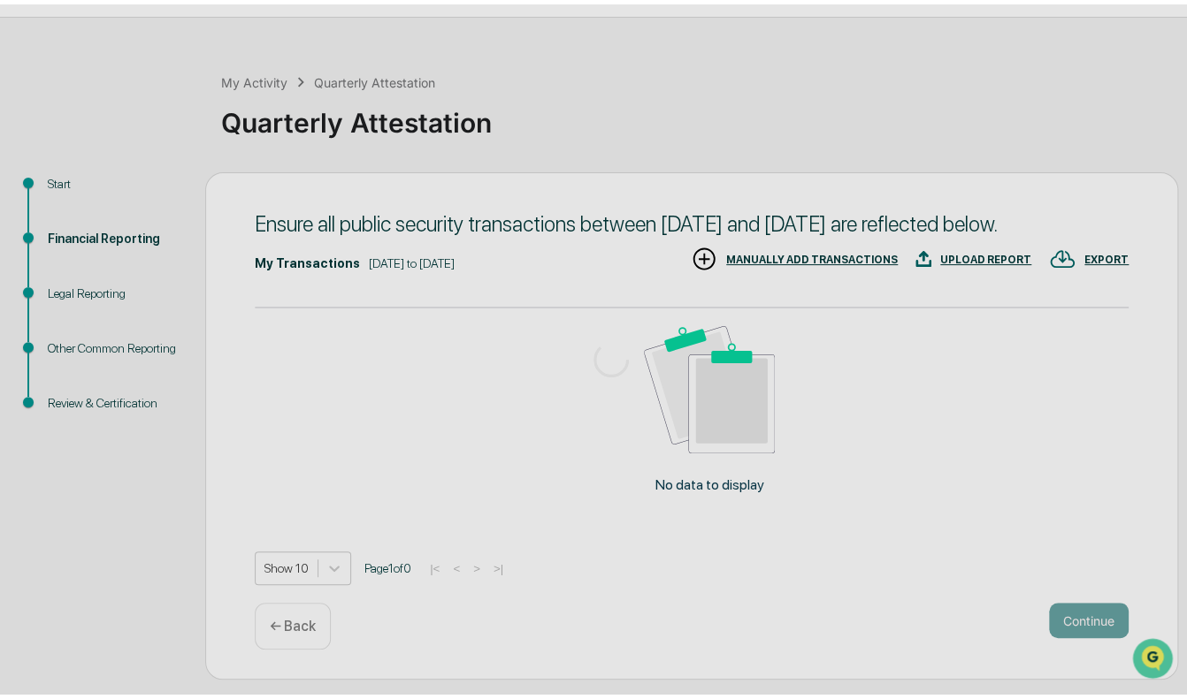
scroll to position [11, 0]
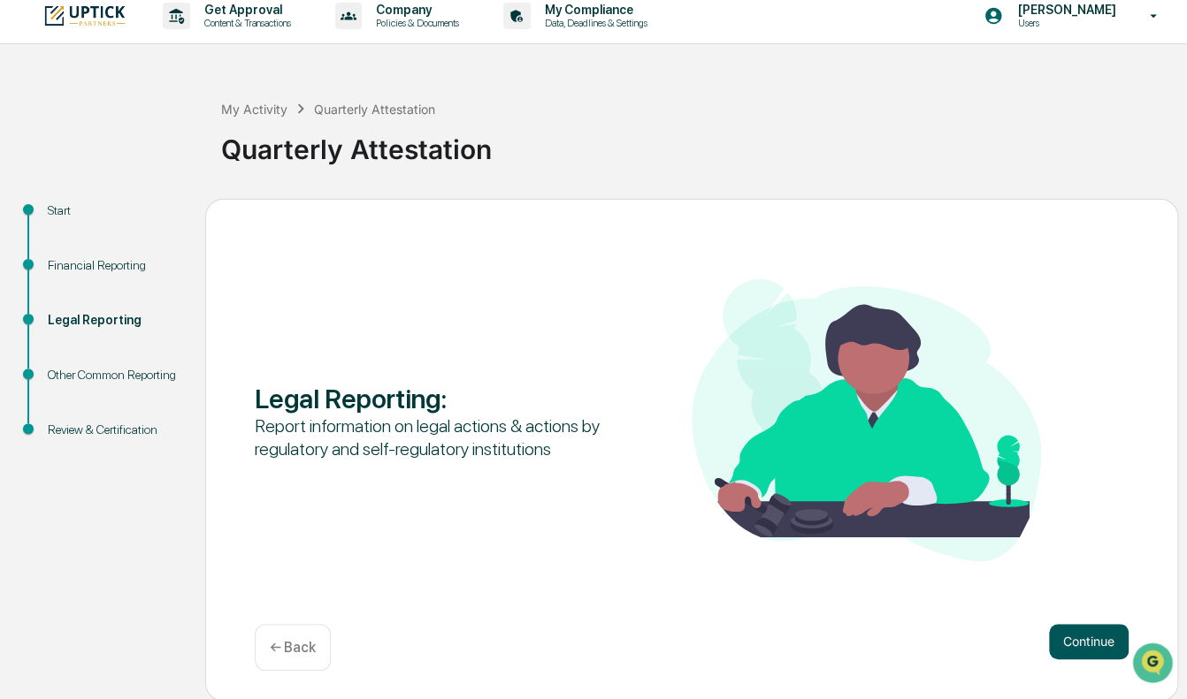
click at [1070, 529] on button "Continue" at bounding box center [1089, 641] width 80 height 35
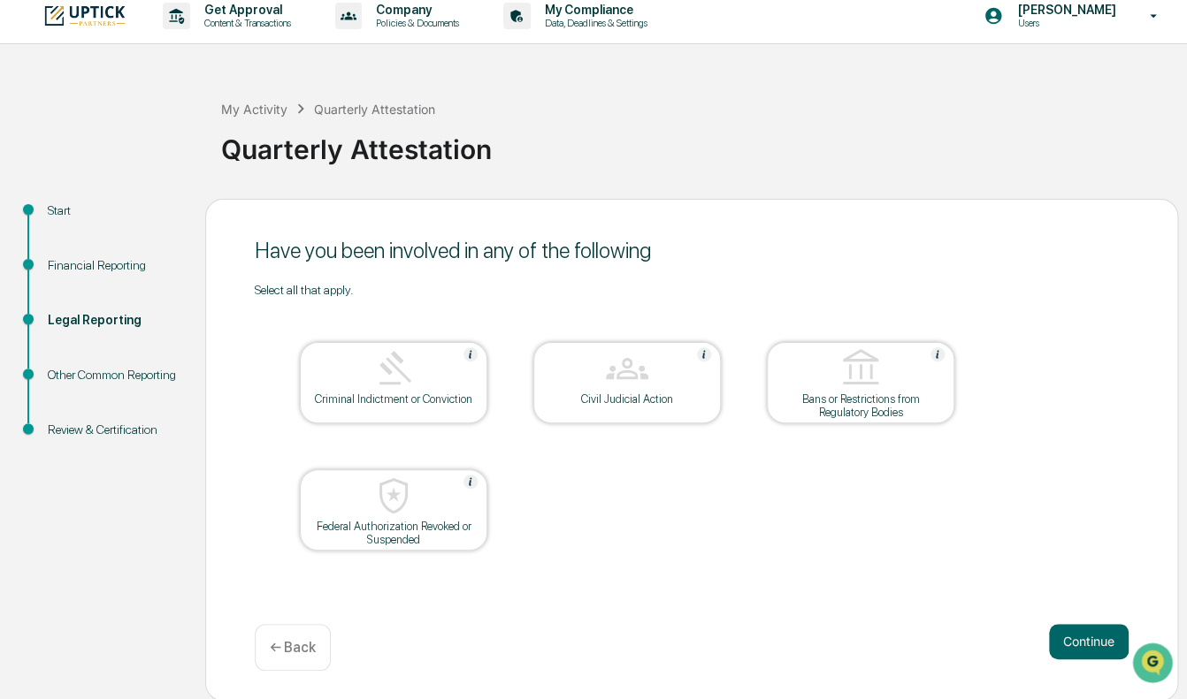
click at [1070, 529] on button "Continue" at bounding box center [1089, 641] width 80 height 35
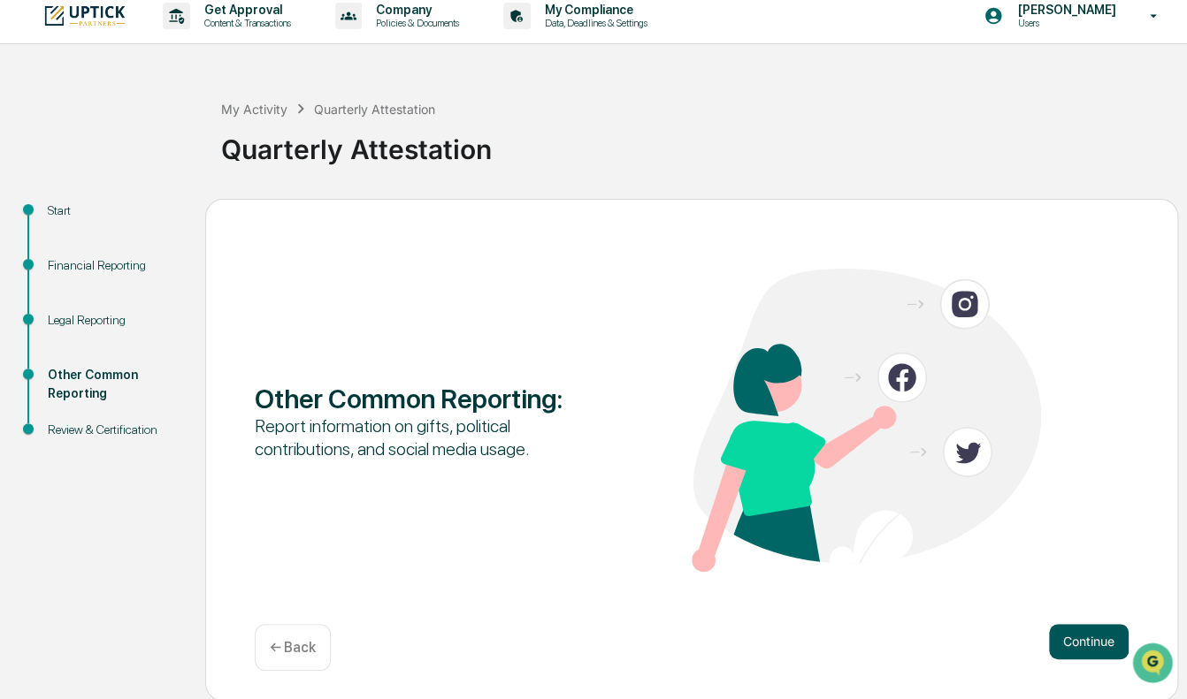
click at [1073, 529] on button "Continue" at bounding box center [1089, 641] width 80 height 35
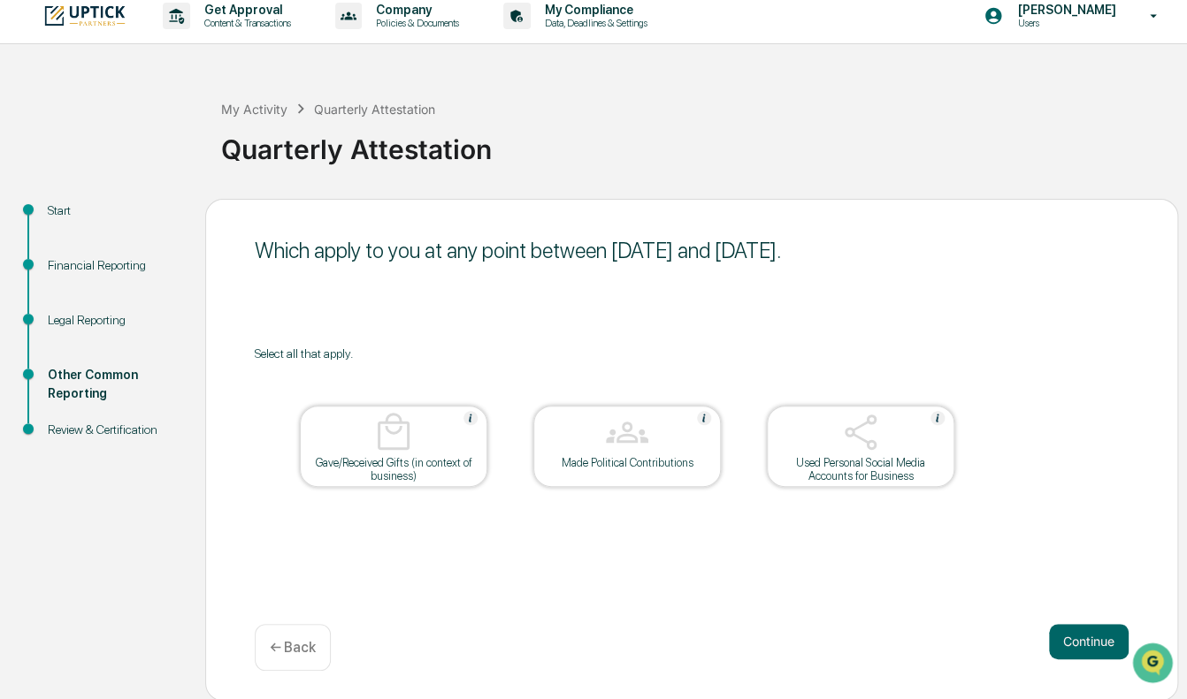
click at [1073, 529] on button "Continue" at bounding box center [1089, 641] width 80 height 35
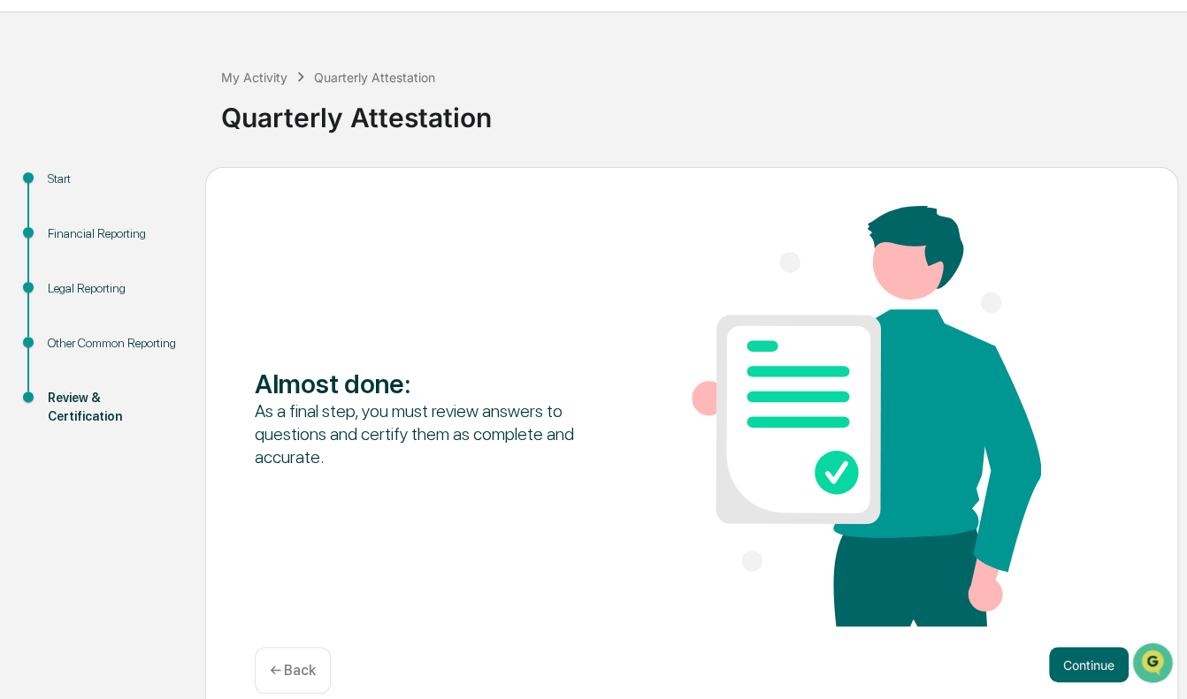
scroll to position [67, 0]
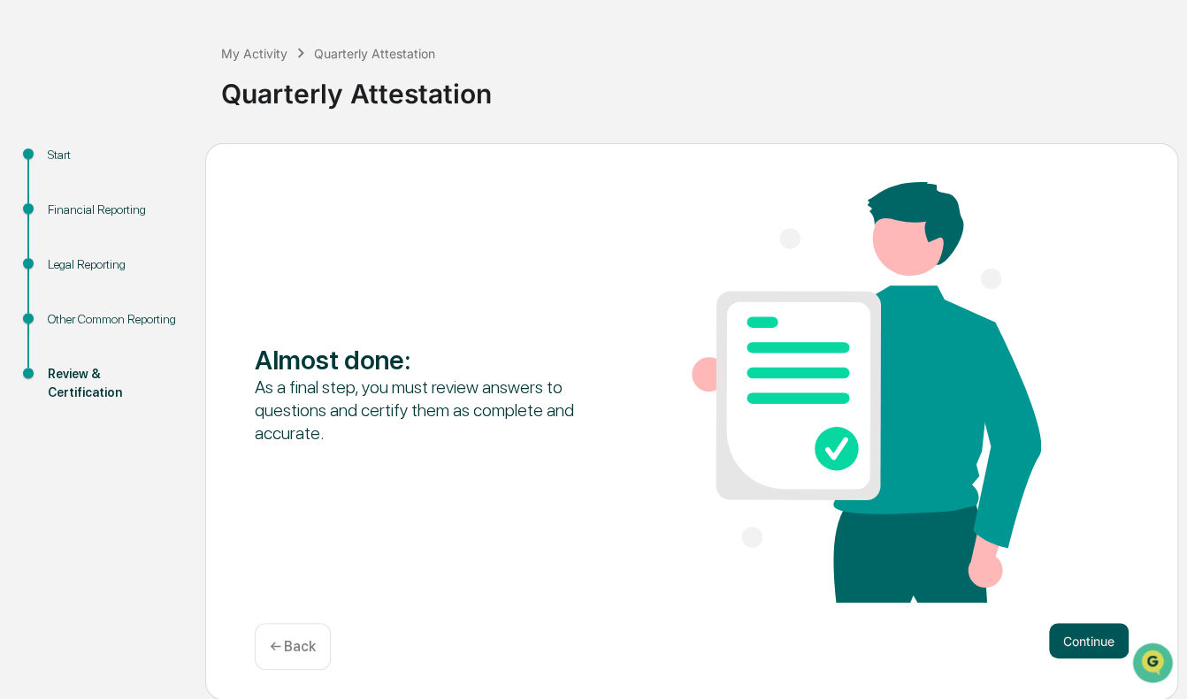
click at [1075, 529] on button "Continue" at bounding box center [1089, 640] width 80 height 35
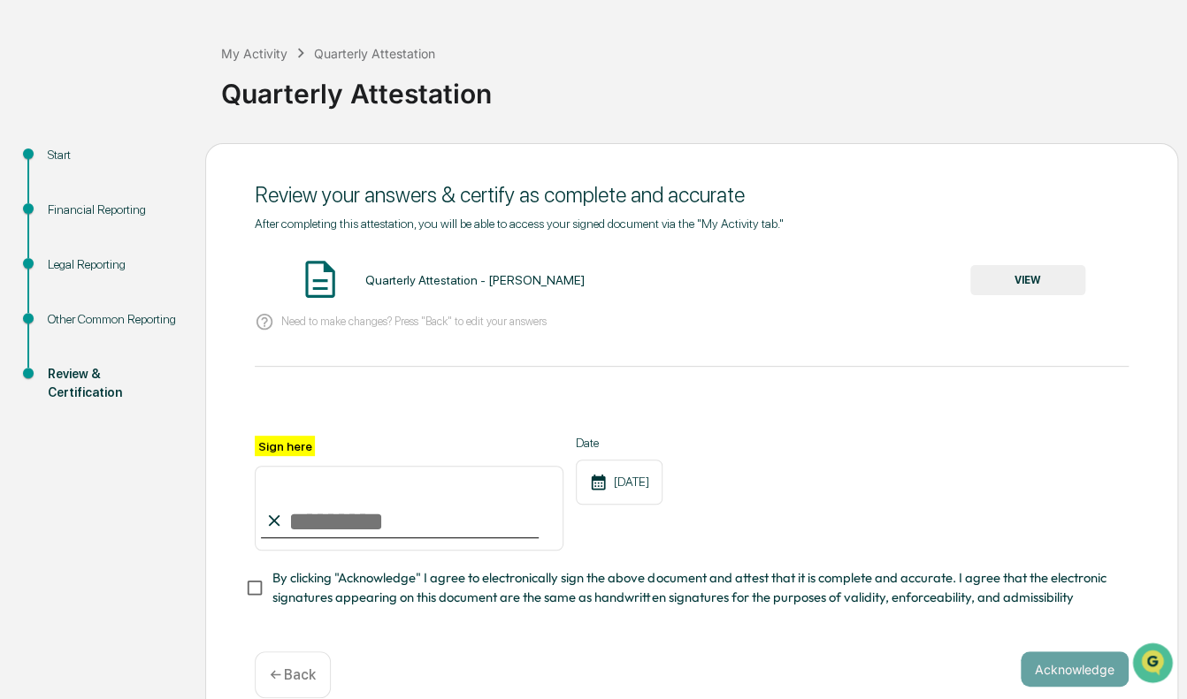
click at [1050, 280] on button "VIEW" at bounding box center [1027, 280] width 115 height 30
